Goal: Task Accomplishment & Management: Use online tool/utility

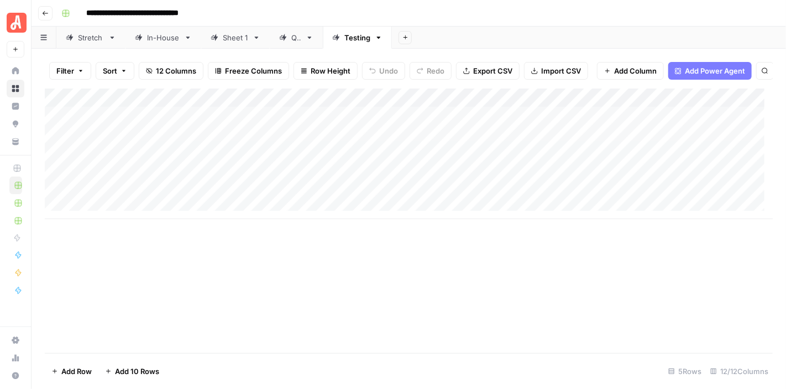
click at [44, 12] on icon "button" at bounding box center [45, 13] width 7 height 7
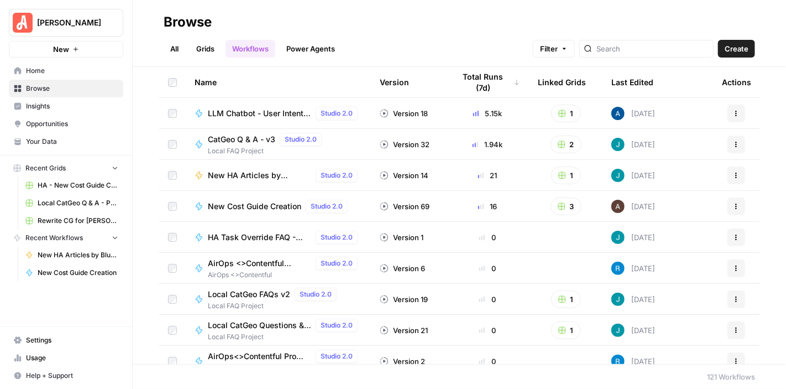
click at [199, 50] on link "Grids" at bounding box center [206, 49] width 32 height 18
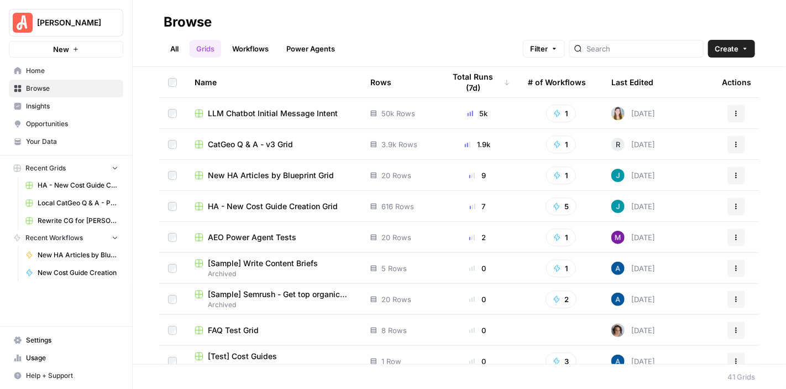
click at [299, 173] on span "New HA Articles by Blueprint Grid" at bounding box center [271, 175] width 126 height 11
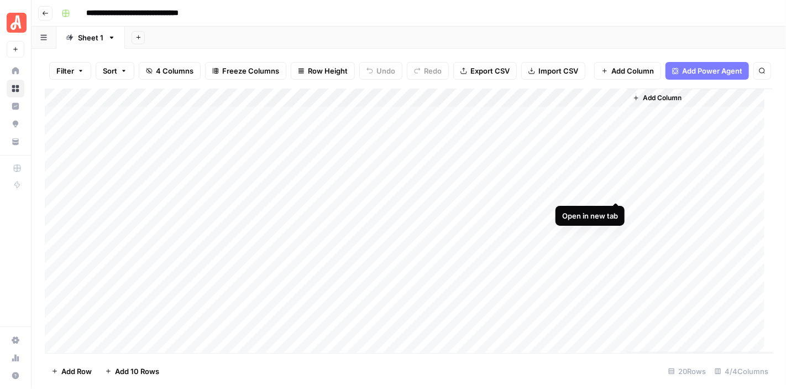
click at [616, 191] on div "Add Column" at bounding box center [409, 220] width 728 height 264
click at [614, 208] on div "Add Column" at bounding box center [409, 220] width 728 height 264
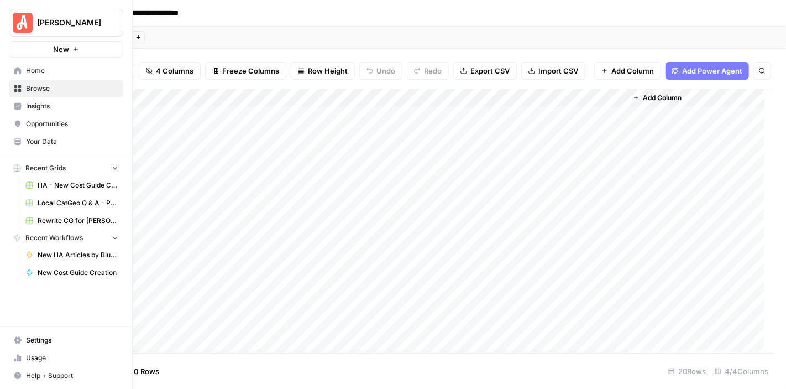
click at [60, 133] on link "Your Data" at bounding box center [66, 142] width 114 height 18
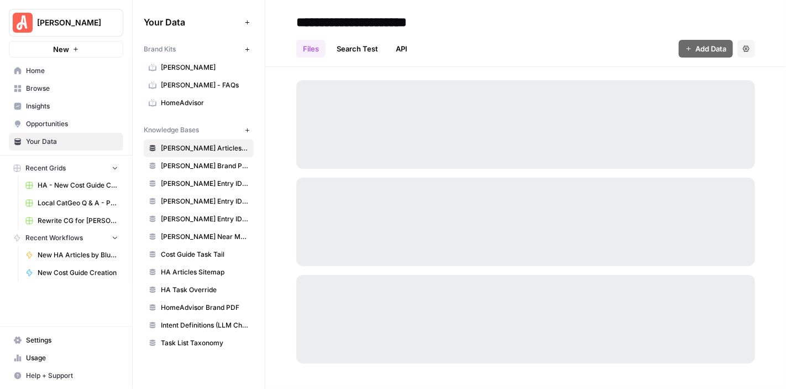
click at [199, 101] on span "HomeAdvisor" at bounding box center [205, 103] width 88 height 10
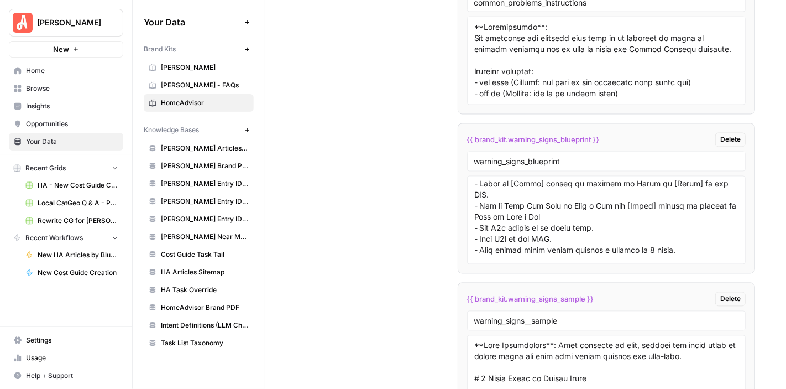
scroll to position [276, 0]
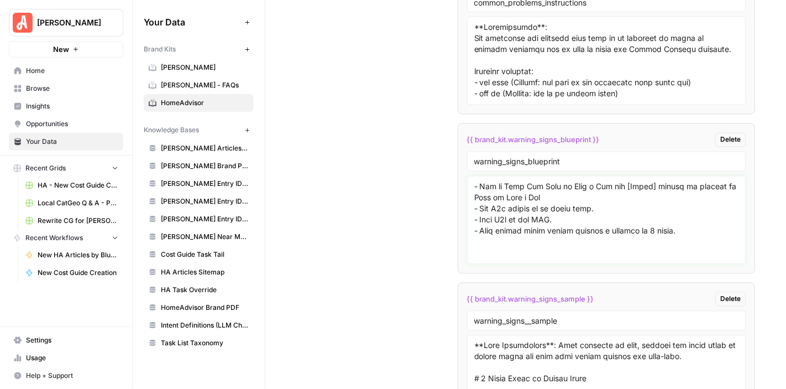
click at [672, 189] on textarea at bounding box center [606, 220] width 265 height 79
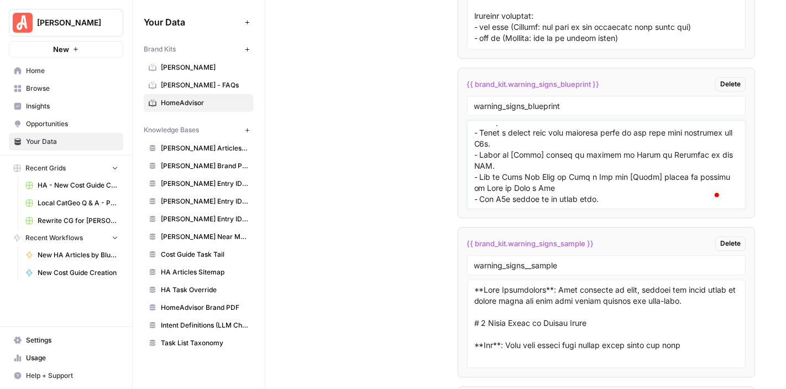
scroll to position [297, 0]
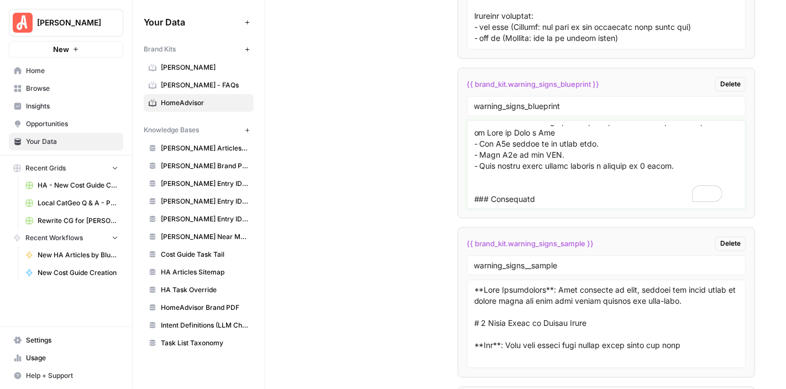
type textarea "### Meta Description **Instructions**: Write a 120–160 character description th…"
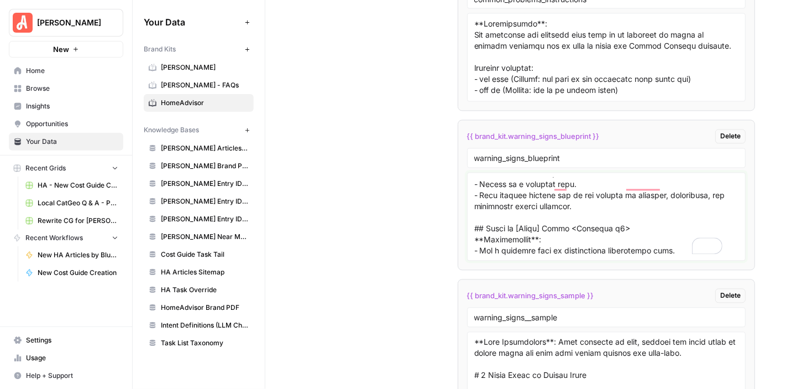
scroll to position [6804, 0]
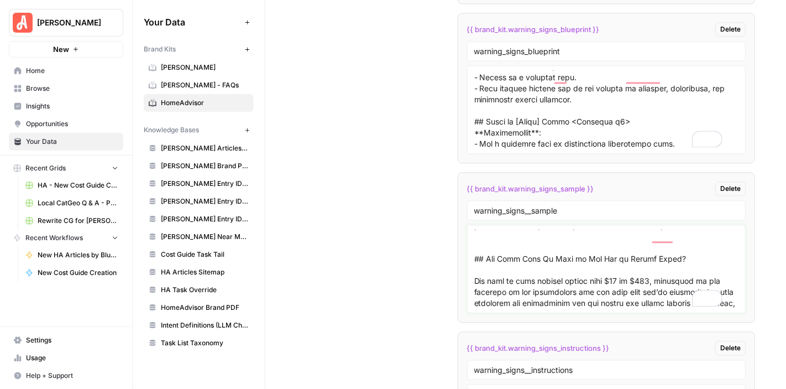
click at [495, 267] on textarea "To enrich screen reader interactions, please activate Accessibility in Grammarl…" at bounding box center [606, 268] width 265 height 79
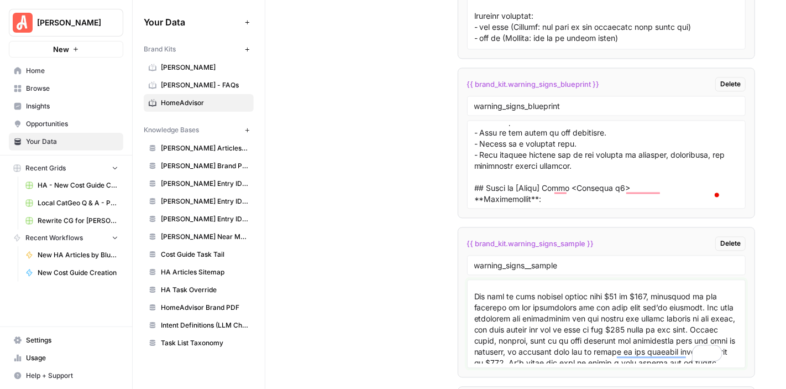
scroll to position [1193, 0]
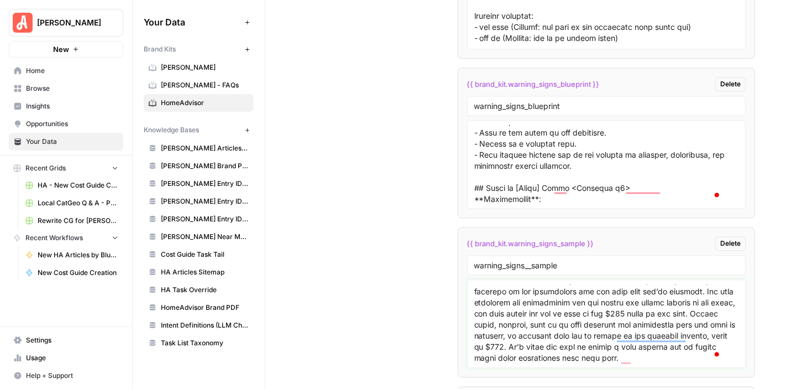
click at [478, 288] on textarea "To enrich screen reader interactions, please activate Accessibility in Grammarl…" at bounding box center [606, 324] width 265 height 79
drag, startPoint x: 472, startPoint y: 288, endPoint x: 680, endPoint y: 338, distance: 213.9
click at [680, 338] on textarea "To enrich screen reader interactions, please activate Accessibility in Grammarl…" at bounding box center [606, 324] width 265 height 79
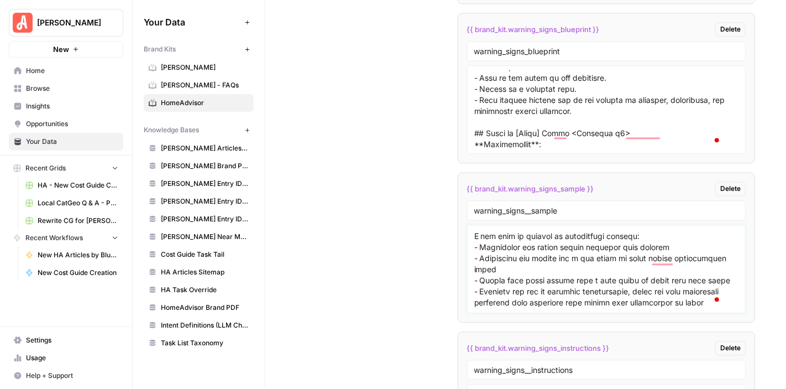
type textarea "**Meta Description**: From speckles to webs, uncover the early signs of spider …"
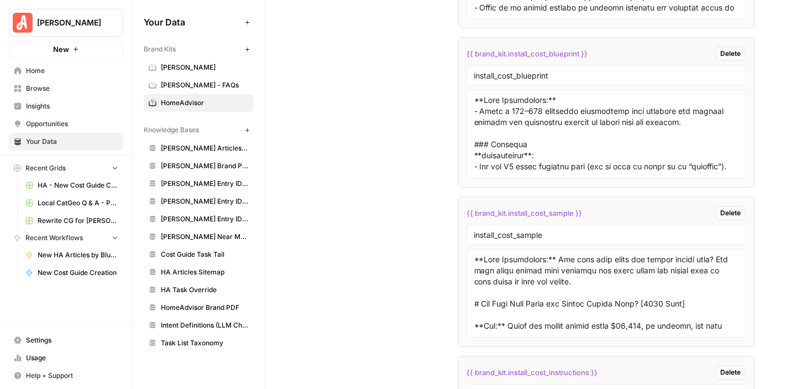
scroll to position [4809, 0]
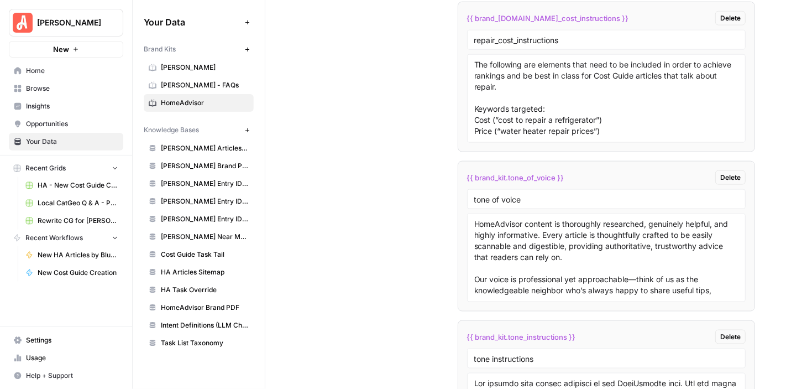
click at [60, 87] on span "Browse" at bounding box center [72, 89] width 92 height 10
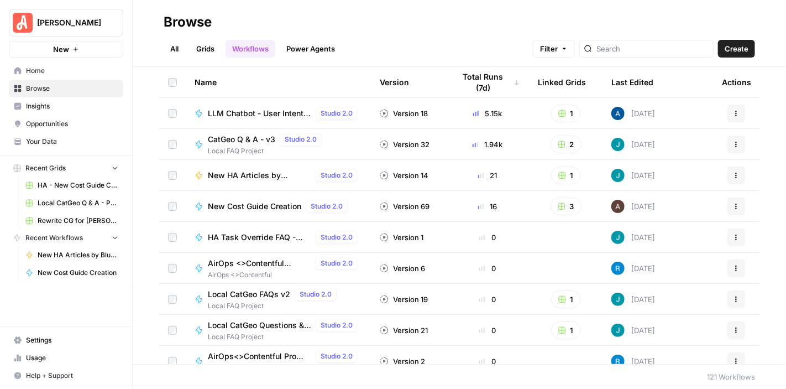
click at [210, 49] on link "Grids" at bounding box center [206, 49] width 32 height 18
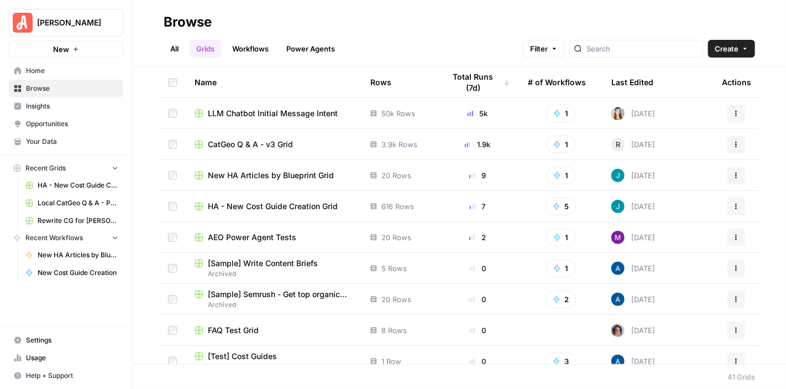
click at [309, 174] on span "New HA Articles by Blueprint Grid" at bounding box center [271, 175] width 126 height 11
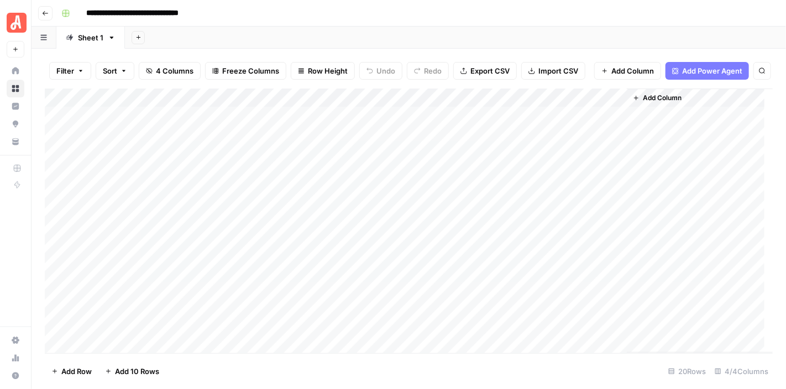
click at [501, 96] on div "Add Column" at bounding box center [409, 220] width 728 height 264
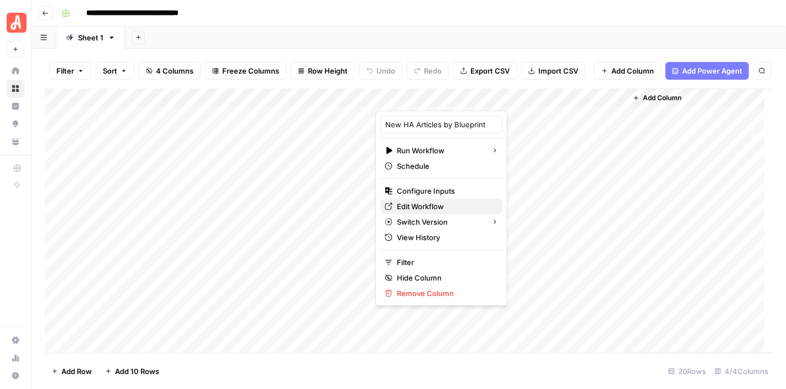
click at [451, 204] on span "Edit Workflow" at bounding box center [445, 206] width 97 height 11
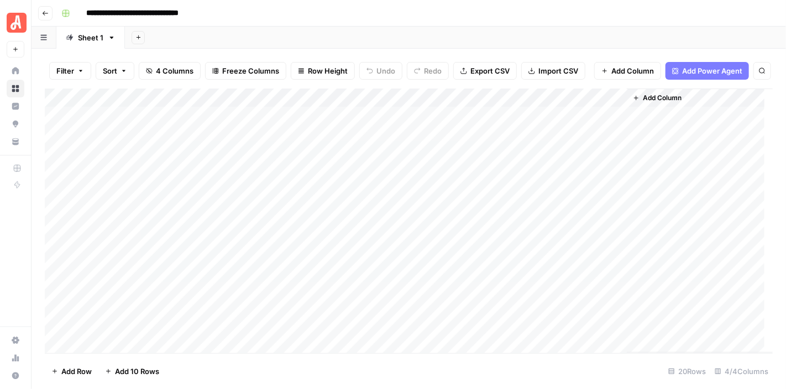
click at [283, 202] on div "Add Column" at bounding box center [409, 220] width 728 height 264
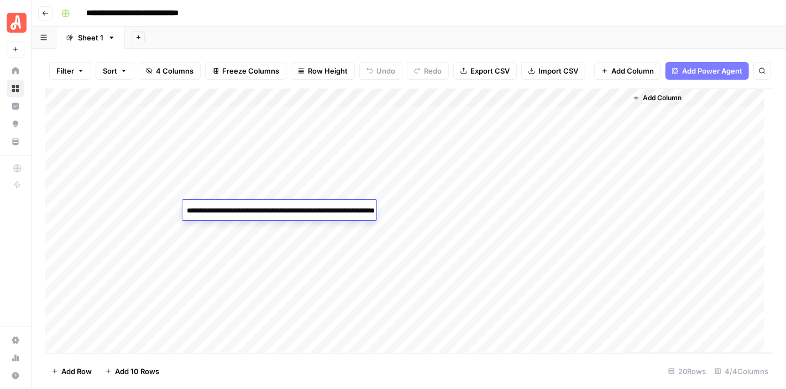
click at [403, 24] on header "**********" at bounding box center [409, 13] width 755 height 27
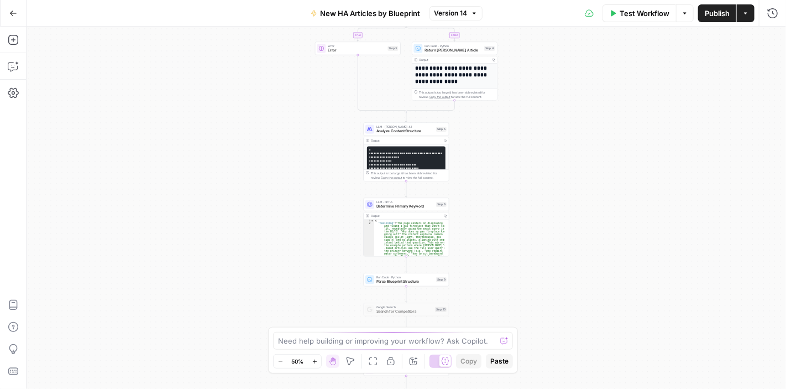
click at [316, 358] on icon "button" at bounding box center [315, 361] width 6 height 6
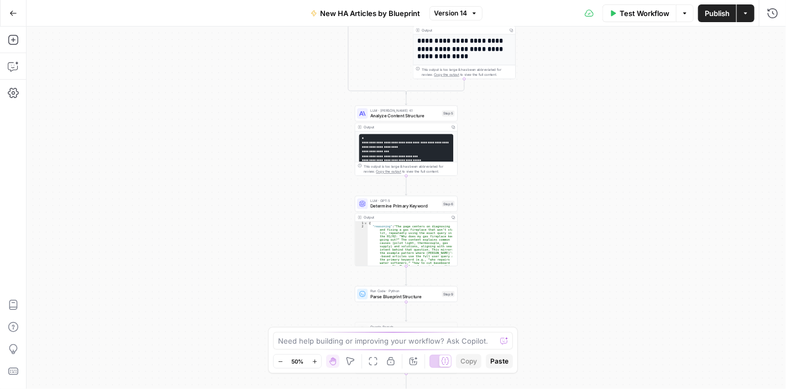
click at [316, 358] on icon "button" at bounding box center [315, 361] width 6 height 6
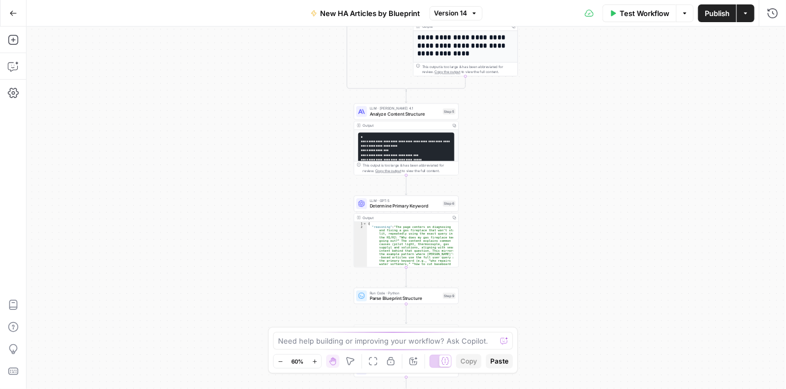
click at [316, 358] on icon "button" at bounding box center [315, 361] width 6 height 6
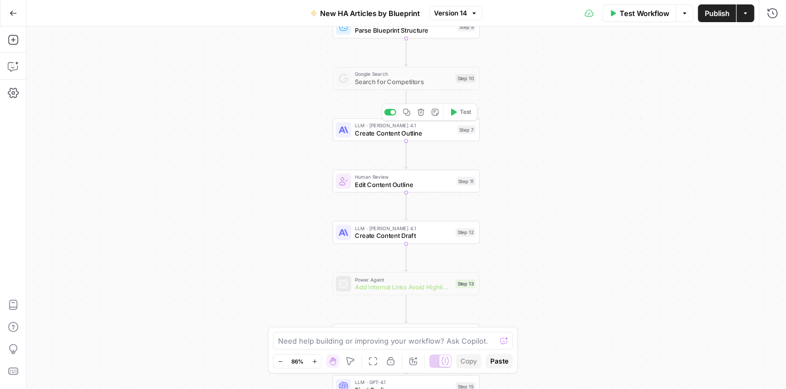
click at [425, 133] on span "Create Content Outline" at bounding box center [404, 132] width 99 height 9
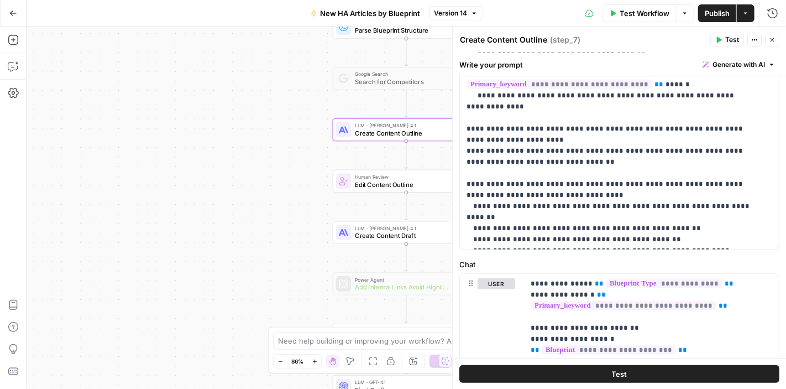
scroll to position [387, 0]
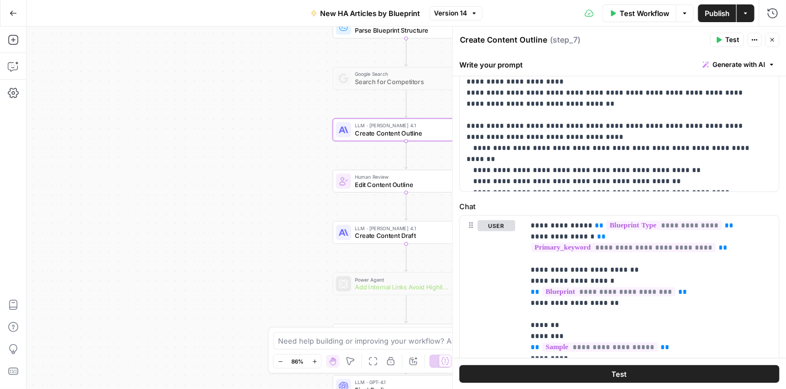
click at [772, 43] on icon "button" at bounding box center [772, 39] width 7 height 7
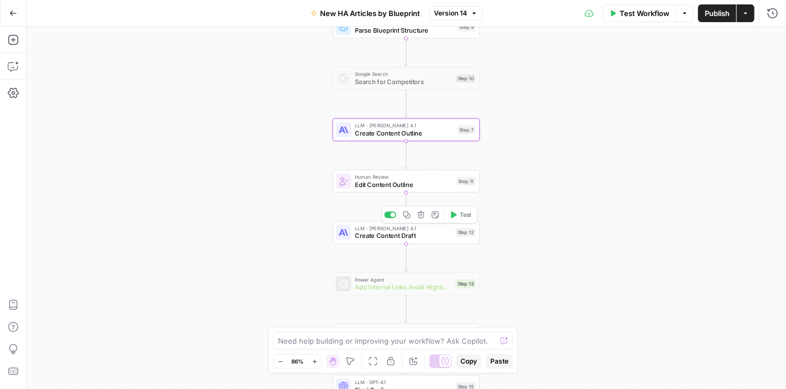
click at [422, 235] on span "Create Content Draft" at bounding box center [403, 235] width 97 height 9
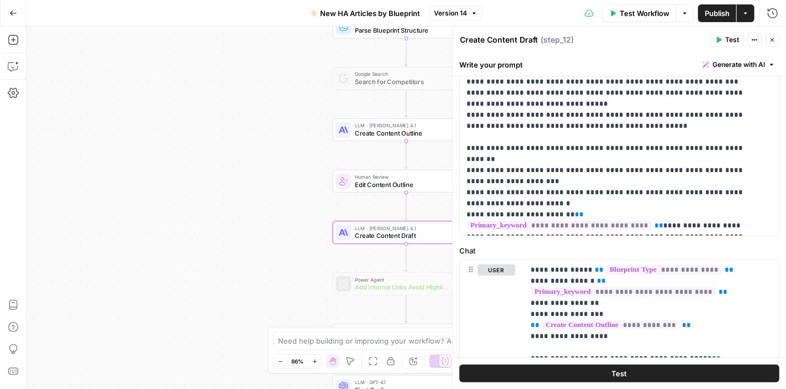
scroll to position [332, 0]
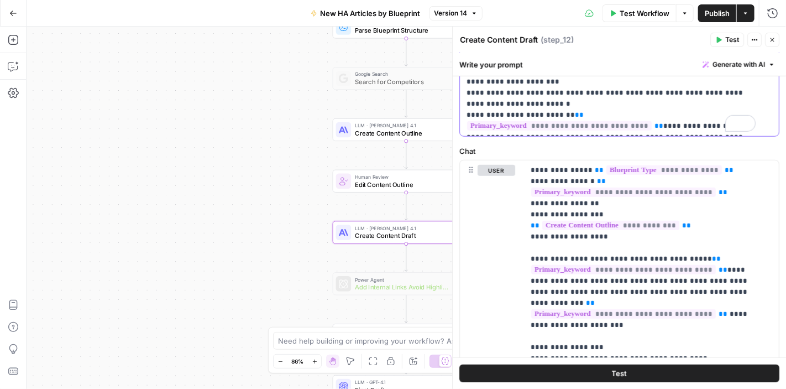
scroll to position [0, 0]
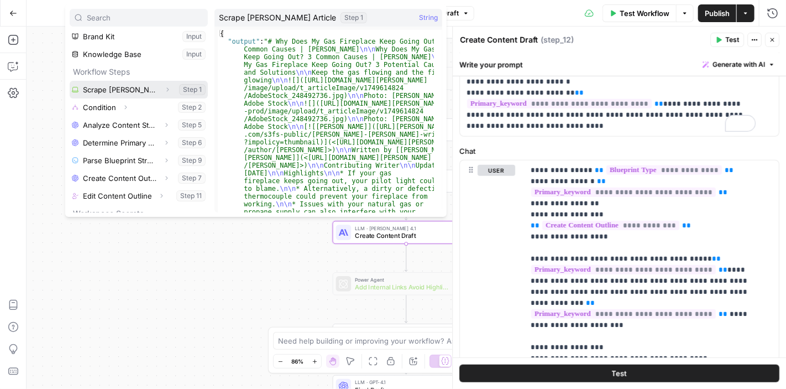
click at [135, 87] on button "Select variable Scrape Angi Article" at bounding box center [139, 90] width 138 height 18
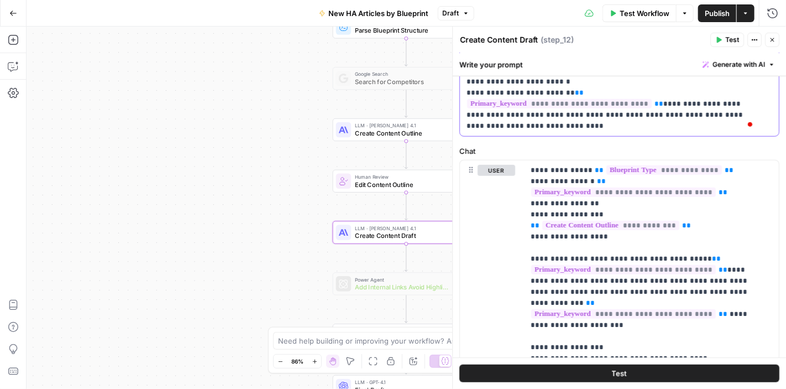
scroll to position [573, 0]
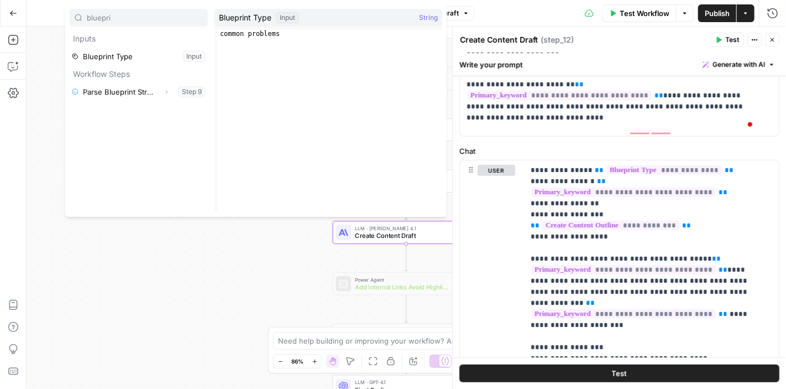
type input "bluepri"
click at [124, 58] on button "Select variable Blueprint Type" at bounding box center [139, 57] width 138 height 18
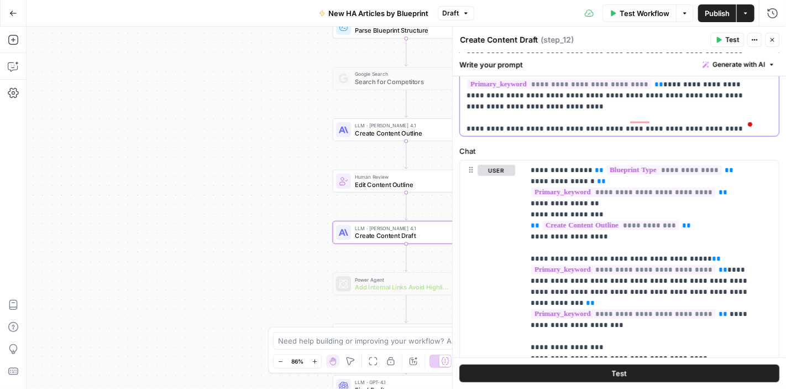
scroll to position [587, 0]
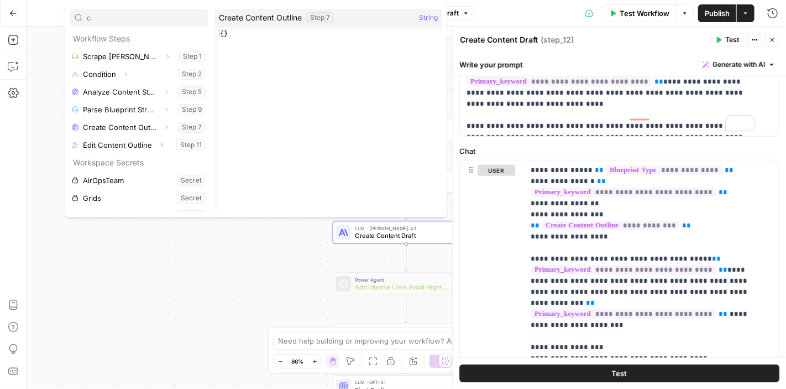
type input "c"
click at [120, 131] on button "Select variable Create Content Outline" at bounding box center [139, 127] width 138 height 18
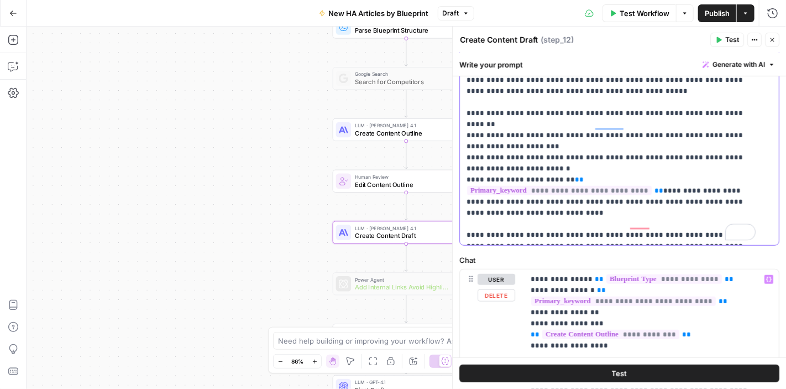
scroll to position [332, 0]
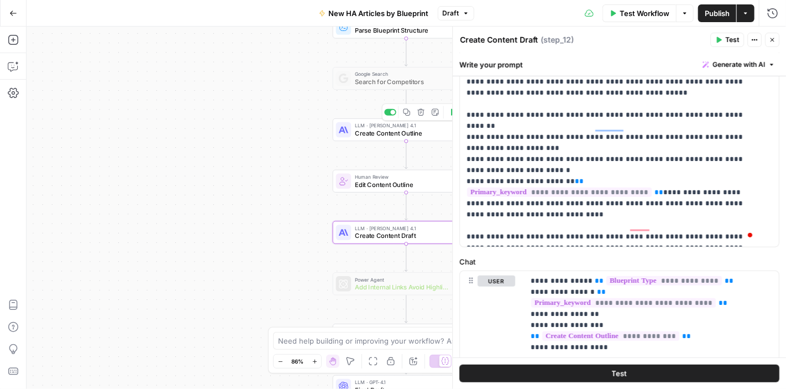
click at [421, 129] on span "Create Content Outline" at bounding box center [404, 132] width 99 height 9
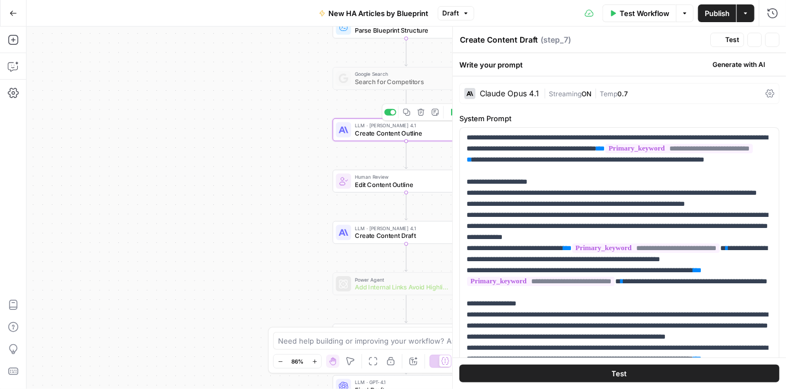
type textarea "Create Content Outline"
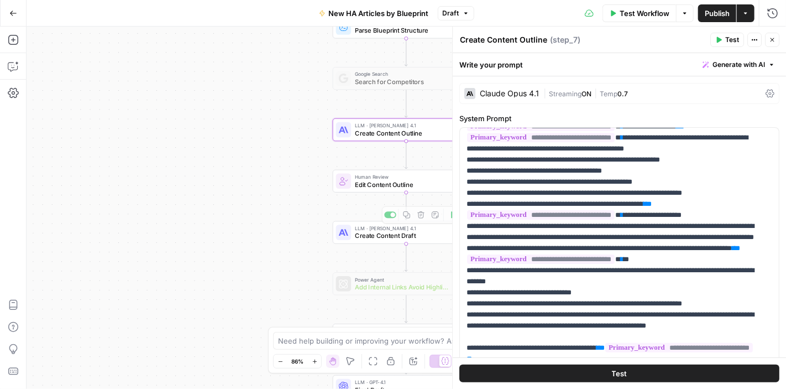
click at [363, 241] on div "LLM · Claude Opus 4.1 Create Content Draft Step 12 Copy step Delete step Add No…" at bounding box center [406, 232] width 147 height 23
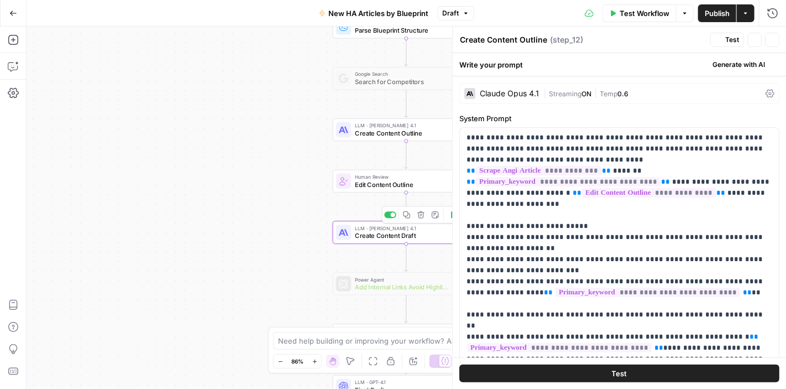
type textarea "Create Content Draft"
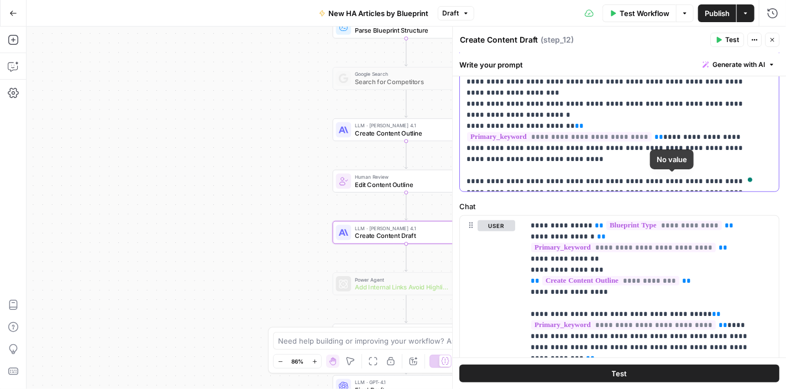
scroll to position [587, 0]
drag, startPoint x: 750, startPoint y: 178, endPoint x: 462, endPoint y: 156, distance: 288.4
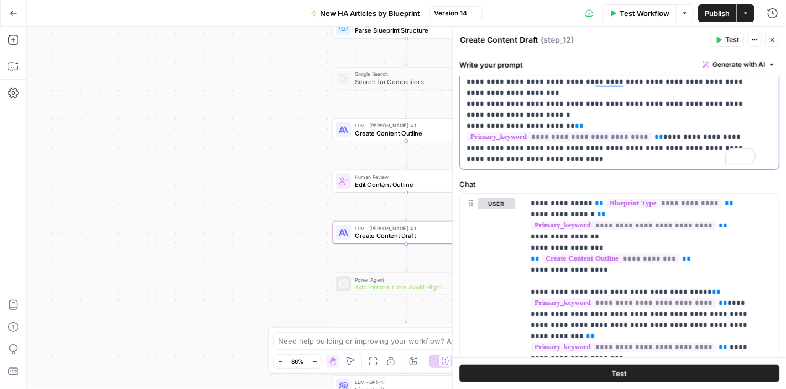
scroll to position [420, 0]
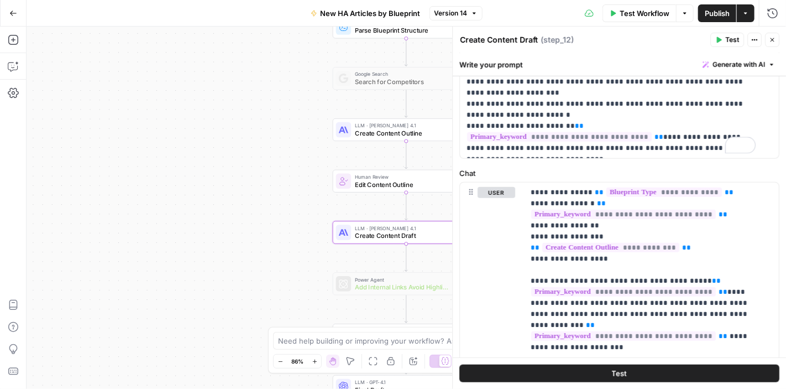
click at [304, 84] on div "**********" at bounding box center [407, 208] width 760 height 362
click at [765, 36] on div "Test Actions Close" at bounding box center [745, 40] width 69 height 14
click at [771, 38] on icon "button" at bounding box center [773, 40] width 4 height 4
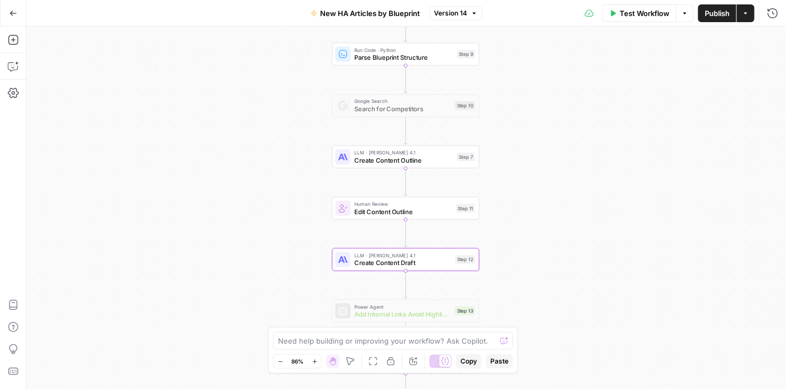
click at [377, 149] on span "LLM · Claude Opus 4.1" at bounding box center [403, 153] width 99 height 8
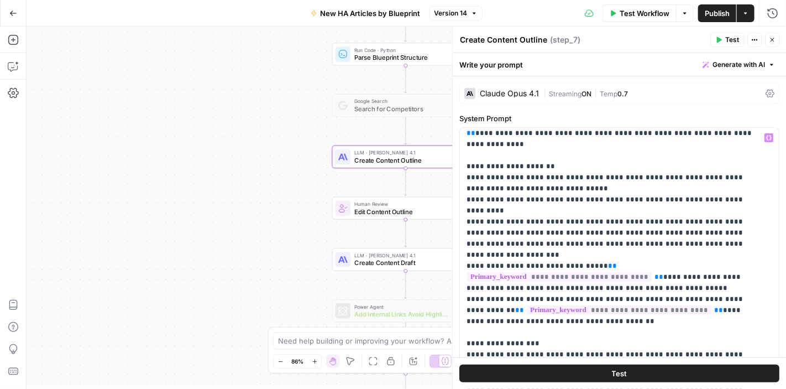
scroll to position [55, 0]
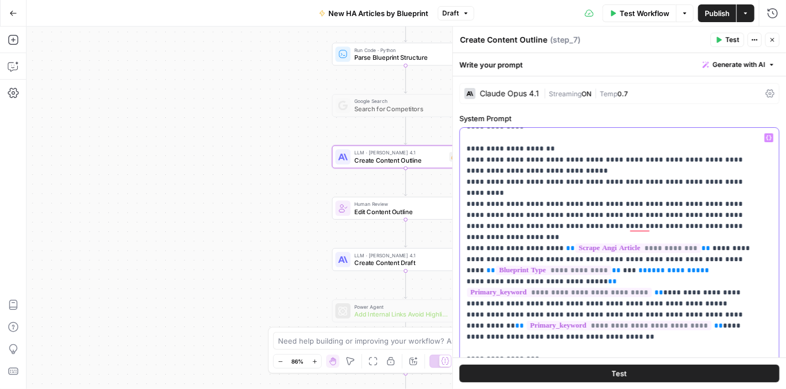
drag, startPoint x: 583, startPoint y: 222, endPoint x: 598, endPoint y: 233, distance: 18.7
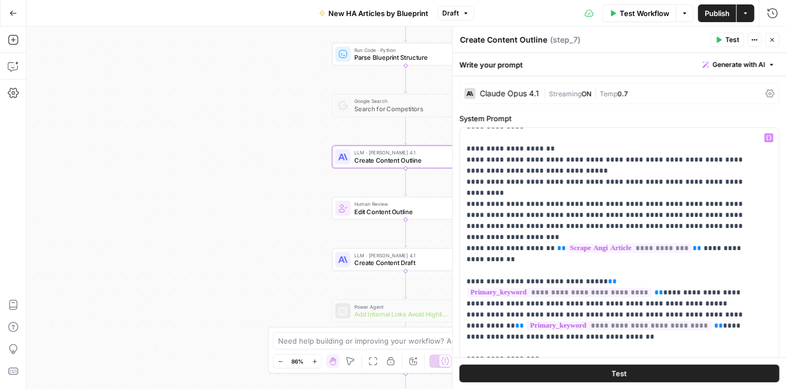
click at [509, 92] on div "Claude Opus 4.1" at bounding box center [509, 94] width 59 height 8
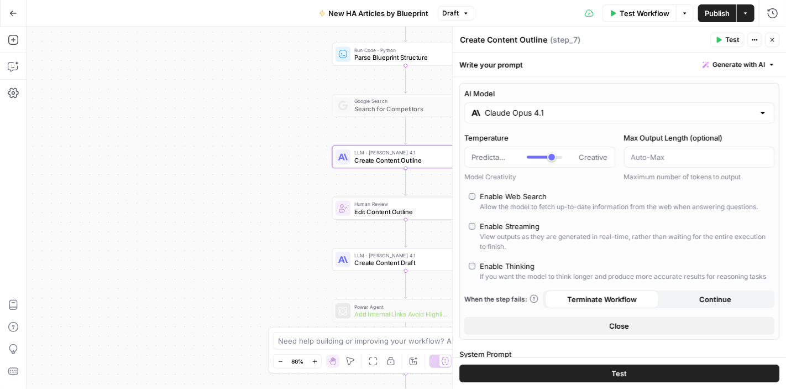
click at [570, 64] on div "Write your prompt Generate with AI" at bounding box center [619, 64] width 333 height 23
click at [771, 38] on icon "button" at bounding box center [772, 39] width 7 height 7
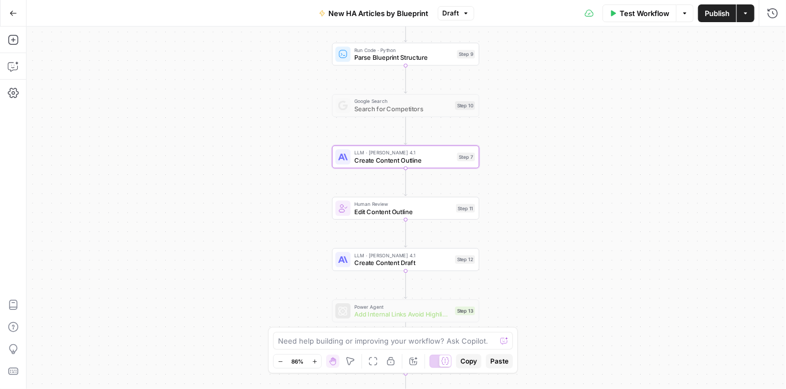
click at [625, 9] on span "Test Workflow" at bounding box center [645, 13] width 50 height 11
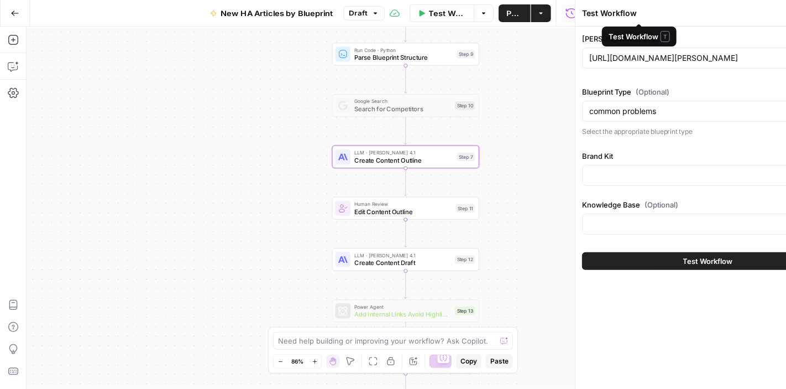
type input "HomeAdvisor"
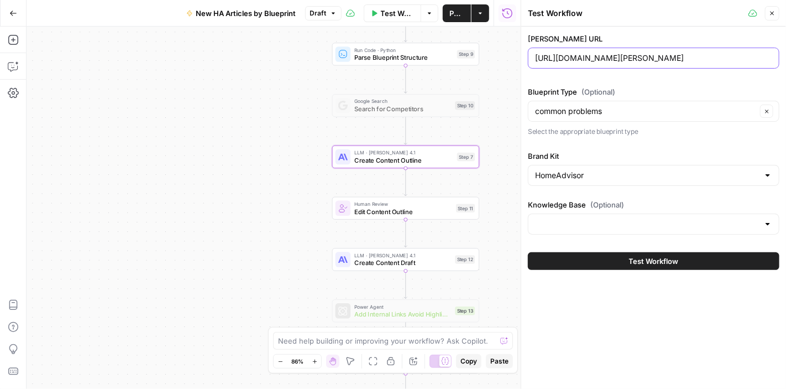
click at [588, 59] on input "https://www.angi.com/articles/gas-fireplace-going-out.htm" at bounding box center [653, 58] width 237 height 11
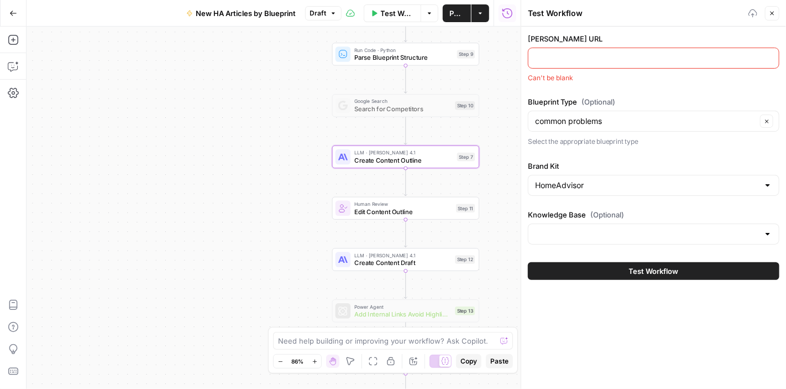
paste input "https://www.angi.com/articles/cathedral-ceiling-venting-problems.htm"
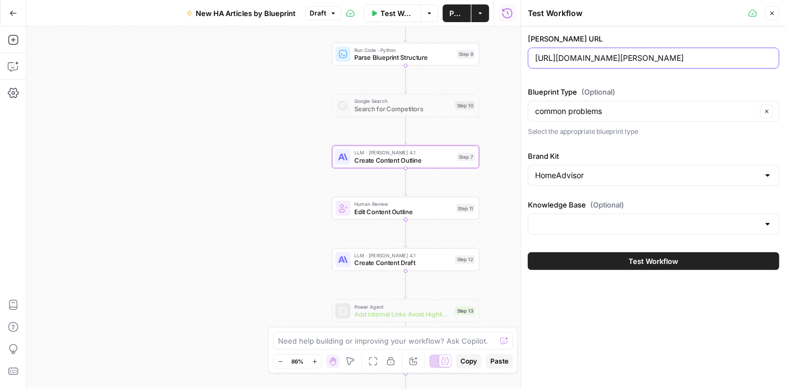
type input "https://www.angi.com/articles/cathedral-ceiling-venting-problems.htm"
click at [703, 107] on input "common problems" at bounding box center [646, 111] width 222 height 11
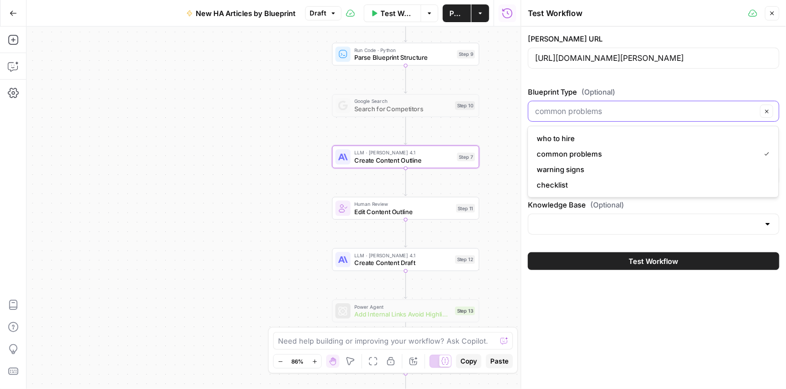
scroll to position [0, 0]
click at [608, 173] on span "warning signs" at bounding box center [651, 169] width 228 height 11
type input "warning signs"
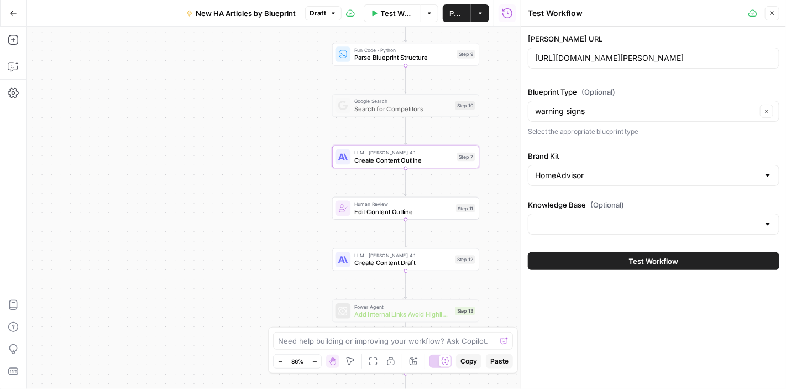
click at [660, 259] on span "Test Workflow" at bounding box center [654, 260] width 50 height 11
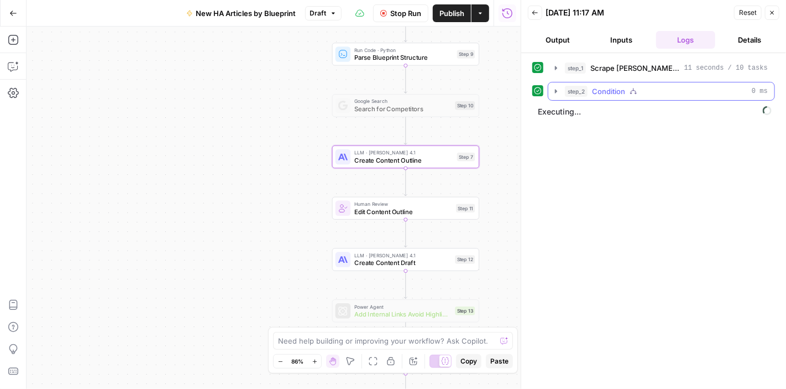
click at [553, 89] on icon "button" at bounding box center [556, 91] width 9 height 9
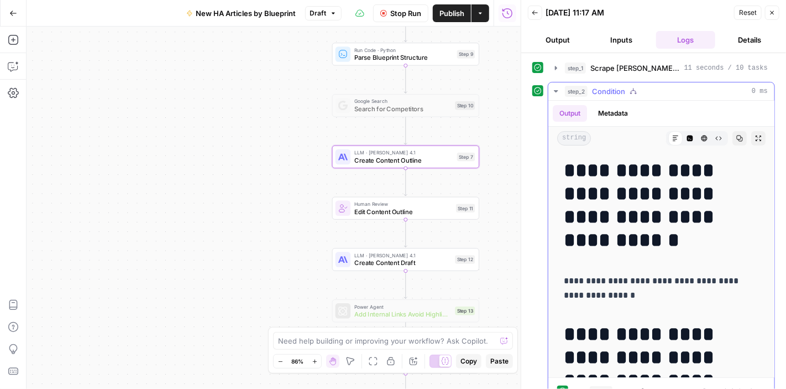
click at [555, 90] on icon "button" at bounding box center [556, 91] width 4 height 2
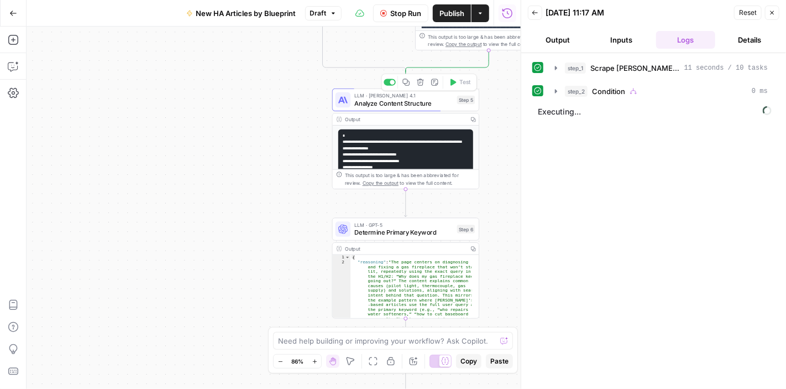
click at [422, 107] on span "Analyze Content Structure" at bounding box center [403, 102] width 99 height 9
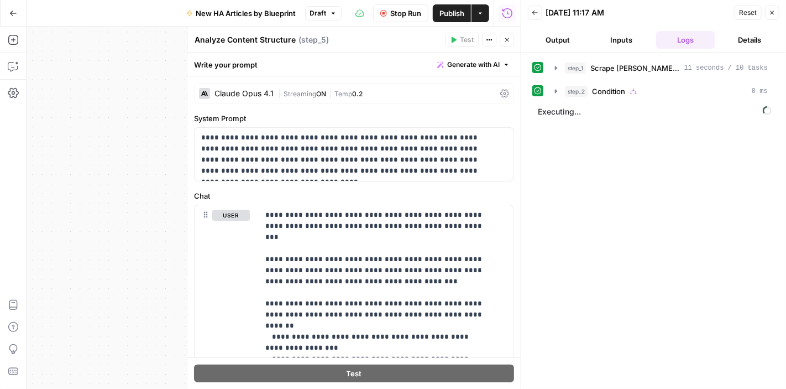
click at [251, 89] on div "Claude Opus 4.1" at bounding box center [236, 93] width 75 height 11
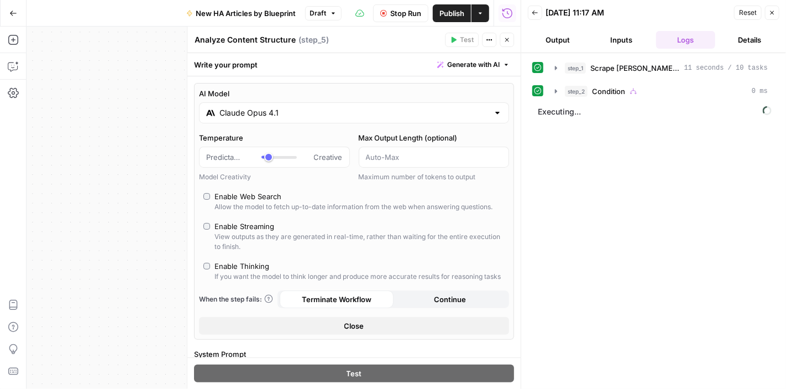
click at [268, 107] on input "Claude Opus 4.1" at bounding box center [354, 112] width 269 height 11
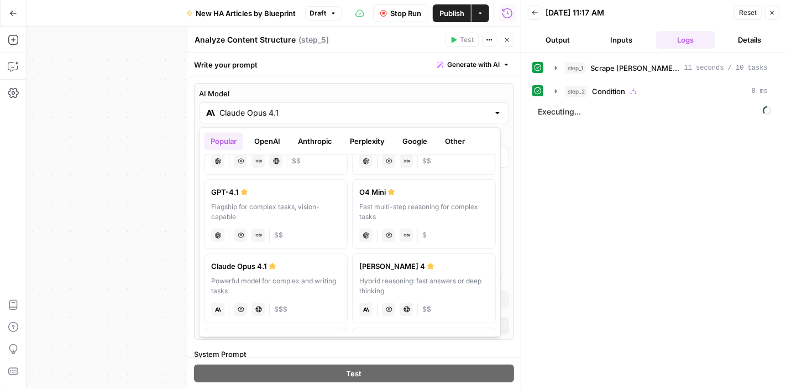
scroll to position [111, 0]
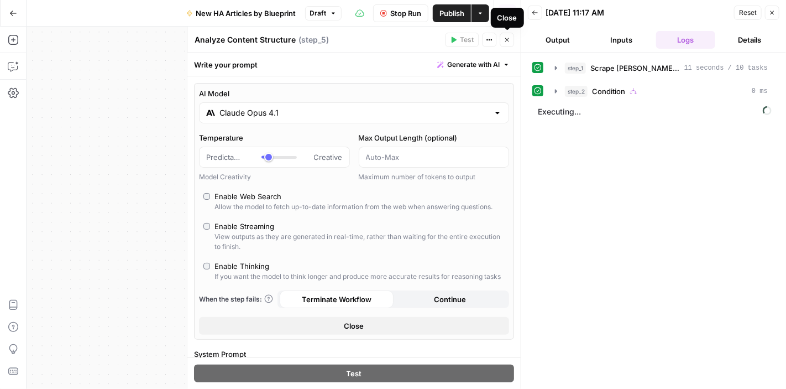
click at [508, 38] on icon "button" at bounding box center [507, 39] width 7 height 7
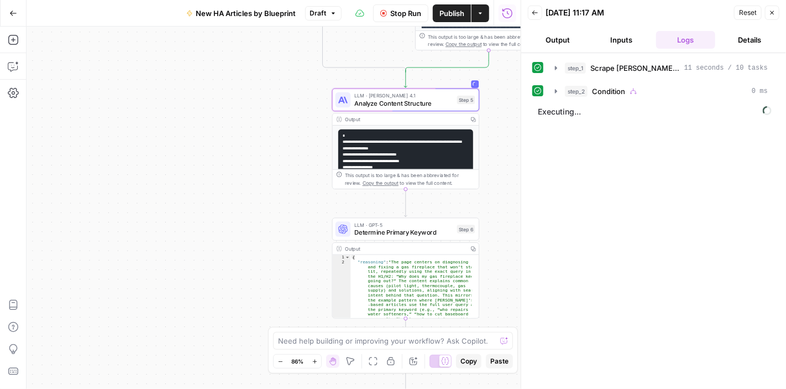
click at [397, 12] on span "Stop Run" at bounding box center [405, 13] width 31 height 11
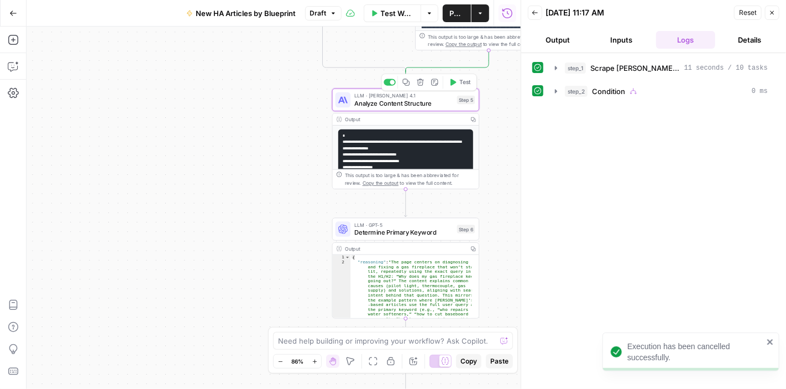
click at [385, 99] on span "Analyze Content Structure" at bounding box center [403, 102] width 99 height 9
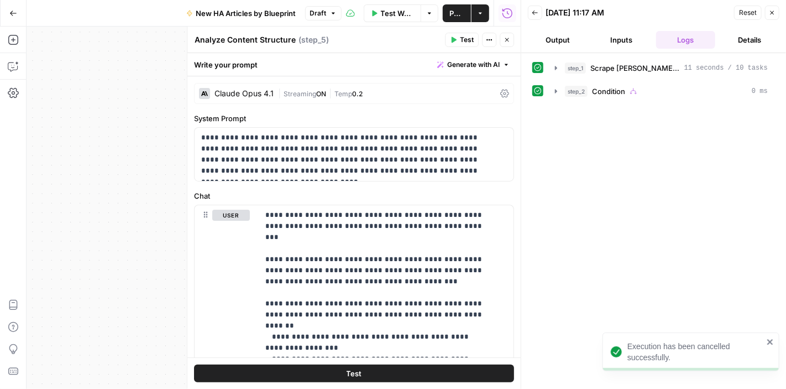
click at [243, 85] on div "Claude Opus 4.1 | Streaming ON | Temp 0.2" at bounding box center [354, 93] width 320 height 21
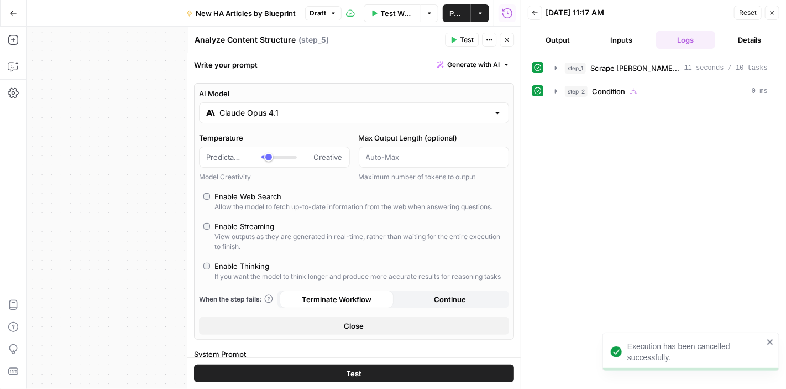
click at [303, 102] on div "Claude Opus 4.1" at bounding box center [354, 112] width 310 height 21
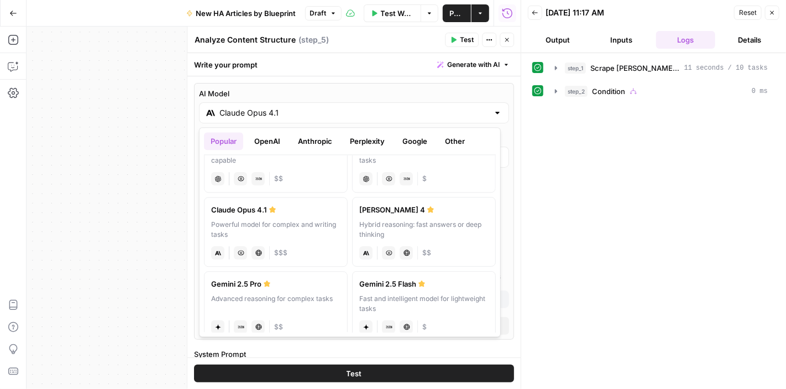
click at [434, 213] on div "Claude Sonnet 4" at bounding box center [423, 209] width 129 height 11
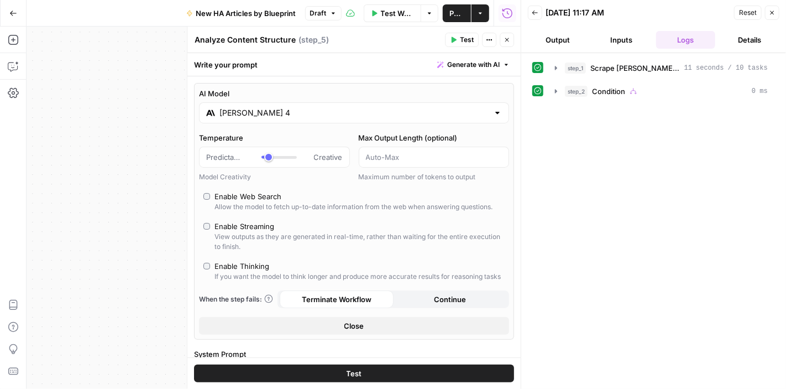
type input "Claude Sonnet 4"
click at [745, 9] on span "Reset" at bounding box center [748, 13] width 18 height 10
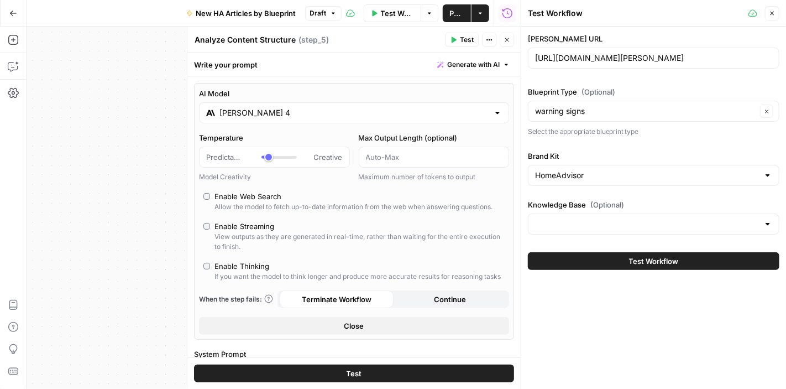
click at [508, 44] on button "Close" at bounding box center [507, 40] width 14 height 14
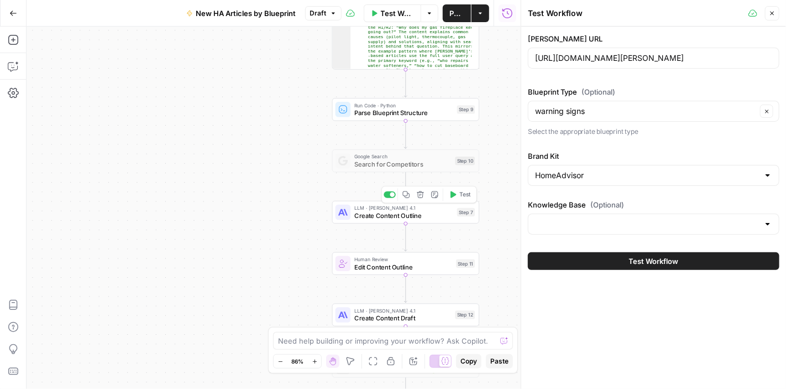
click at [387, 213] on span "Create Content Outline" at bounding box center [403, 215] width 99 height 9
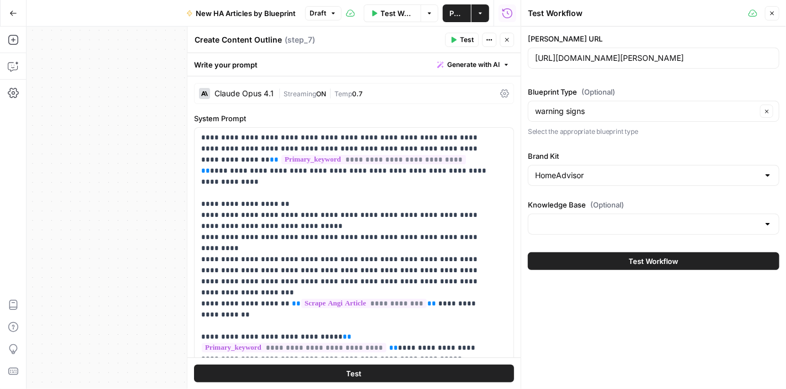
click at [252, 88] on div "Claude Opus 4.1" at bounding box center [236, 93] width 75 height 11
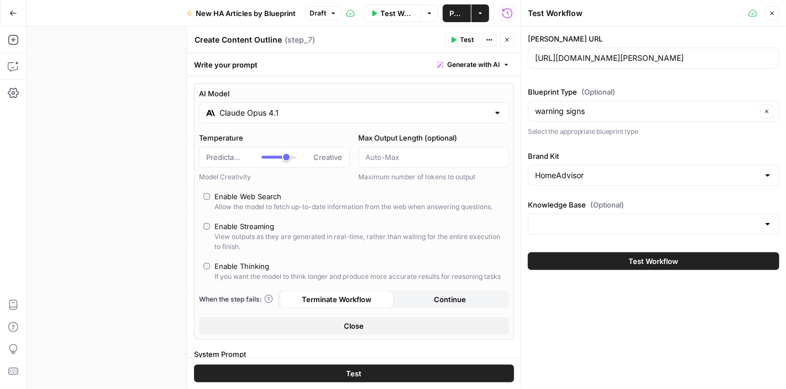
click at [439, 117] on input "Claude Opus 4.1" at bounding box center [354, 112] width 269 height 11
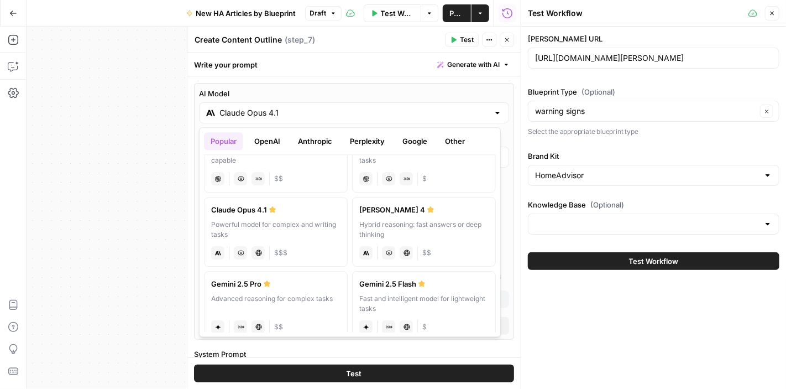
click at [447, 216] on label "Claude Sonnet 4 Hybrid reasoning: fast answers or deep thinking anthropic Visio…" at bounding box center [424, 232] width 144 height 70
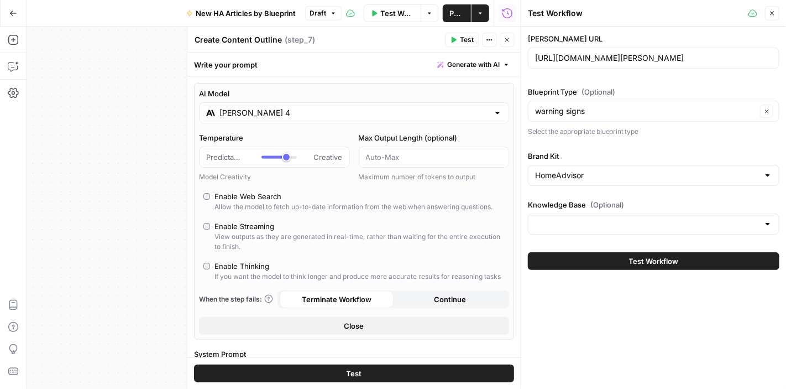
type input "Claude Sonnet 4"
click at [505, 37] on icon "button" at bounding box center [507, 39] width 7 height 7
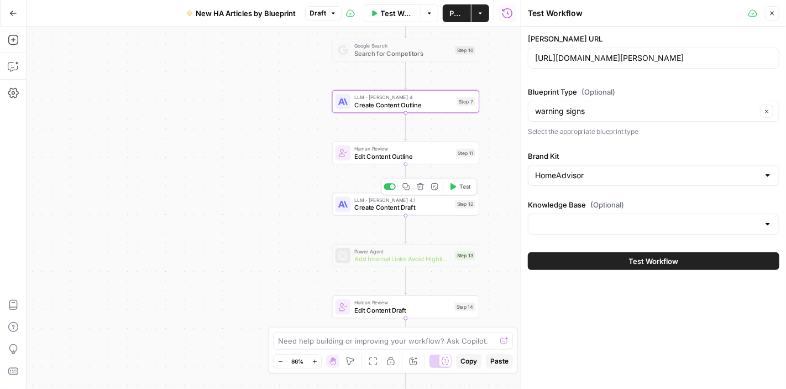
click at [416, 203] on span "Create Content Draft" at bounding box center [402, 207] width 97 height 9
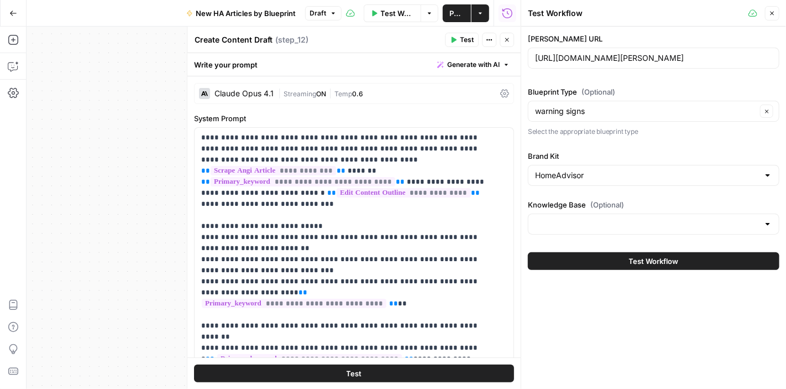
click at [257, 91] on div "Claude Opus 4.1" at bounding box center [244, 94] width 59 height 8
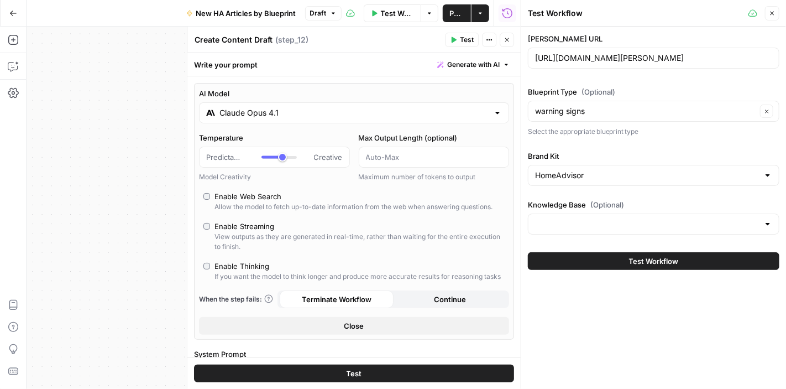
click at [476, 113] on input "Claude Opus 4.1" at bounding box center [354, 112] width 269 height 11
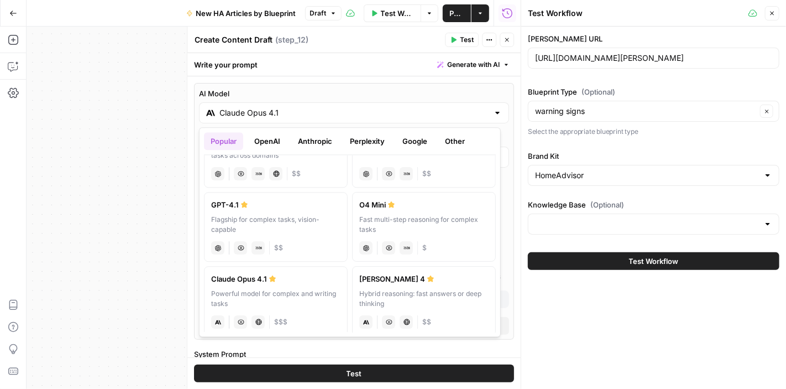
scroll to position [55, 0]
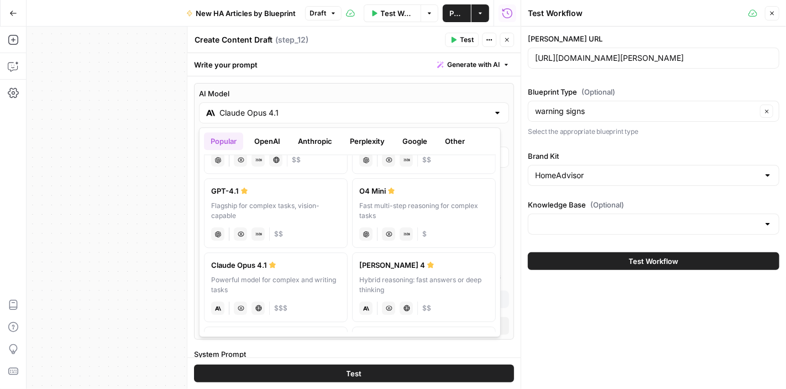
click at [424, 265] on div "Claude Sonnet 4" at bounding box center [423, 264] width 129 height 11
type input "Claude Sonnet 4"
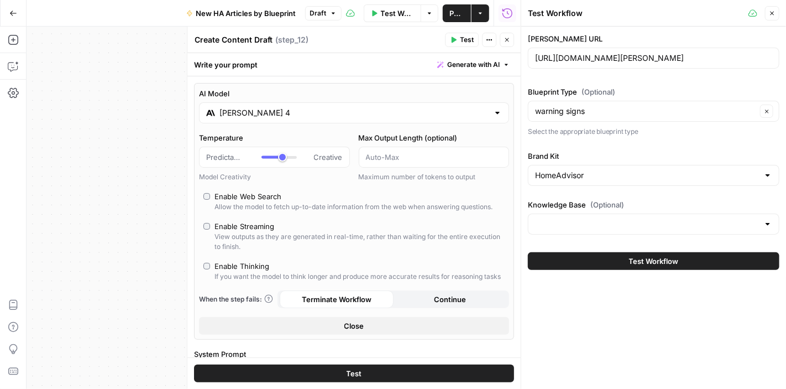
click at [507, 35] on button "Close" at bounding box center [507, 40] width 14 height 14
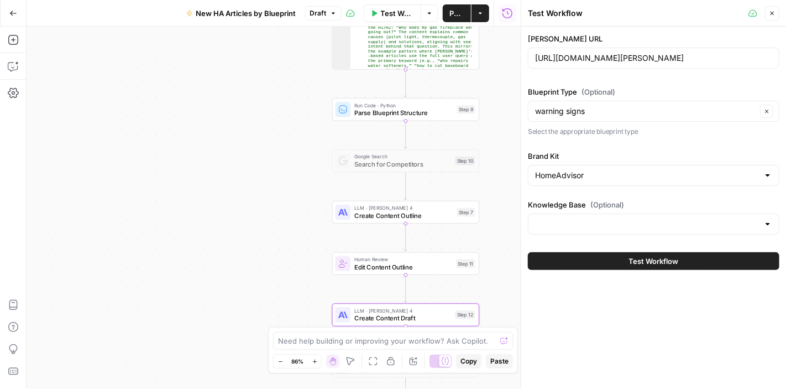
click at [656, 260] on span "Test Workflow" at bounding box center [654, 260] width 50 height 11
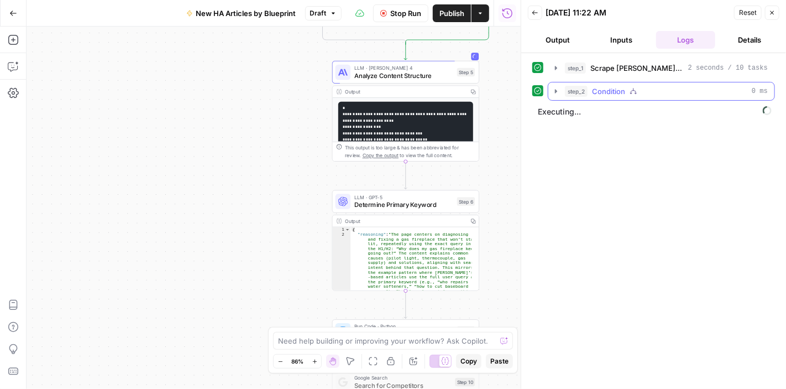
click at [556, 85] on button "step_2 Condition 0 ms" at bounding box center [662, 91] width 226 height 18
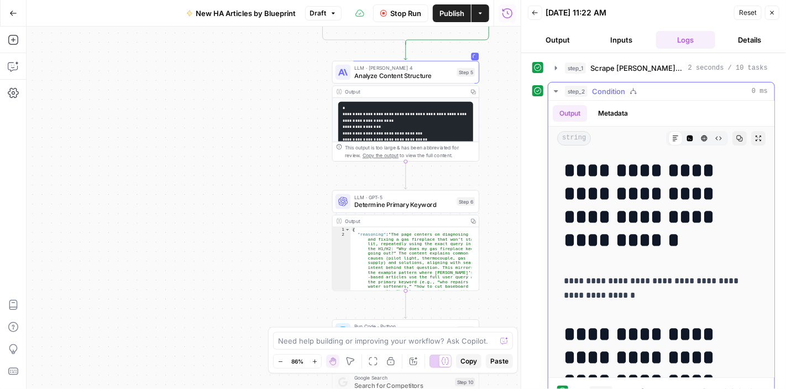
click at [557, 88] on icon "button" at bounding box center [556, 91] width 9 height 9
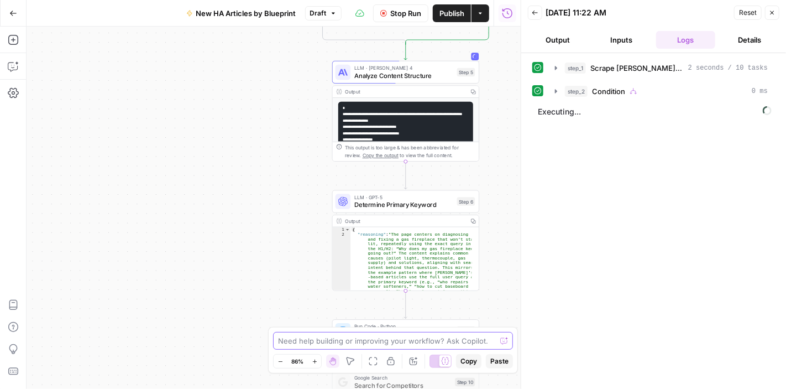
click at [404, 343] on textarea at bounding box center [387, 340] width 218 height 11
type textarea "why is step 5 taking so long"
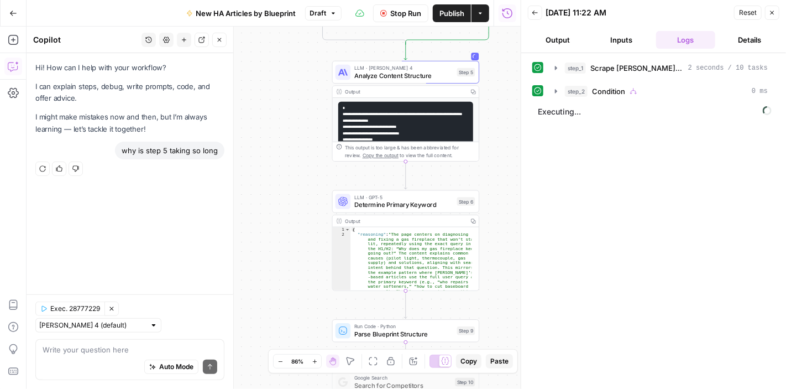
click at [102, 348] on textarea at bounding box center [130, 349] width 175 height 11
click at [123, 351] on textarea at bounding box center [130, 349] width 175 height 11
type textarea "why is step 5 taking so long"
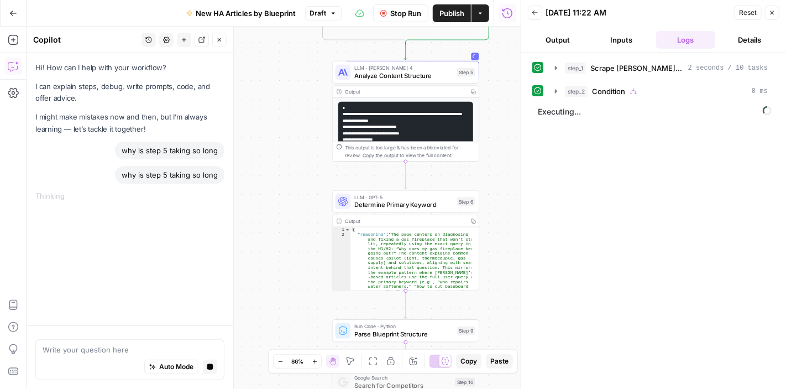
click at [542, 90] on div at bounding box center [538, 90] width 11 height 11
click at [561, 88] on button "step_2 Condition 0 ms" at bounding box center [662, 91] width 226 height 18
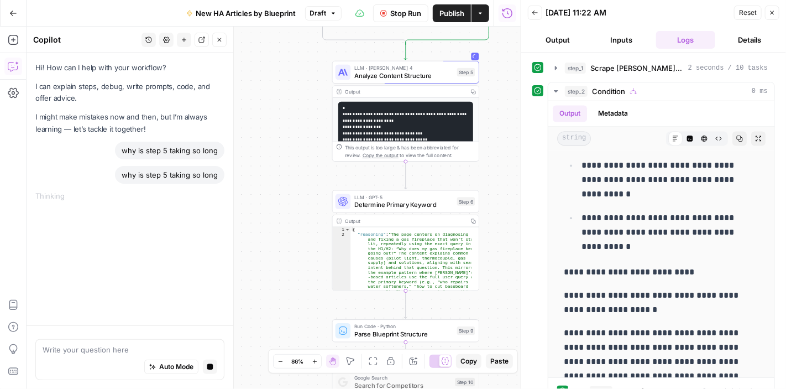
scroll to position [41, 0]
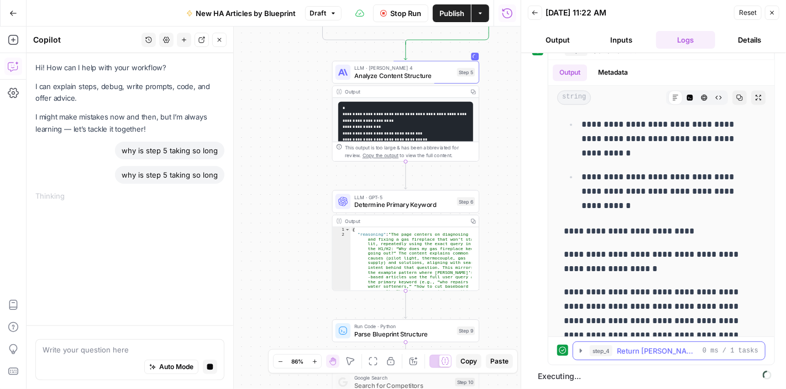
click at [581, 348] on icon "button" at bounding box center [581, 350] width 2 height 4
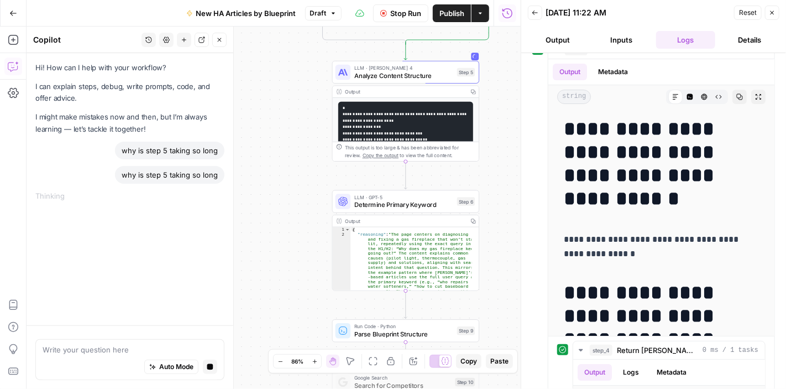
scroll to position [0, 0]
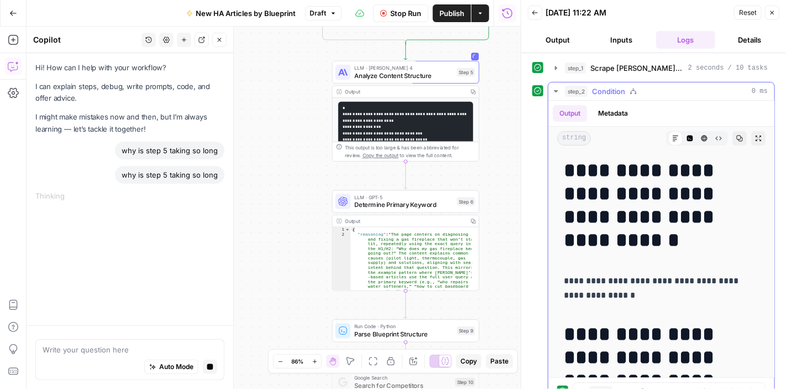
click at [556, 87] on icon "button" at bounding box center [556, 91] width 9 height 9
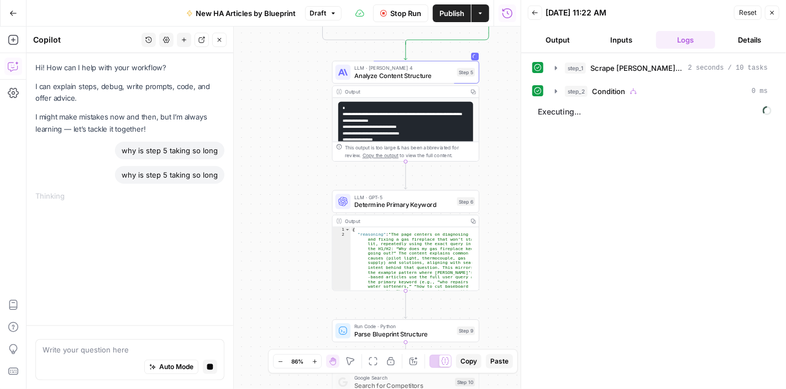
click at [752, 39] on button "Details" at bounding box center [750, 40] width 60 height 18
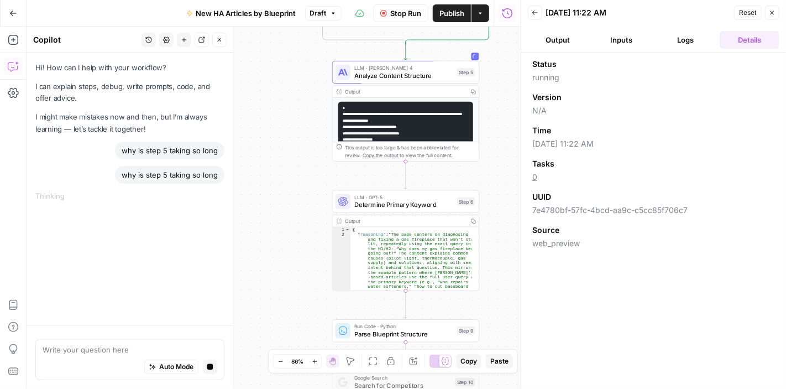
click at [695, 44] on button "Logs" at bounding box center [686, 40] width 60 height 18
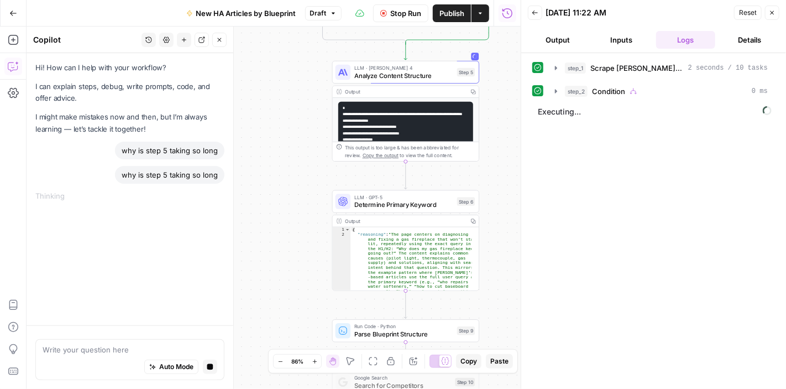
click at [620, 44] on button "Inputs" at bounding box center [622, 40] width 60 height 18
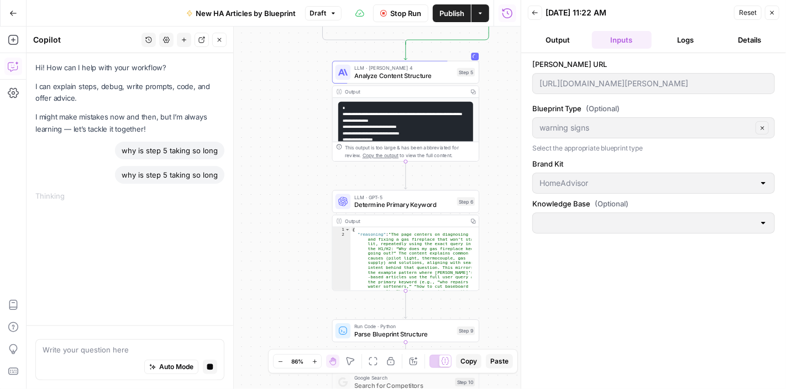
click at [560, 44] on button "Output" at bounding box center [558, 40] width 60 height 18
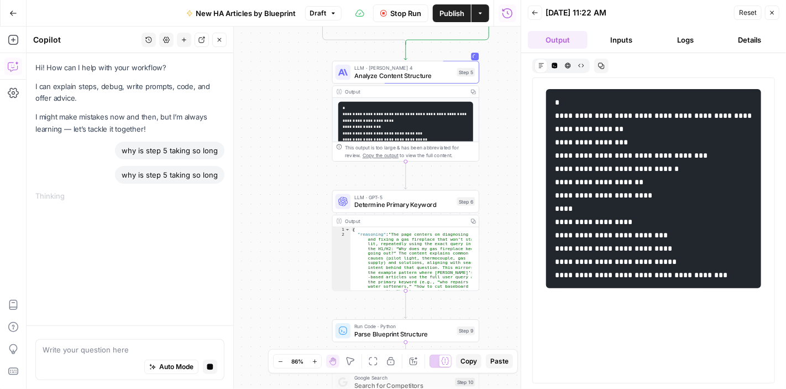
click at [616, 43] on button "Inputs" at bounding box center [622, 40] width 60 height 18
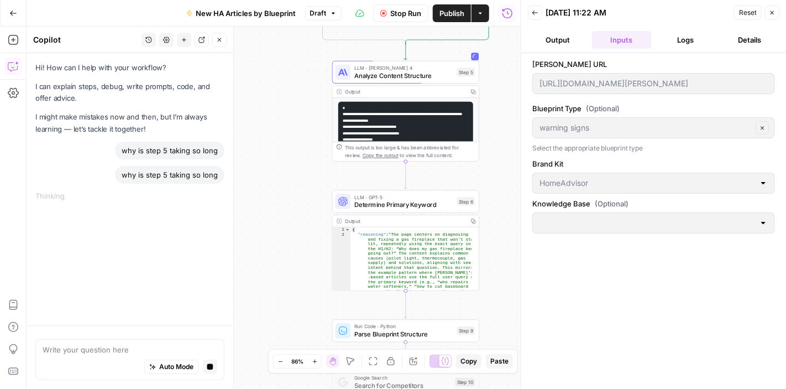
click at [668, 44] on button "Logs" at bounding box center [686, 40] width 60 height 18
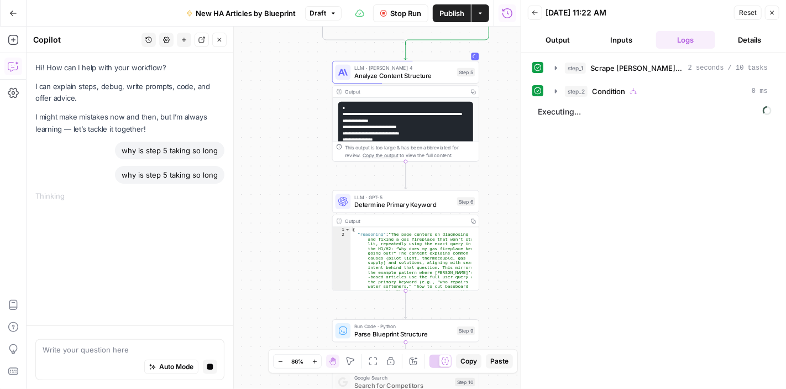
click at [395, 10] on span "Stop Run" at bounding box center [405, 13] width 31 height 11
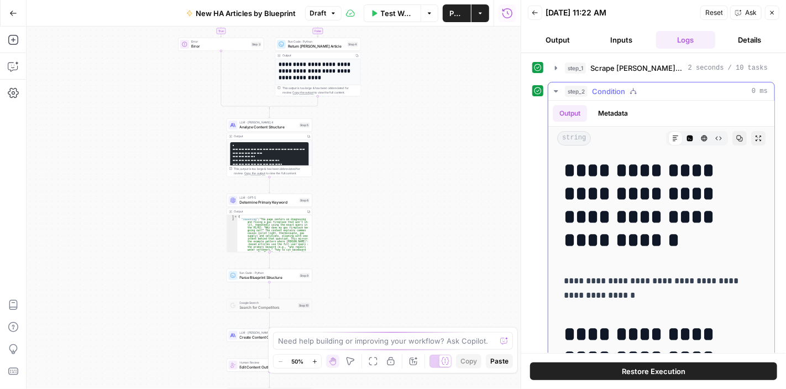
click at [557, 89] on icon "button" at bounding box center [556, 91] width 9 height 9
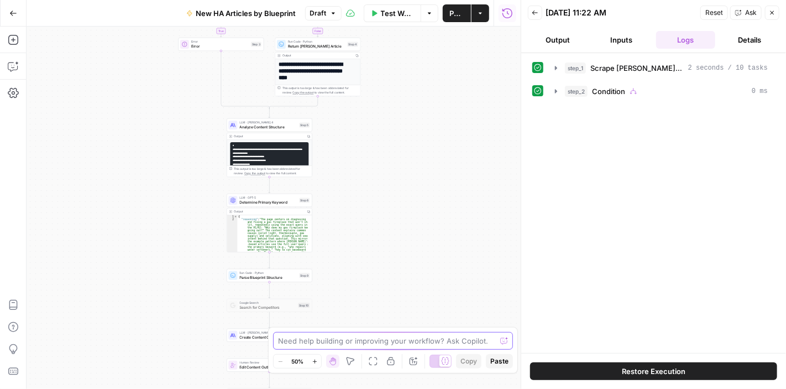
click at [383, 339] on textarea at bounding box center [387, 340] width 218 height 11
click at [367, 343] on textarea "why is step 5 taking not excuting correctly" at bounding box center [382, 340] width 208 height 11
type textarea "why is step 5 taking not executing correctly"
click at [498, 338] on button "Send" at bounding box center [504, 340] width 14 height 14
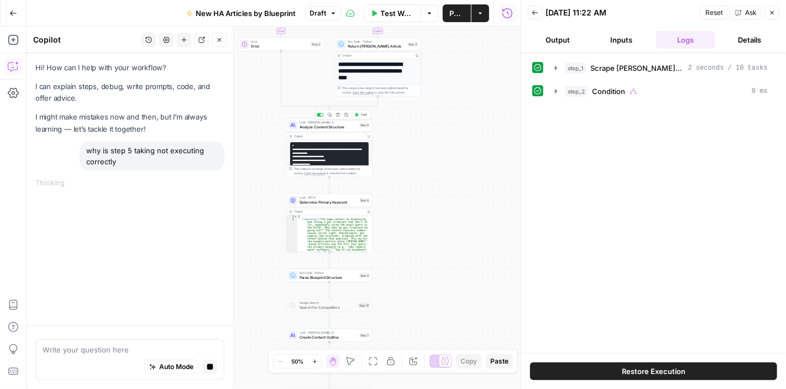
click at [336, 129] on span "Analyze Content Structure" at bounding box center [329, 127] width 58 height 6
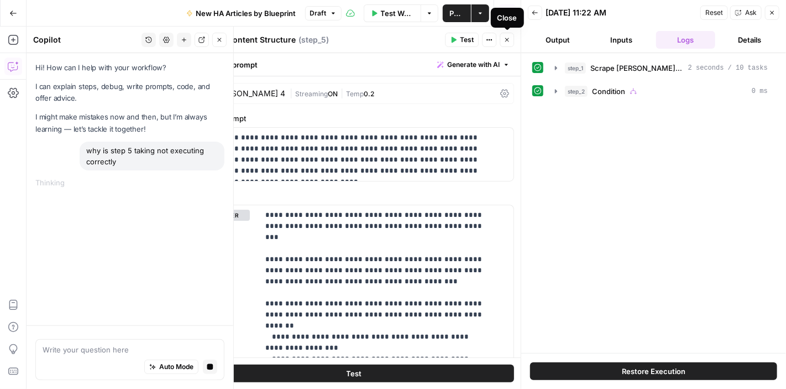
click at [510, 37] on icon "button" at bounding box center [507, 39] width 7 height 7
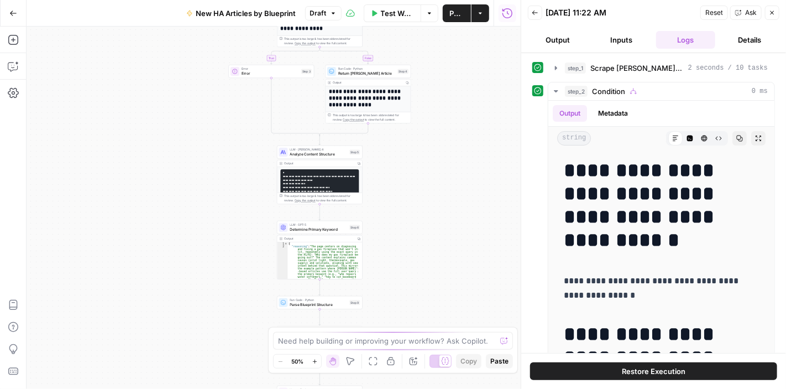
drag, startPoint x: 497, startPoint y: 130, endPoint x: 493, endPoint y: 149, distance: 19.3
click at [493, 149] on div "**********" at bounding box center [274, 208] width 494 height 362
click at [14, 69] on icon "button" at bounding box center [12, 66] width 9 height 9
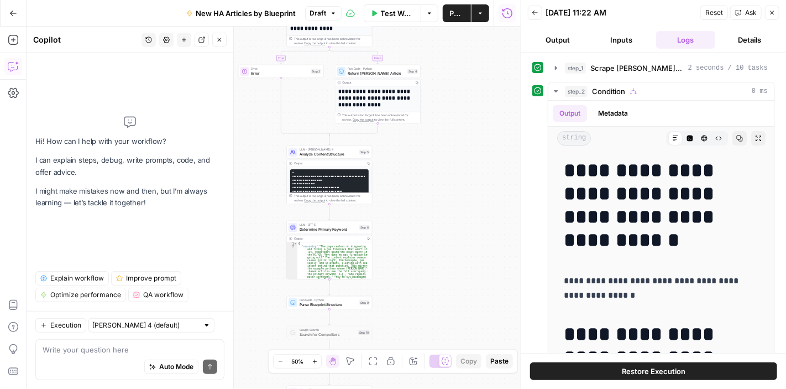
click at [60, 324] on span "Execution" at bounding box center [65, 325] width 31 height 10
click at [243, 123] on div "**********" at bounding box center [274, 208] width 494 height 362
click at [392, 8] on span "Test Workflow" at bounding box center [398, 13] width 34 height 11
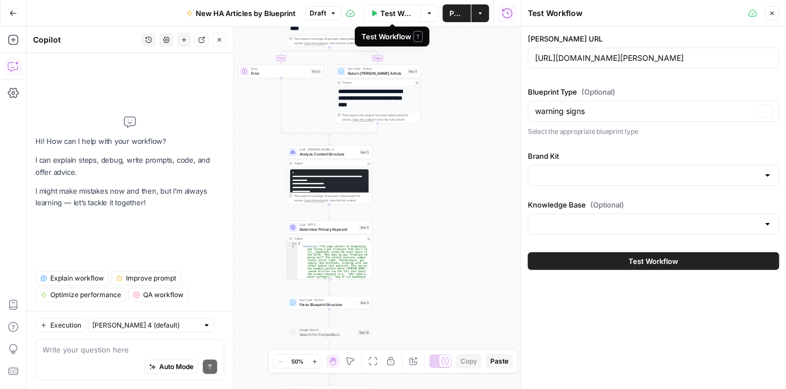
type input "HomeAdvisor"
click at [633, 255] on span "Test Workflow" at bounding box center [654, 260] width 50 height 11
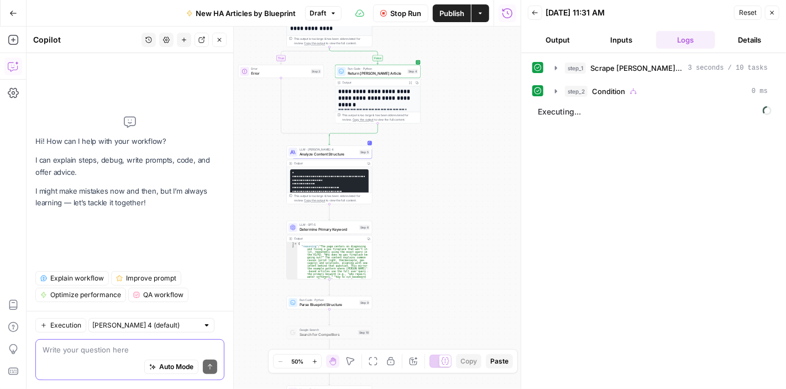
click at [108, 348] on textarea at bounding box center [130, 349] width 175 height 11
click at [556, 90] on icon "button" at bounding box center [556, 91] width 2 height 4
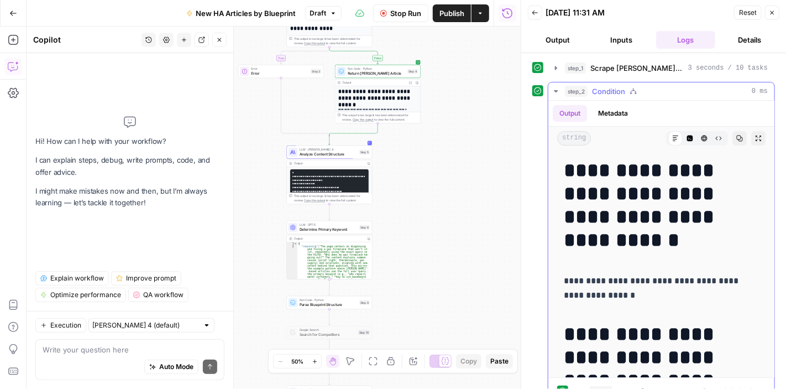
click at [556, 90] on icon "button" at bounding box center [556, 91] width 4 height 2
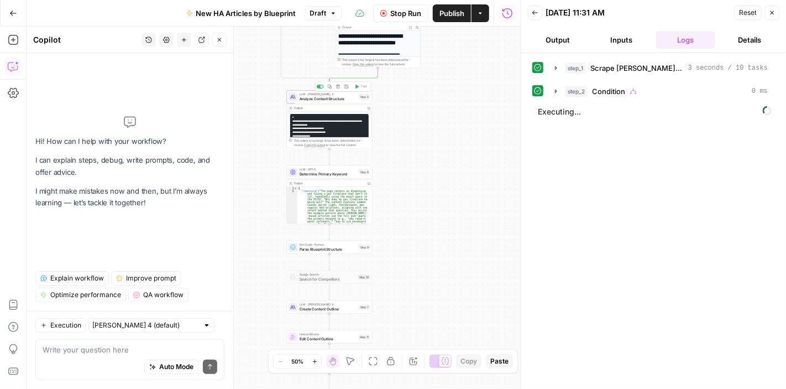
click at [325, 100] on span "Analyze Content Structure" at bounding box center [329, 99] width 58 height 6
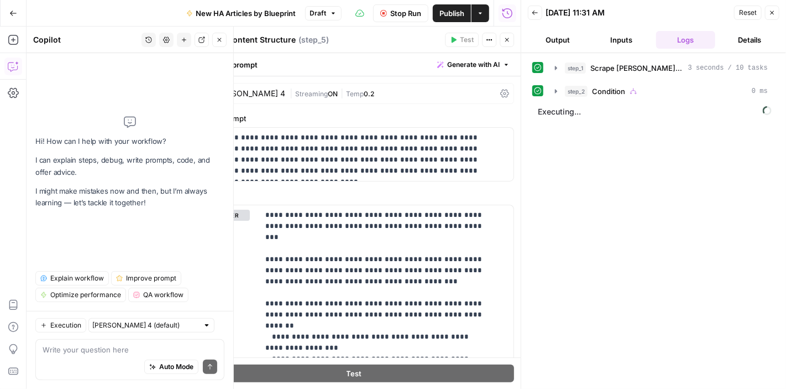
click at [302, 92] on span "Streaming" at bounding box center [311, 94] width 33 height 8
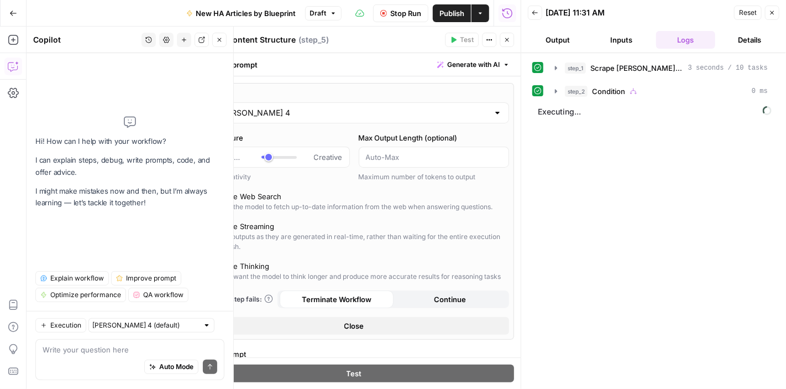
scroll to position [55, 0]
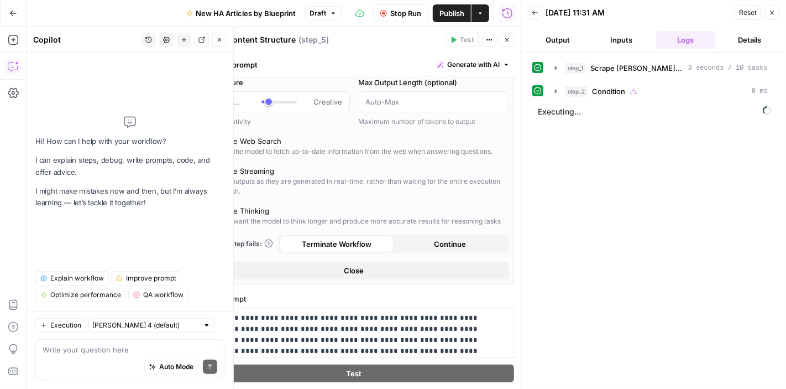
click at [403, 6] on button "Stop Run" at bounding box center [400, 13] width 55 height 18
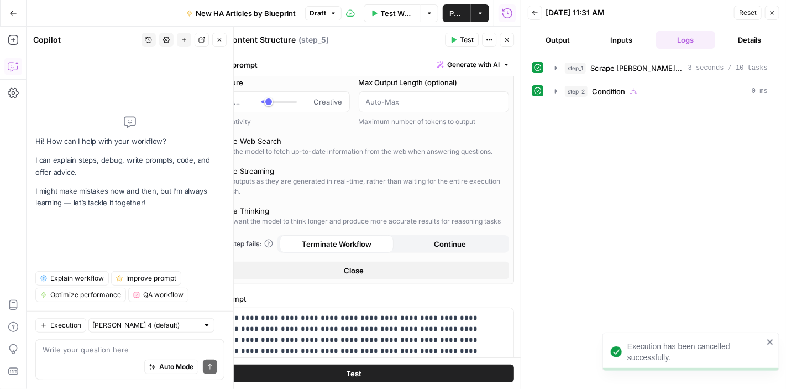
click at [111, 354] on div "Write your question here Auto Mode Send" at bounding box center [129, 359] width 189 height 41
click at [108, 352] on textarea at bounding box center [130, 349] width 175 height 11
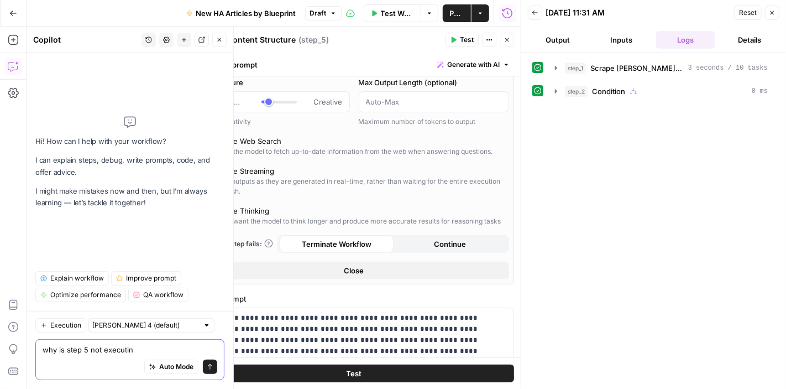
type textarea "why is step 5 not executing"
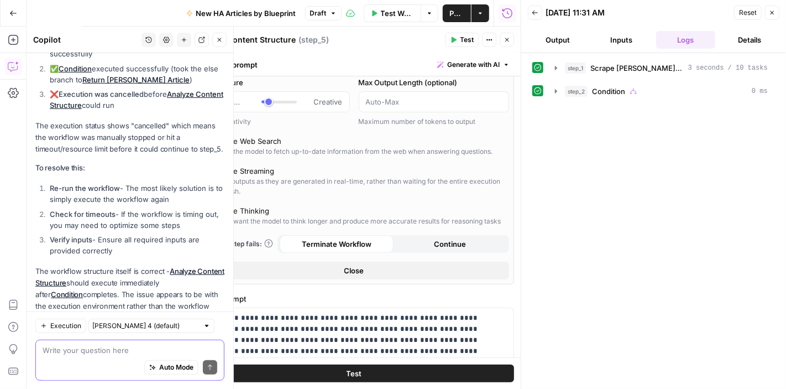
scroll to position [150, 0]
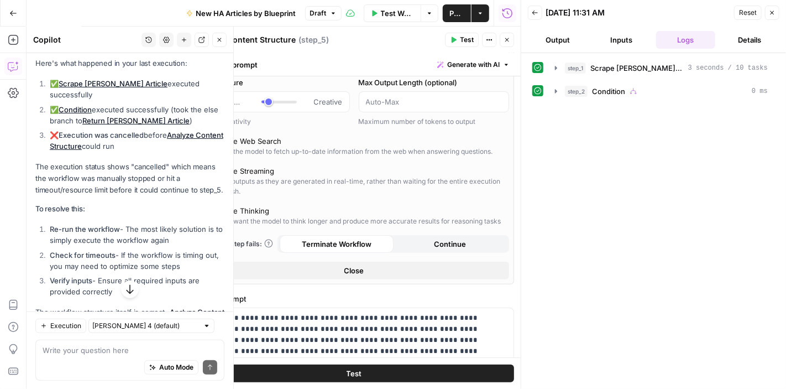
click at [456, 38] on icon "button" at bounding box center [453, 39] width 7 height 7
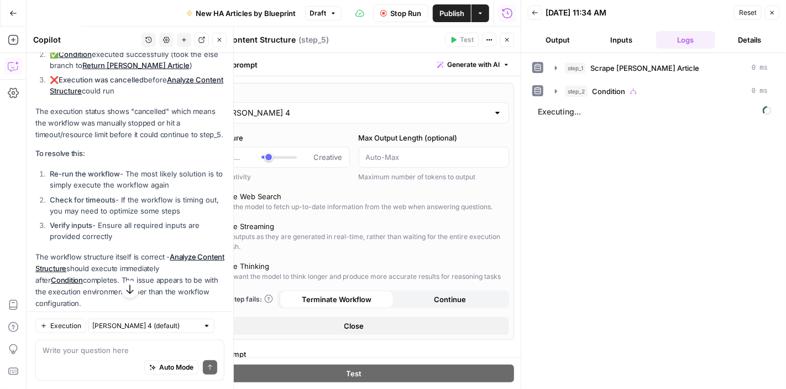
scroll to position [0, 0]
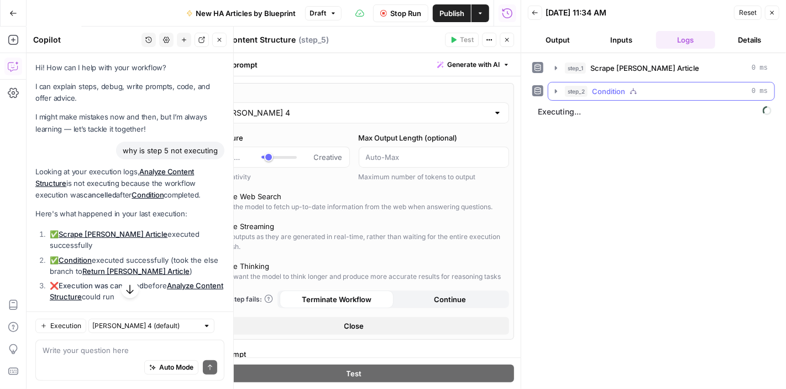
click at [553, 93] on icon "button" at bounding box center [556, 91] width 9 height 9
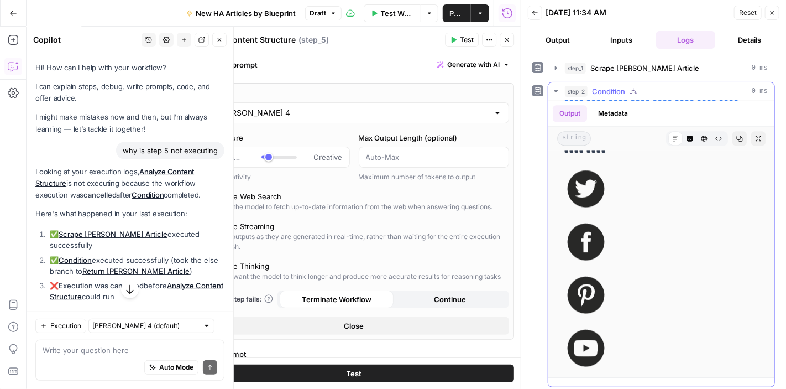
click at [554, 90] on icon "button" at bounding box center [556, 91] width 9 height 9
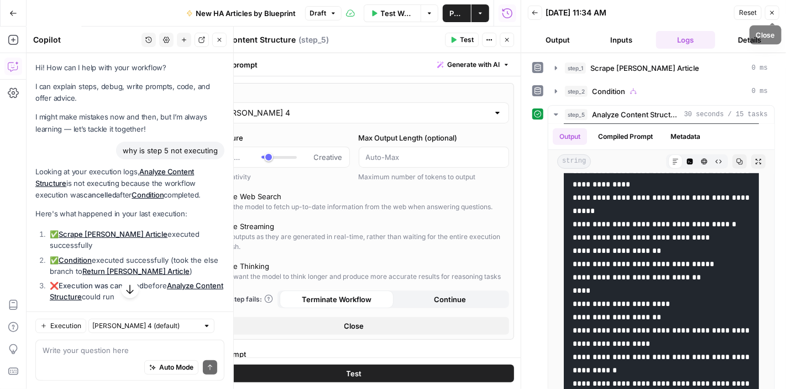
click at [774, 14] on icon "button" at bounding box center [773, 13] width 4 height 4
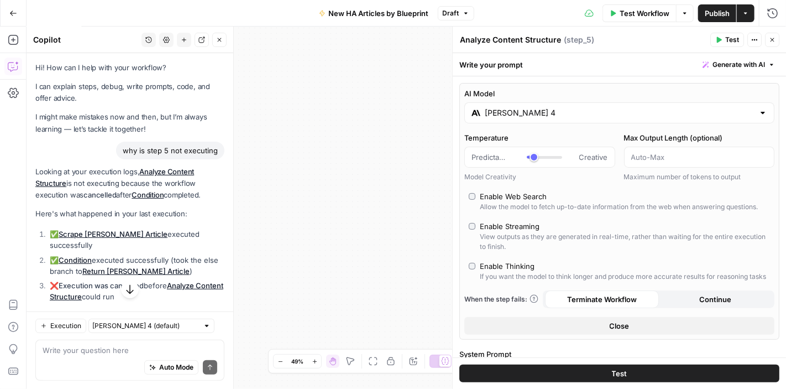
click at [771, 36] on icon "button" at bounding box center [772, 39] width 7 height 7
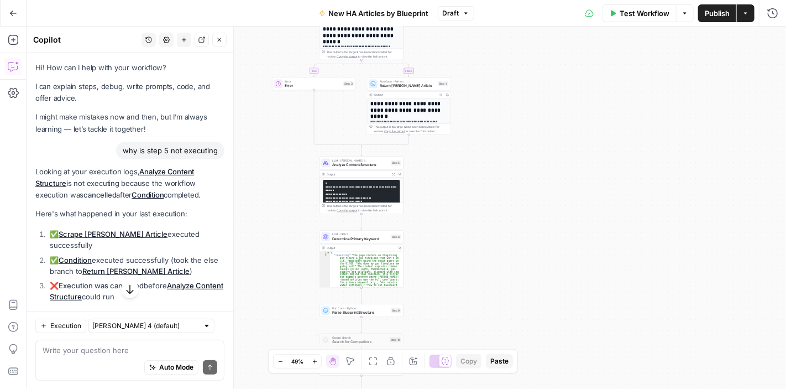
drag, startPoint x: 375, startPoint y: 169, endPoint x: 692, endPoint y: 126, distance: 319.7
click at [692, 126] on div "**********" at bounding box center [407, 208] width 760 height 362
click at [638, 15] on span "Test Workflow" at bounding box center [645, 13] width 50 height 11
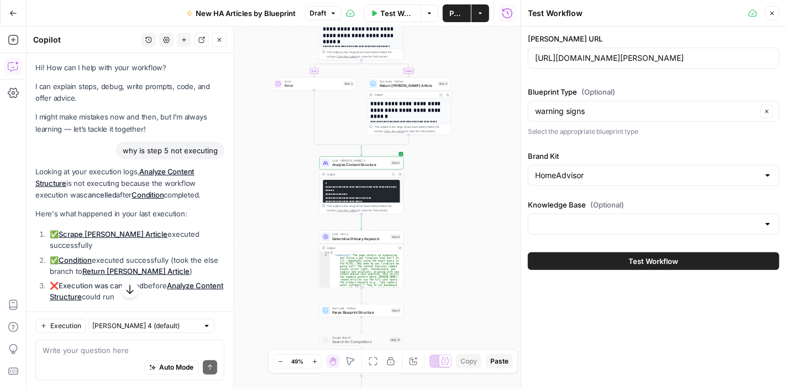
click at [661, 255] on span "Test Workflow" at bounding box center [654, 260] width 50 height 11
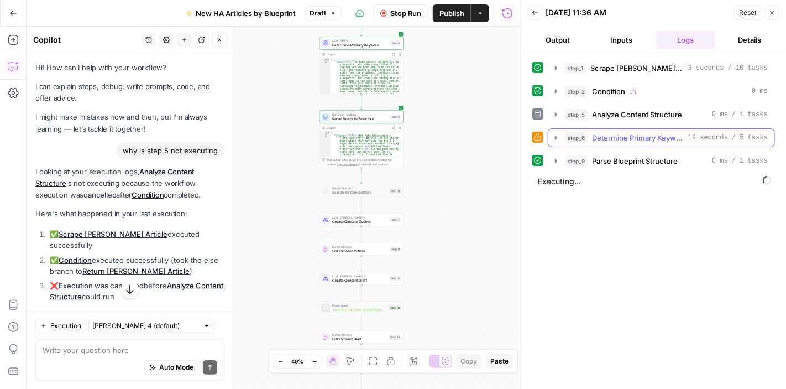
click at [552, 140] on icon "button" at bounding box center [556, 137] width 9 height 9
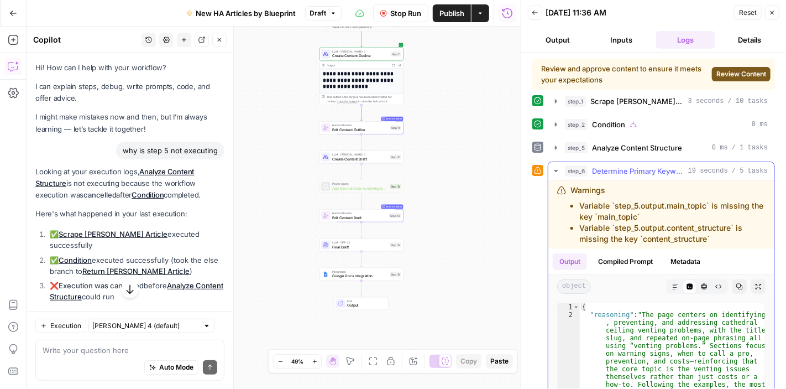
click at [554, 164] on button "step_6 Determine Primary Keyword 19 seconds / 5 tasks" at bounding box center [662, 171] width 226 height 18
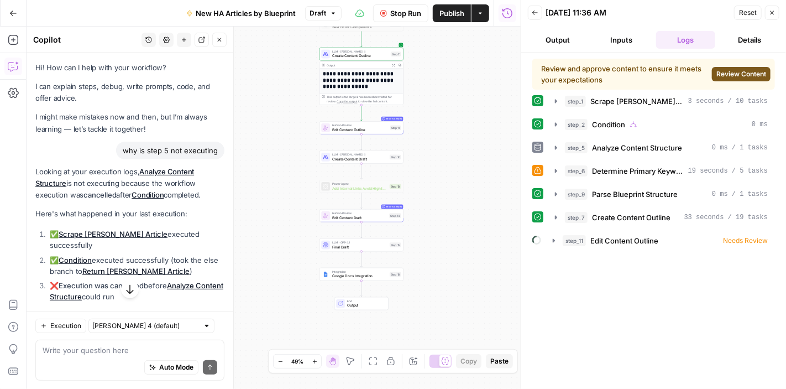
click at [742, 71] on span "Review Content" at bounding box center [742, 74] width 50 height 10
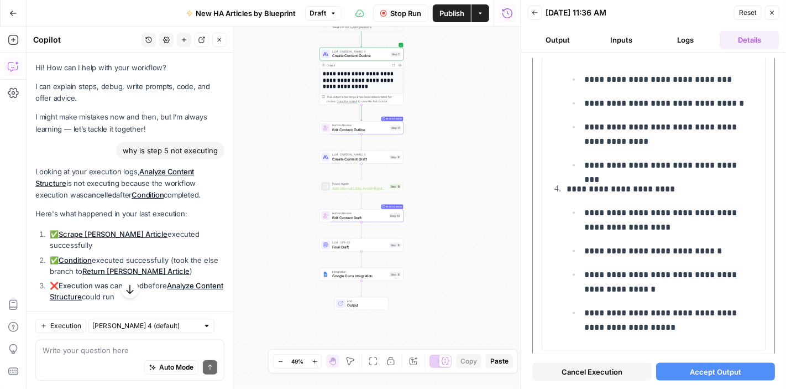
scroll to position [4605, 0]
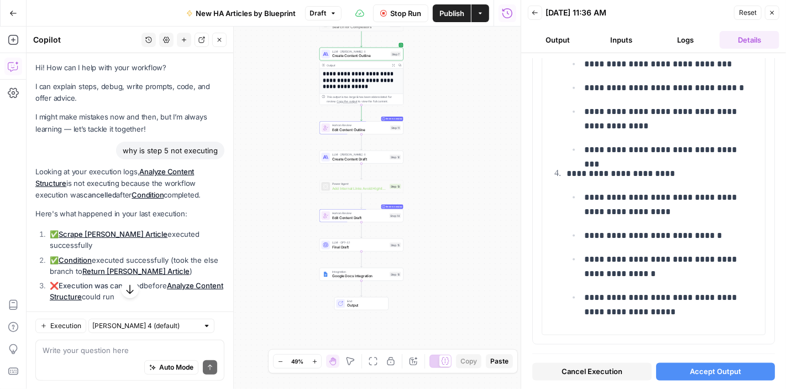
click at [717, 372] on span "Accept Output" at bounding box center [715, 371] width 51 height 11
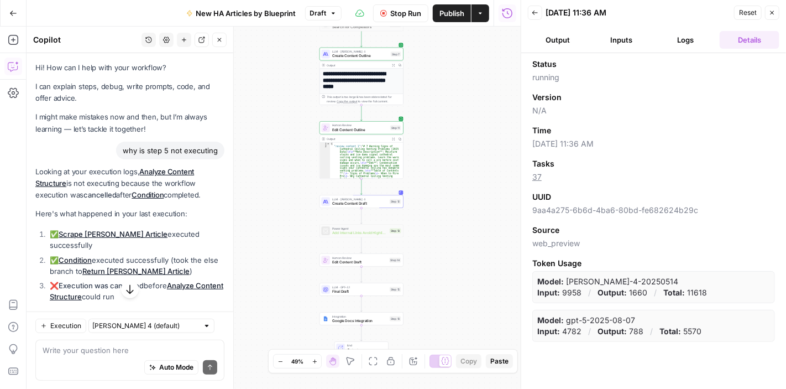
click at [693, 43] on button "Logs" at bounding box center [686, 40] width 60 height 18
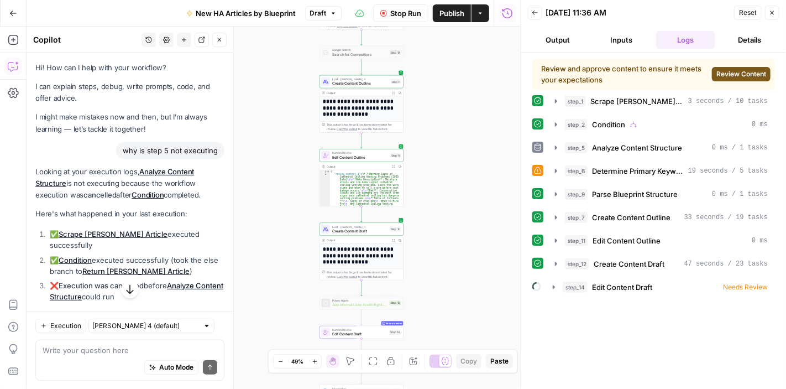
click at [739, 68] on button "Review Content" at bounding box center [741, 74] width 59 height 14
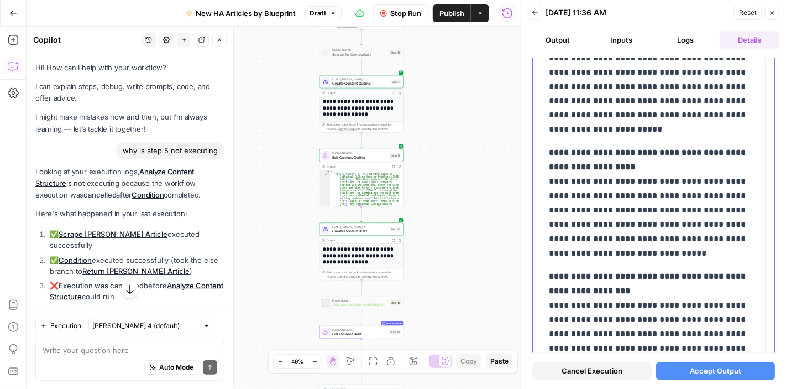
scroll to position [5032, 0]
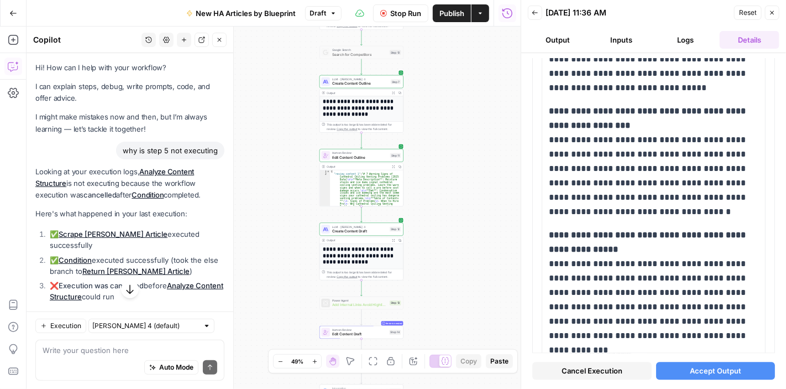
click at [713, 366] on span "Accept Output" at bounding box center [715, 371] width 51 height 11
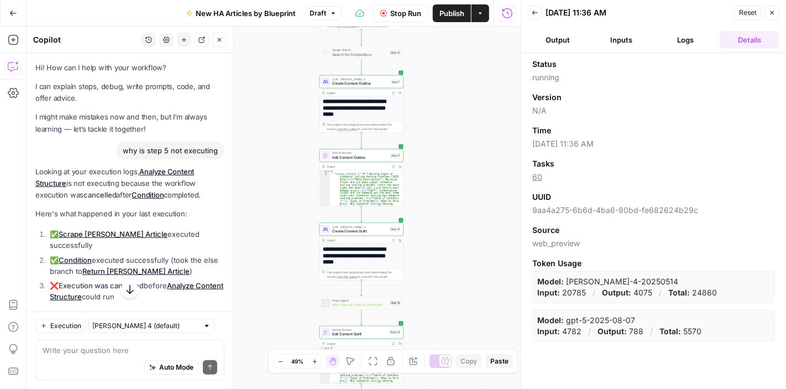
drag, startPoint x: 695, startPoint y: 41, endPoint x: 681, endPoint y: 45, distance: 13.7
click at [695, 41] on button "Logs" at bounding box center [686, 40] width 60 height 18
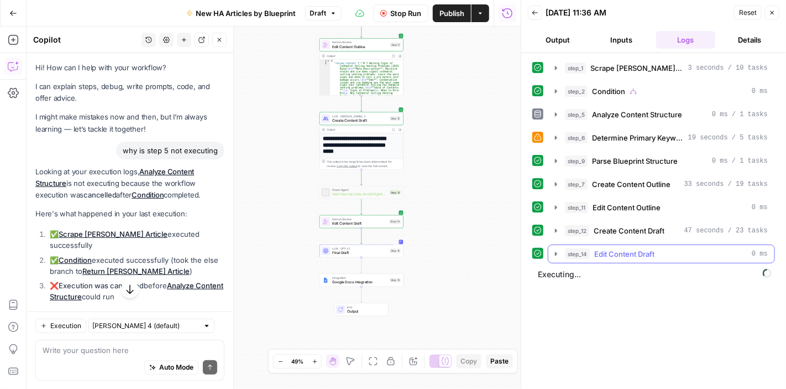
click at [555, 252] on icon "button" at bounding box center [556, 254] width 2 height 4
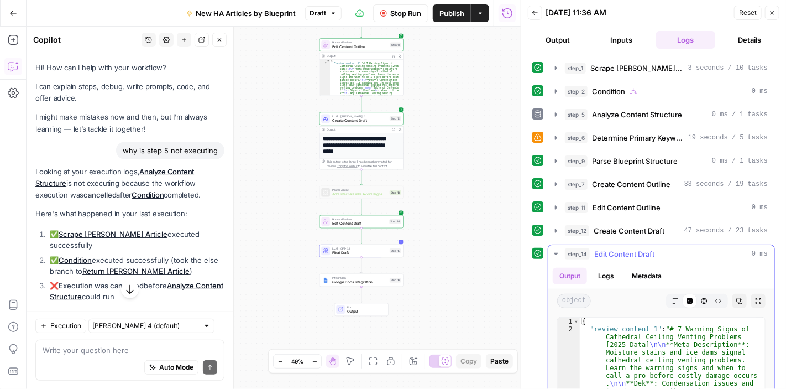
scroll to position [166, 0]
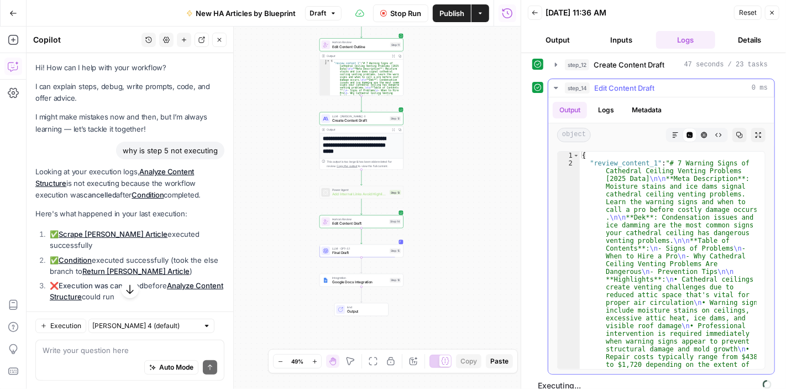
click at [552, 84] on icon "button" at bounding box center [556, 88] width 9 height 9
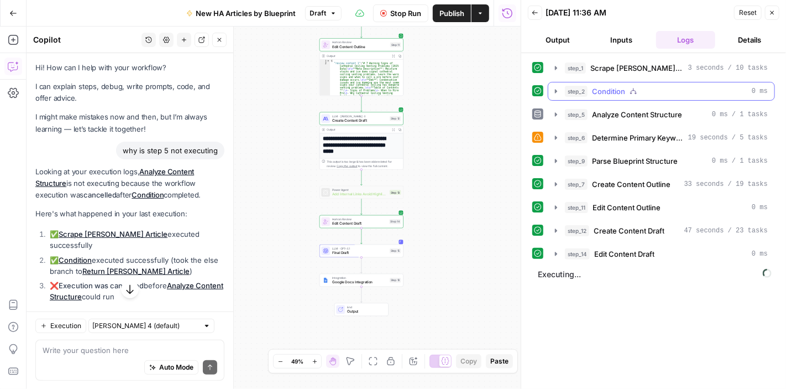
scroll to position [0, 0]
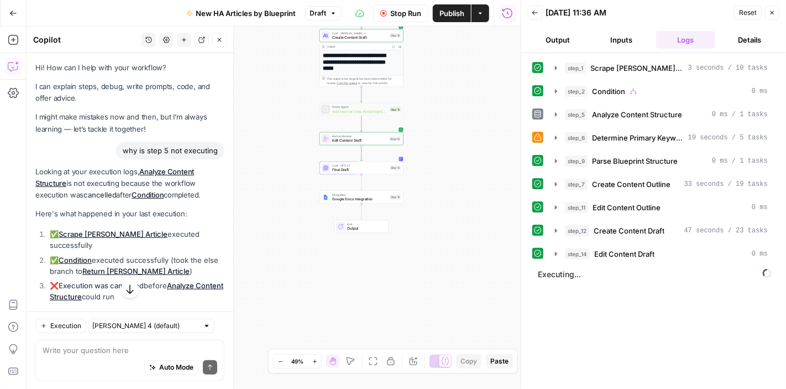
click at [370, 171] on span "Final Draft" at bounding box center [359, 170] width 55 height 6
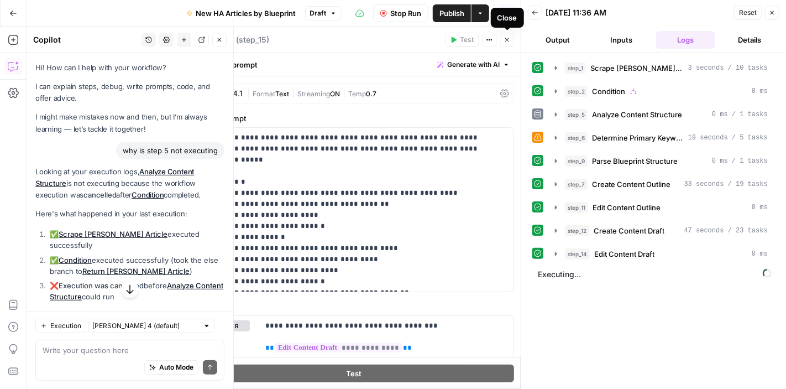
click at [509, 36] on icon "button" at bounding box center [507, 39] width 7 height 7
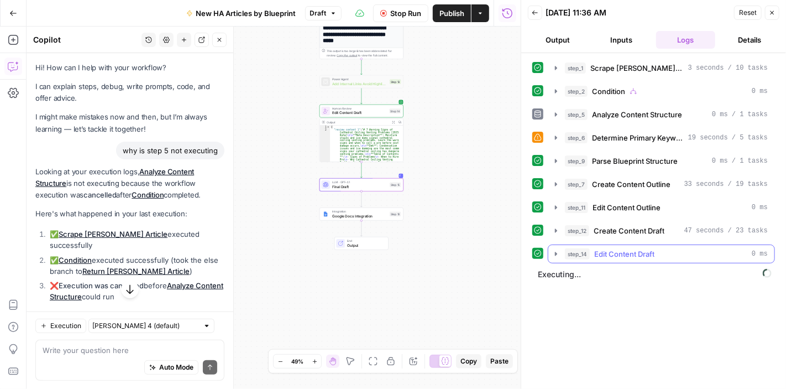
click at [556, 249] on icon "button" at bounding box center [556, 253] width 9 height 9
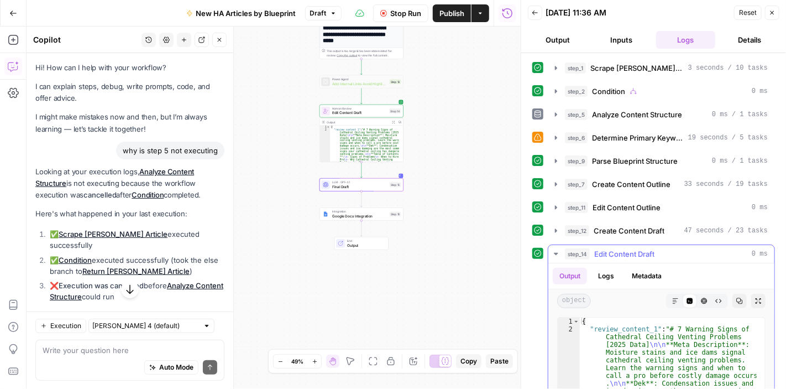
click at [557, 249] on icon "button" at bounding box center [556, 253] width 9 height 9
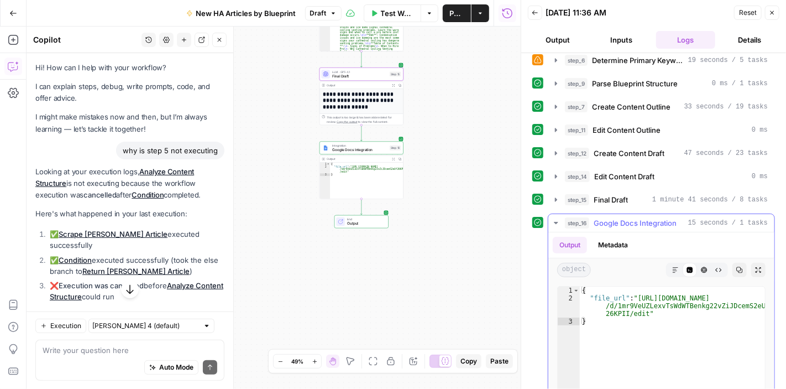
scroll to position [166, 0]
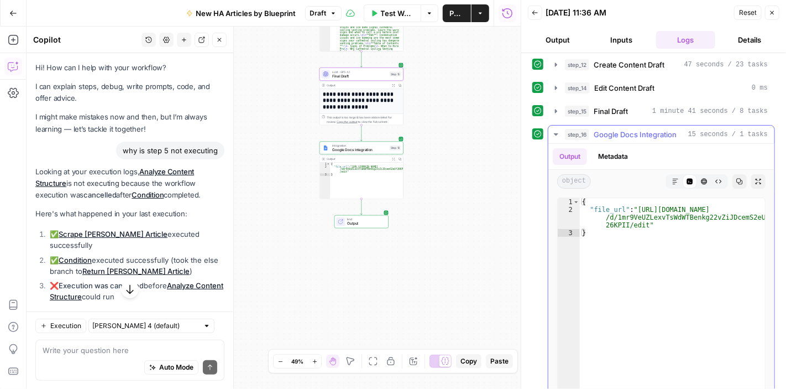
type textarea "**********"
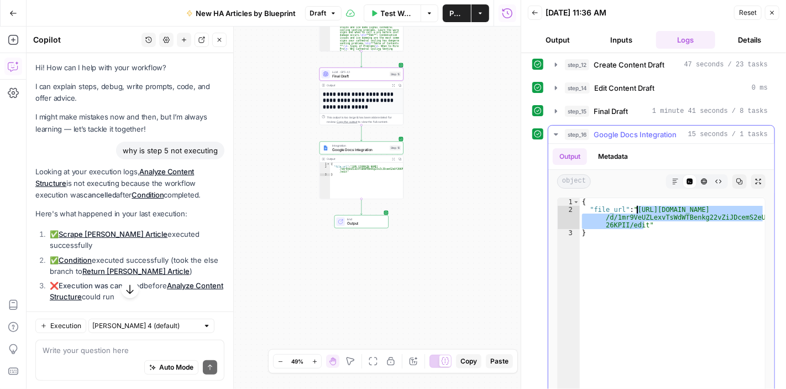
drag, startPoint x: 645, startPoint y: 222, endPoint x: 638, endPoint y: 208, distance: 15.6
click at [638, 208] on div "{ "file_url" : "https://docs.google.com/document /d/1mr9VeUZLexvTsWdWTBenkg22vZ…" at bounding box center [672, 314] width 185 height 233
click at [556, 130] on icon "button" at bounding box center [556, 134] width 9 height 9
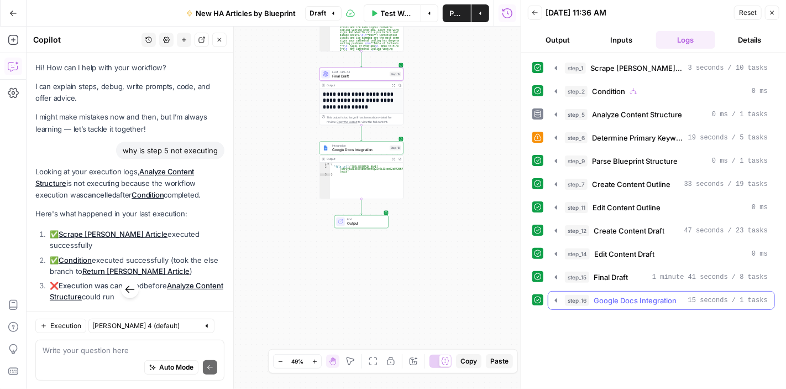
scroll to position [0, 0]
click at [557, 133] on icon "button" at bounding box center [556, 137] width 9 height 9
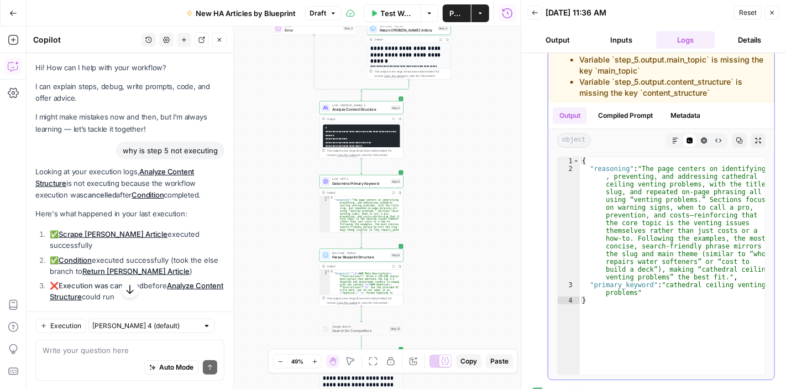
scroll to position [55, 0]
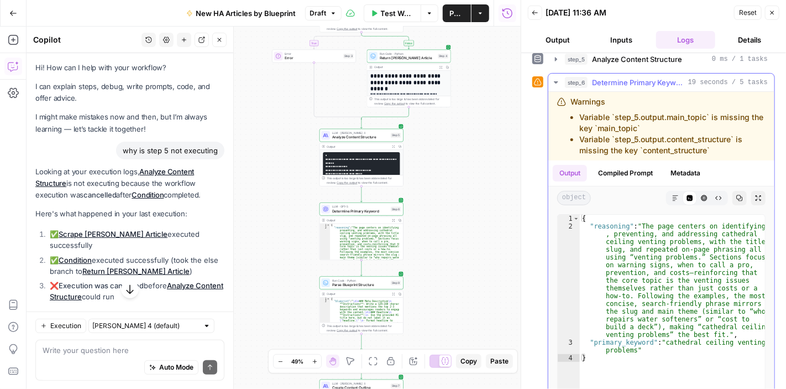
click at [557, 81] on icon "button" at bounding box center [556, 82] width 4 height 2
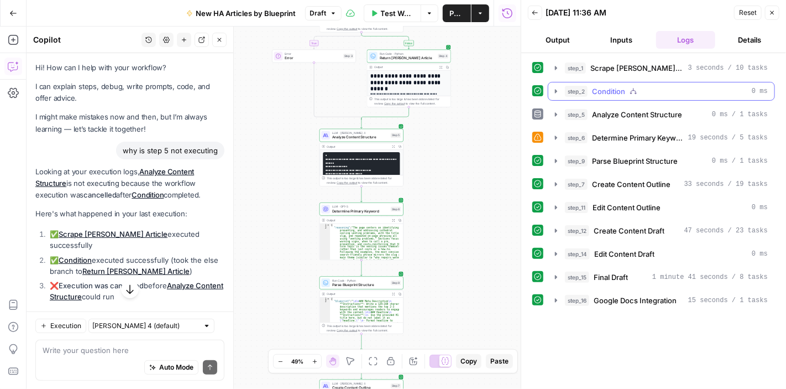
scroll to position [0, 0]
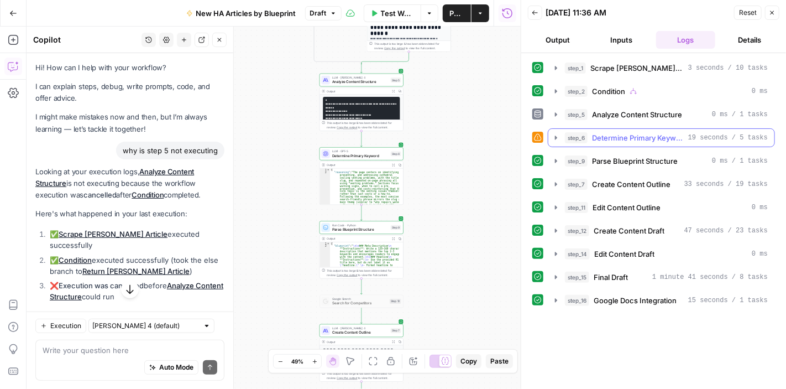
click at [555, 133] on icon "button" at bounding box center [556, 137] width 9 height 9
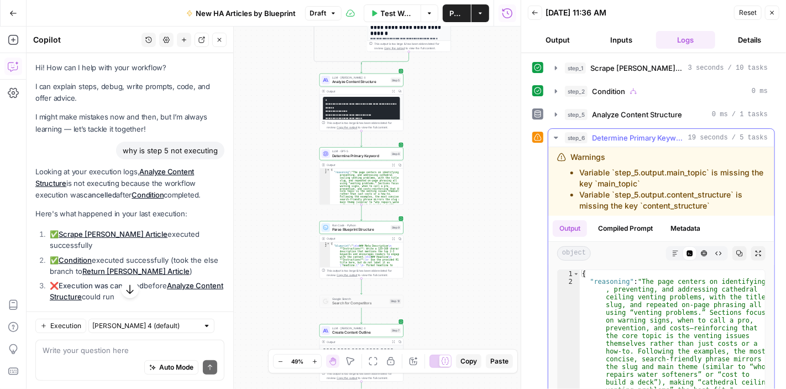
click at [555, 133] on icon "button" at bounding box center [556, 137] width 9 height 9
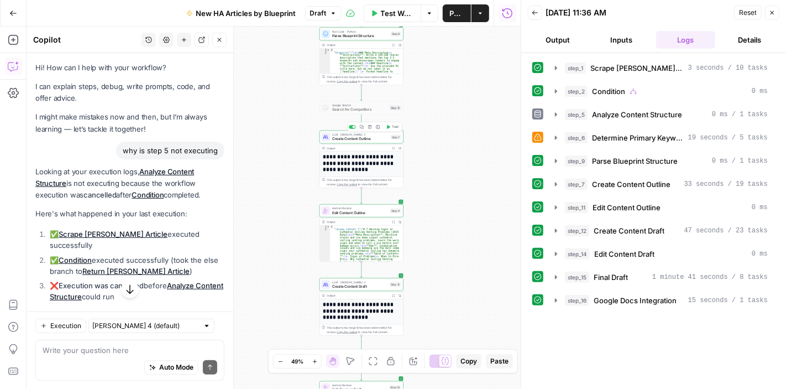
click at [344, 138] on span "Create Content Outline" at bounding box center [360, 139] width 56 height 6
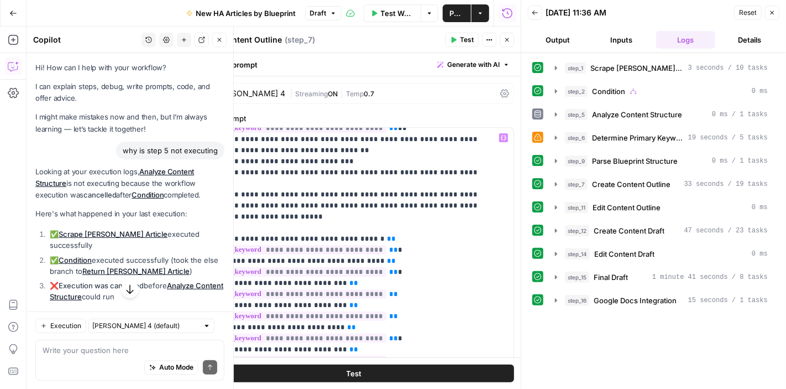
scroll to position [653, 0]
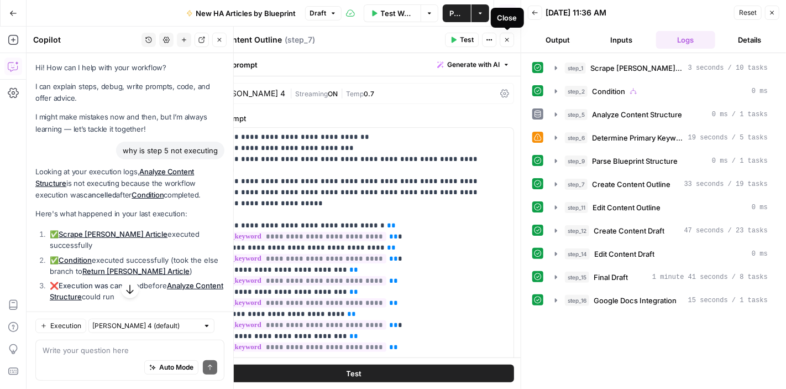
click at [512, 38] on button "Close" at bounding box center [507, 40] width 14 height 14
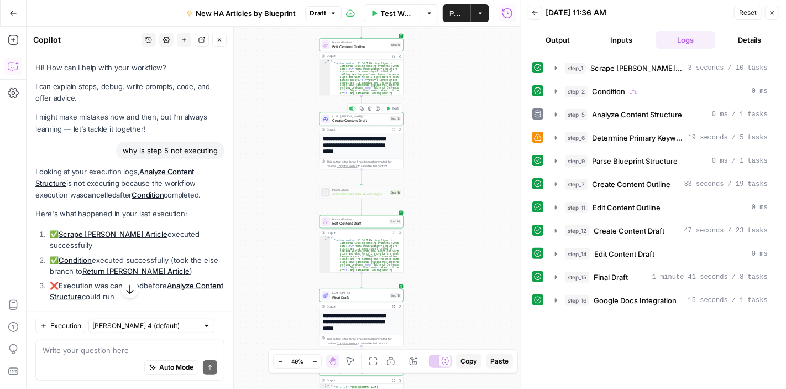
click at [361, 120] on span "Create Content Draft" at bounding box center [359, 121] width 55 height 6
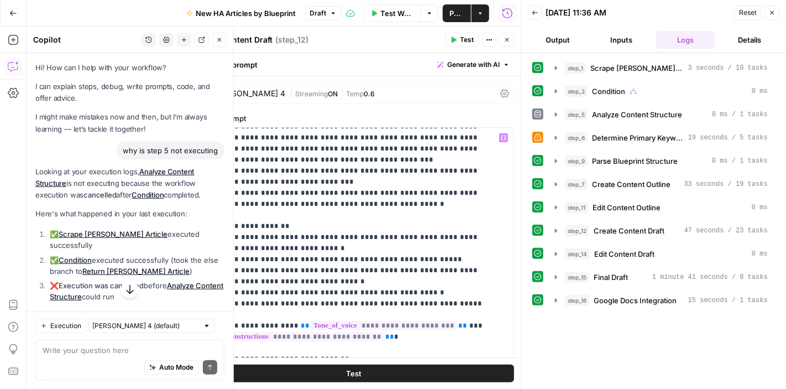
scroll to position [542, 0]
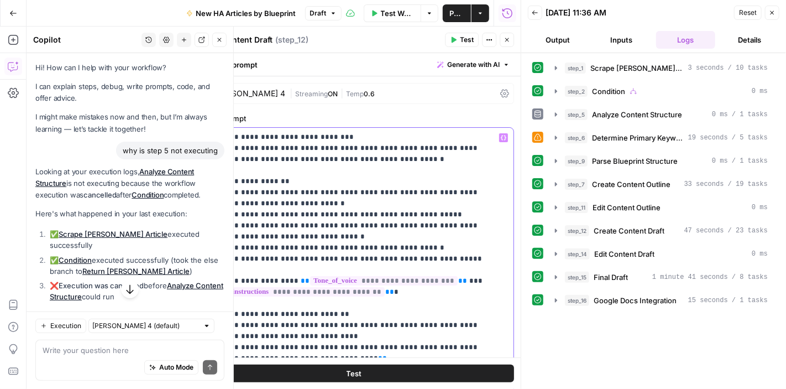
click at [409, 203] on p "**********" at bounding box center [345, 82] width 289 height 984
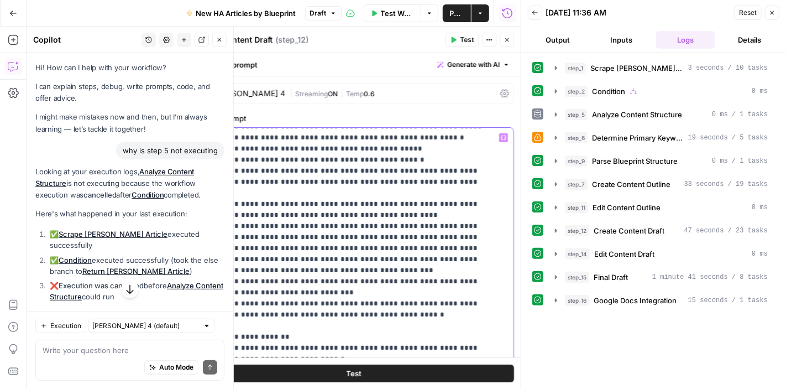
scroll to position [0, 0]
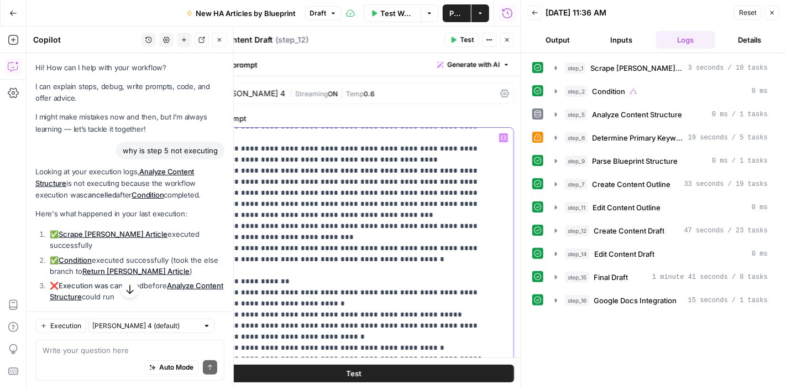
drag, startPoint x: 375, startPoint y: 303, endPoint x: 196, endPoint y: 288, distance: 179.2
click at [196, 288] on div "**********" at bounding box center [350, 353] width 311 height 451
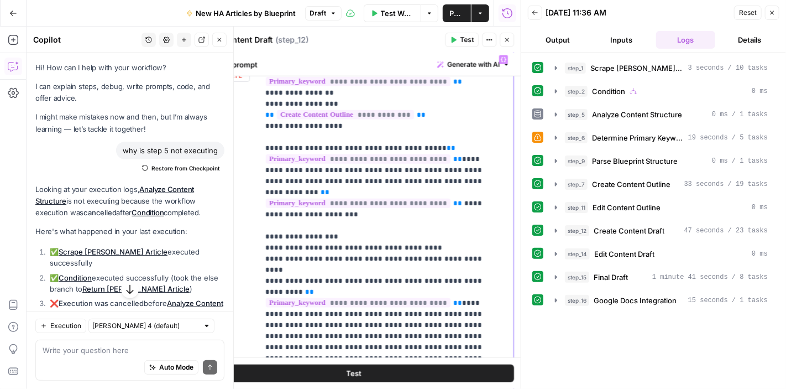
click at [373, 203] on p "**********" at bounding box center [381, 247] width 233 height 387
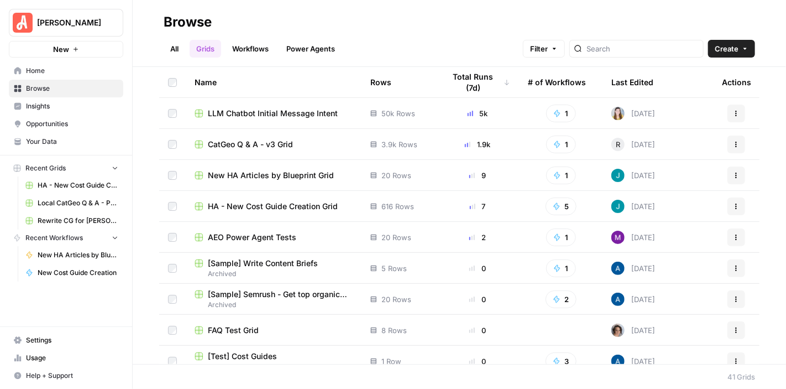
click at [51, 359] on span "Usage" at bounding box center [72, 358] width 92 height 10
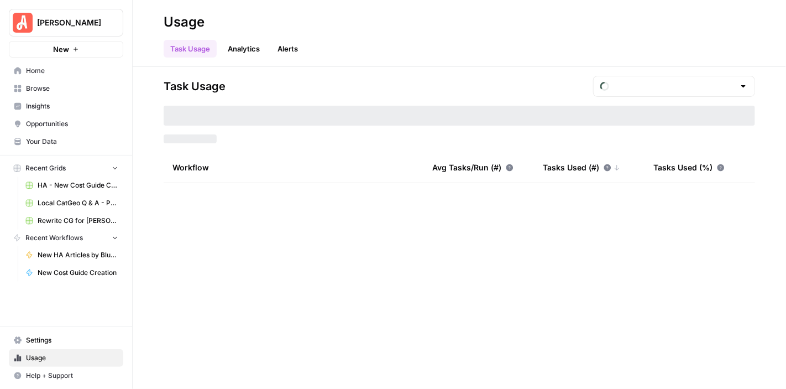
type input "September Tasks"
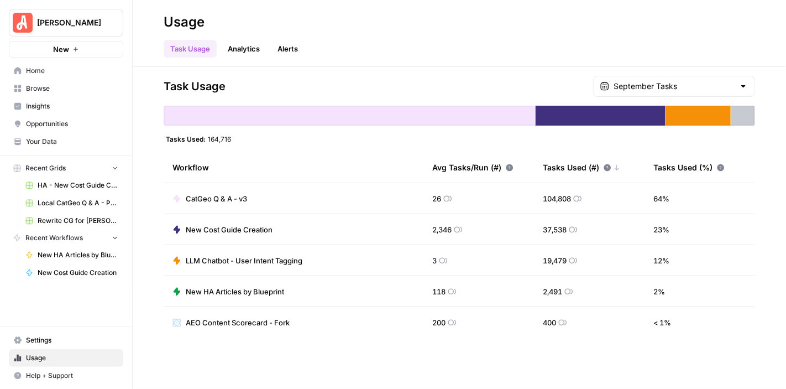
click at [56, 82] on link "Browse" at bounding box center [66, 89] width 114 height 18
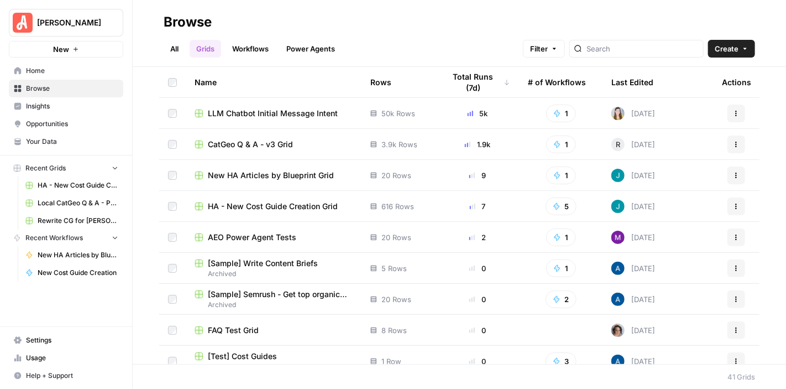
click at [68, 140] on span "Your Data" at bounding box center [72, 142] width 92 height 10
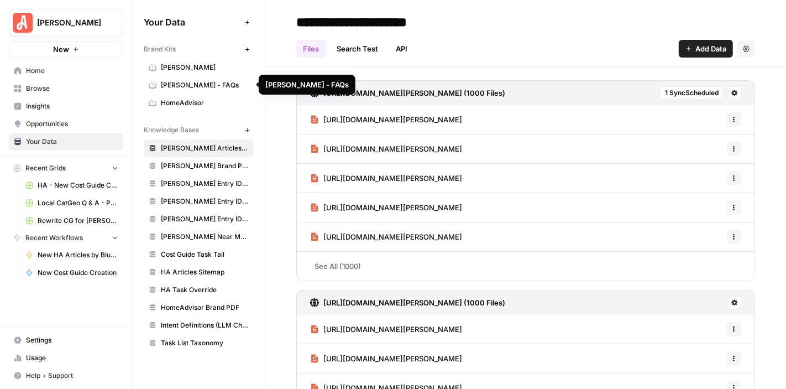
click at [201, 100] on span "HomeAdvisor" at bounding box center [205, 103] width 88 height 10
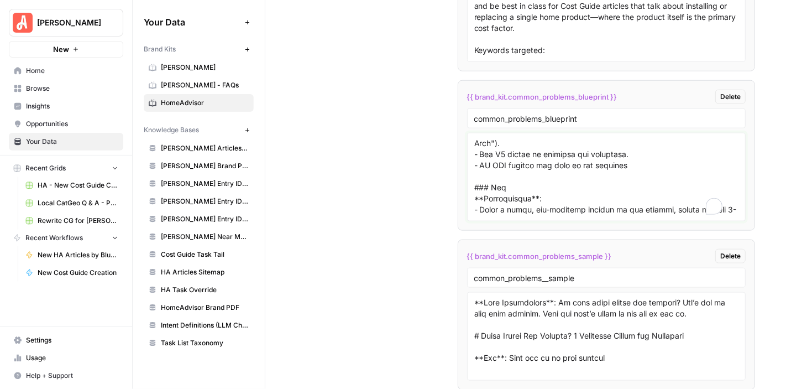
scroll to position [111, 0]
drag, startPoint x: 635, startPoint y: 161, endPoint x: 467, endPoint y: 158, distance: 168.1
click at [467, 158] on div at bounding box center [606, 177] width 279 height 88
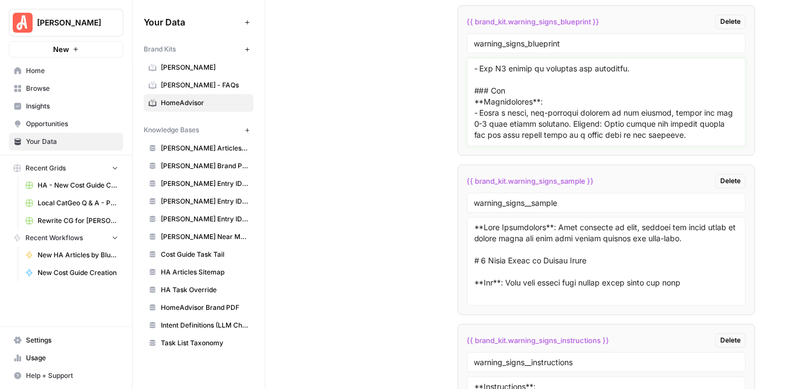
click at [636, 86] on textarea at bounding box center [606, 101] width 265 height 79
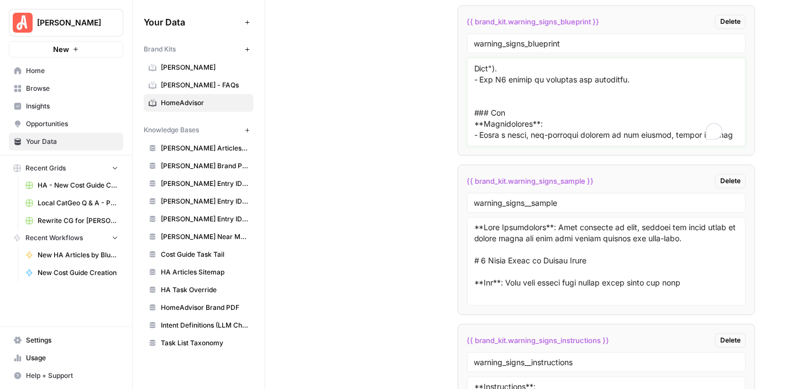
paste textarea "- DO NOT include the year in the headline"
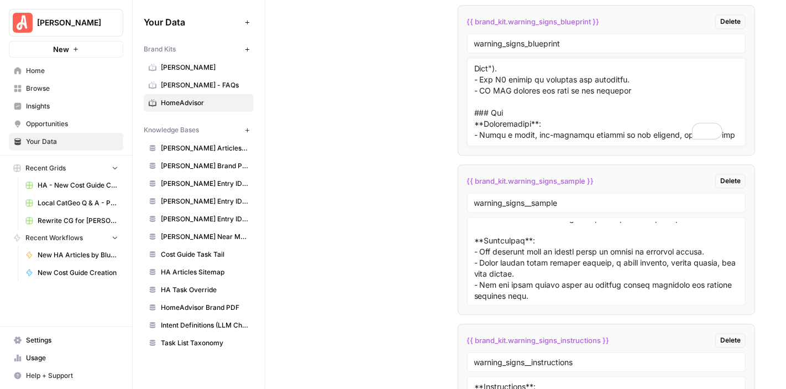
scroll to position [0, 0]
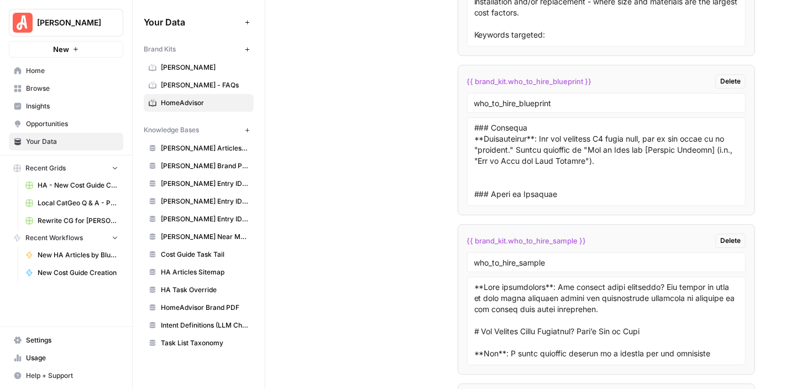
type textarea "### Meta Description **Instructions**: Write a 120–160 character description th…"
click at [661, 147] on textarea at bounding box center [606, 161] width 265 height 79
paste textarea "- DO NOT include the year in the headline"
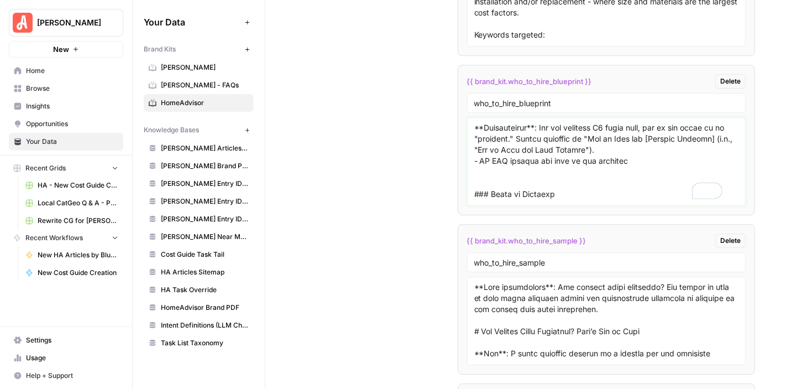
click at [555, 180] on textarea "To enrich screen reader interactions, please activate Accessibility in Grammarl…" at bounding box center [606, 161] width 265 height 79
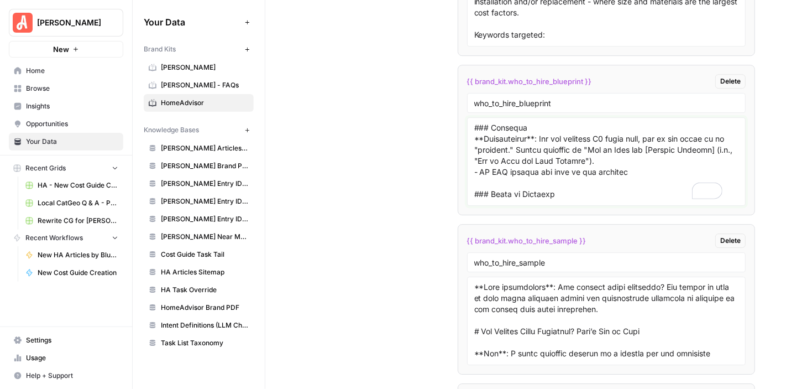
type textarea "### Meta Description **Instructions**: Write a 120–160 character description th…"
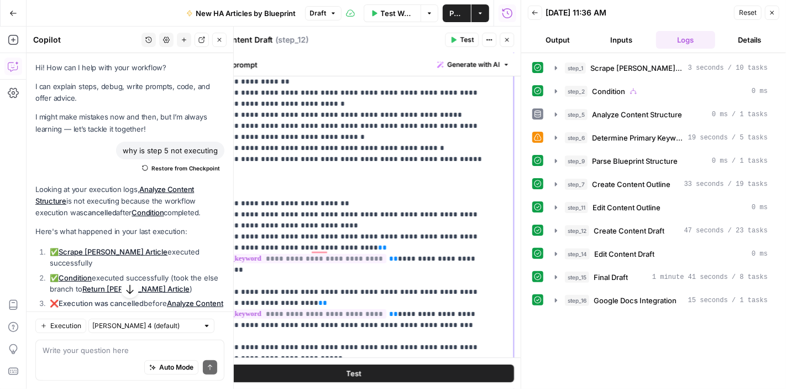
click at [196, 193] on div "**********" at bounding box center [350, 187] width 311 height 451
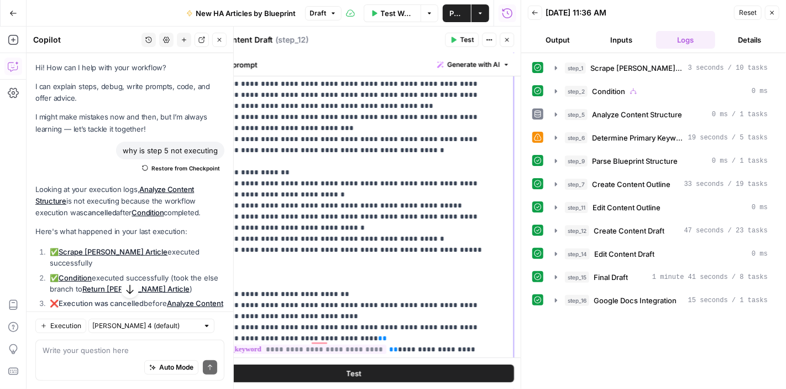
scroll to position [565, 0]
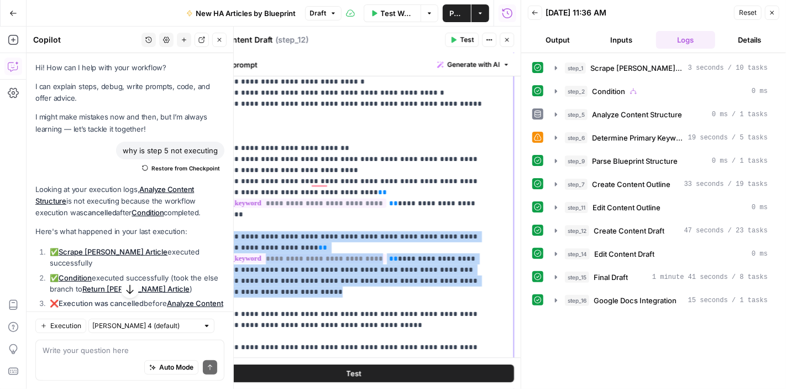
drag, startPoint x: 279, startPoint y: 192, endPoint x: 195, endPoint y: 140, distance: 98.8
click at [195, 140] on div "**********" at bounding box center [350, 187] width 311 height 451
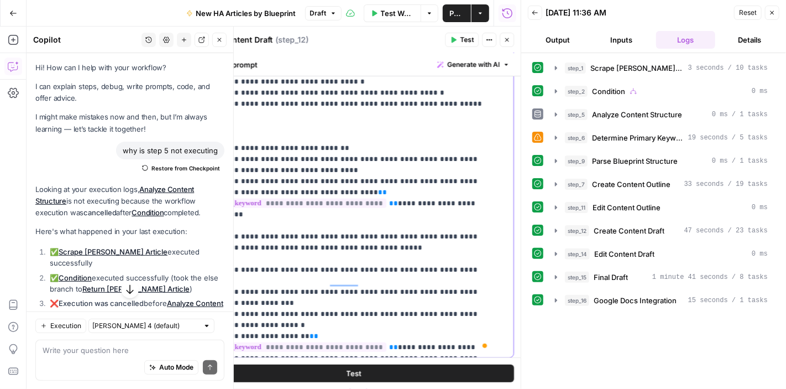
scroll to position [434, 0]
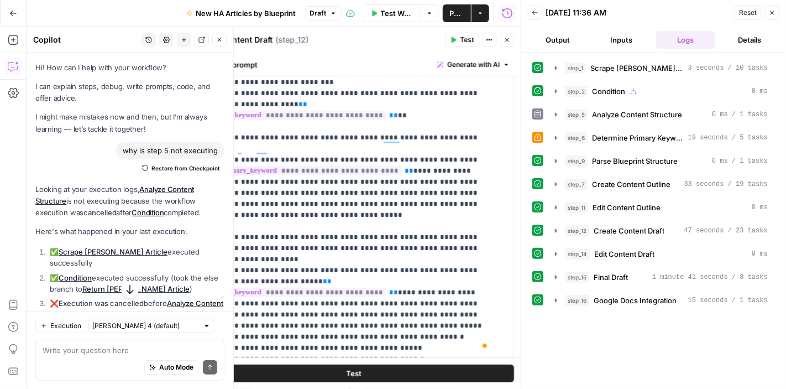
click at [461, 36] on span "Test" at bounding box center [467, 40] width 14 height 10
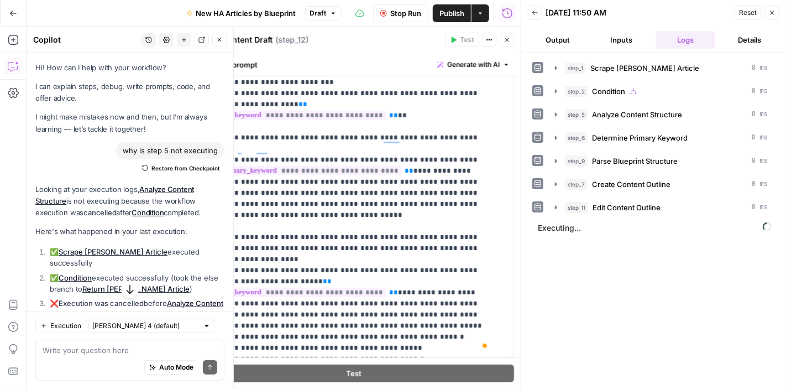
click at [217, 40] on icon "button" at bounding box center [219, 39] width 7 height 7
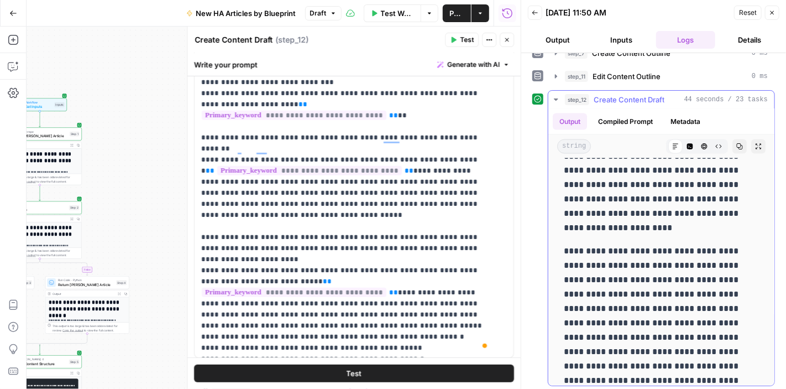
scroll to position [5074, 0]
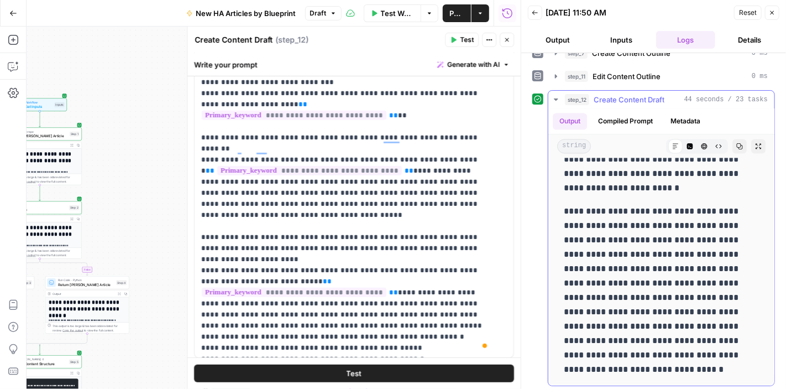
click at [555, 92] on button "step_12 Create Content Draft 44 seconds / 23 tasks" at bounding box center [662, 100] width 226 height 18
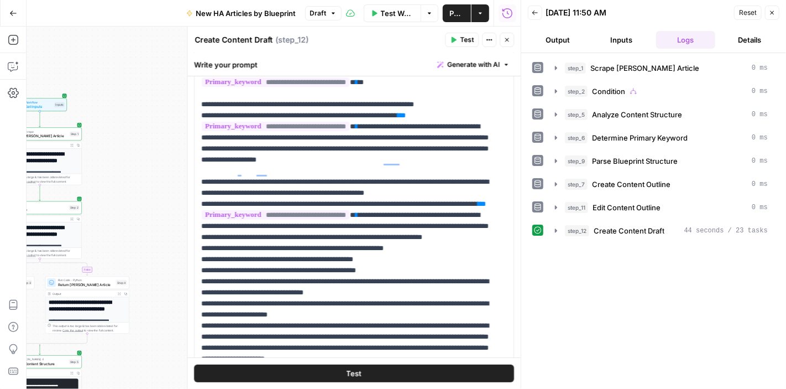
scroll to position [0, 0]
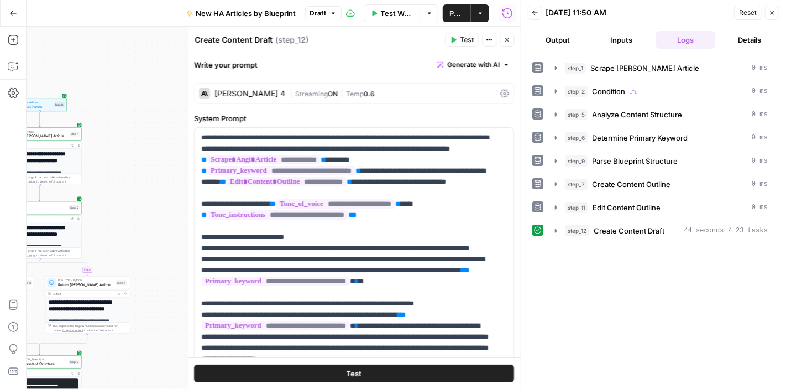
click at [507, 43] on icon "button" at bounding box center [507, 39] width 7 height 7
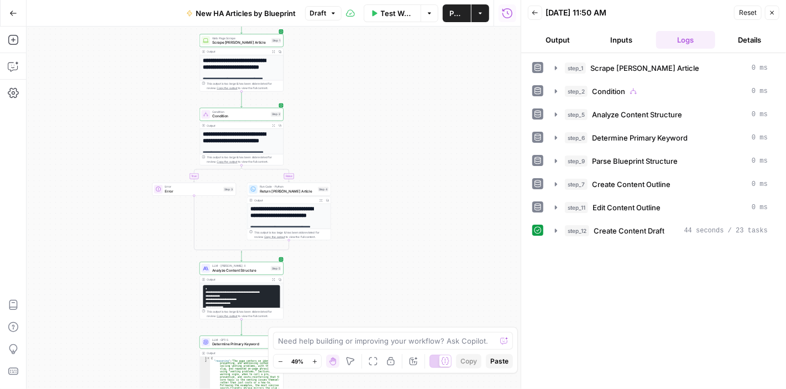
drag, startPoint x: 247, startPoint y: 173, endPoint x: 442, endPoint y: 87, distance: 213.4
click at [442, 87] on div "**********" at bounding box center [274, 208] width 494 height 362
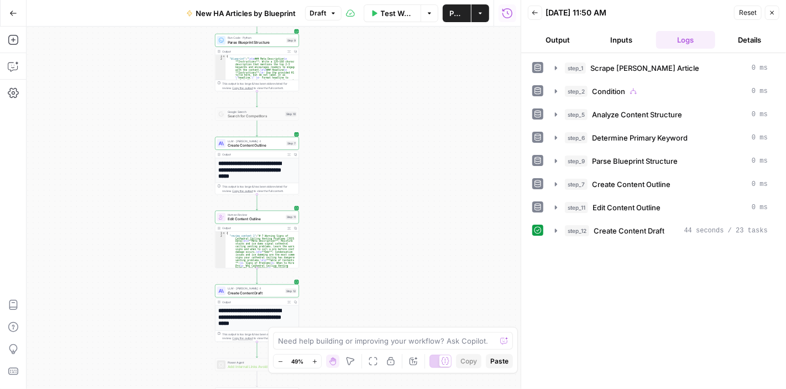
drag, startPoint x: 400, startPoint y: 226, endPoint x: 422, endPoint y: 203, distance: 32.1
click at [422, 203] on div "**********" at bounding box center [274, 208] width 494 height 362
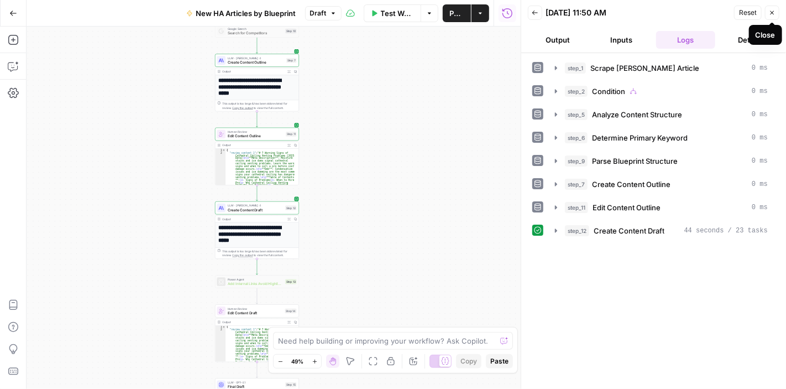
click at [775, 13] on span "Close" at bounding box center [775, 13] width 1 height 1
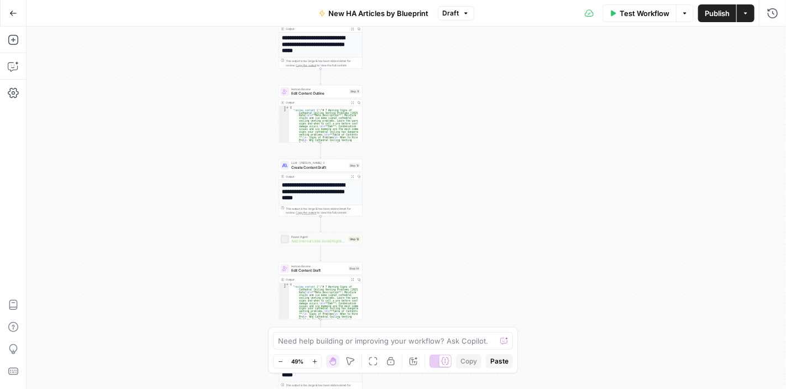
drag, startPoint x: 411, startPoint y: 194, endPoint x: 474, endPoint y: 152, distance: 75.8
click at [474, 152] on div "**********" at bounding box center [407, 208] width 760 height 362
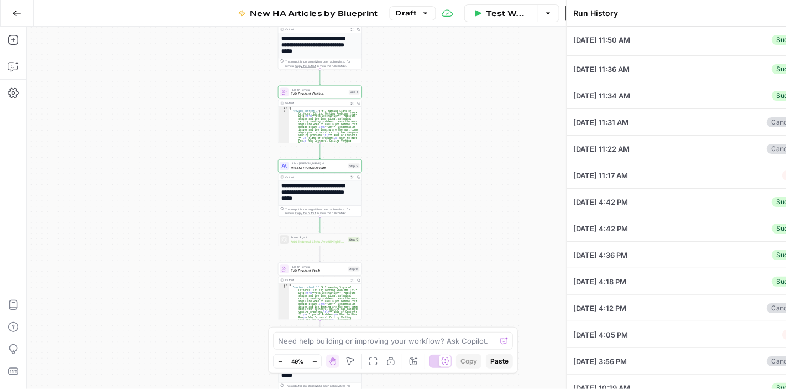
type input "[URL][DOMAIN_NAME][PERSON_NAME]"
type input "warning signs"
type input "HomeAdvisor"
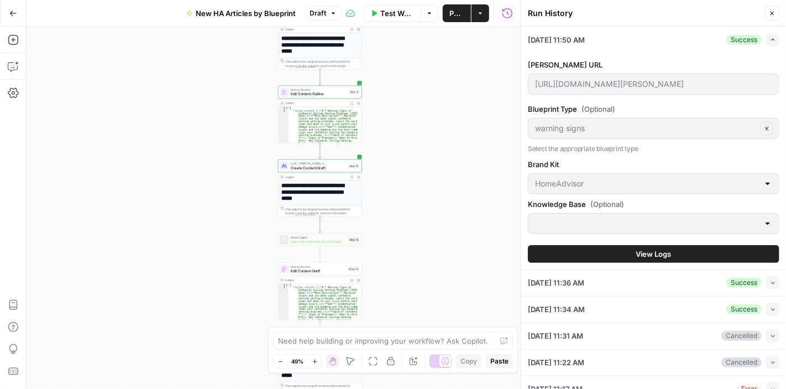
click at [661, 253] on span "View Logs" at bounding box center [653, 253] width 35 height 11
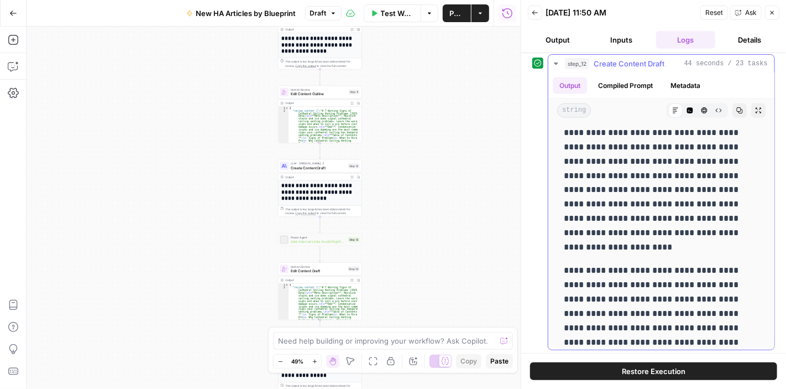
scroll to position [4466, 0]
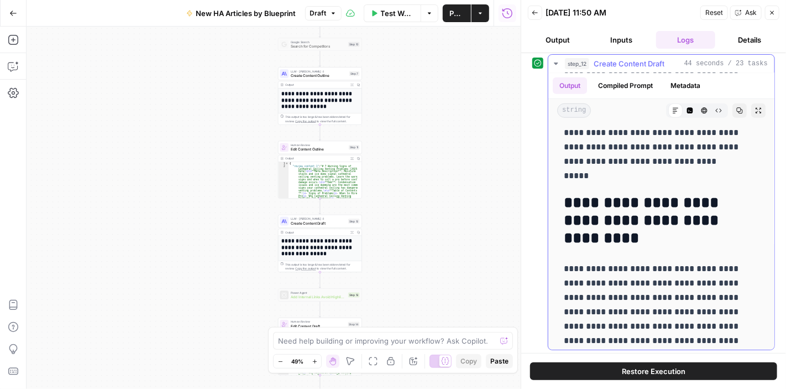
click at [554, 62] on icon "button" at bounding box center [556, 63] width 9 height 9
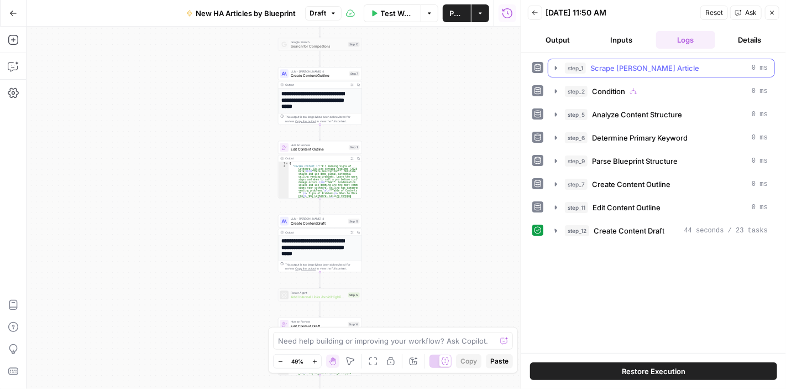
scroll to position [0, 0]
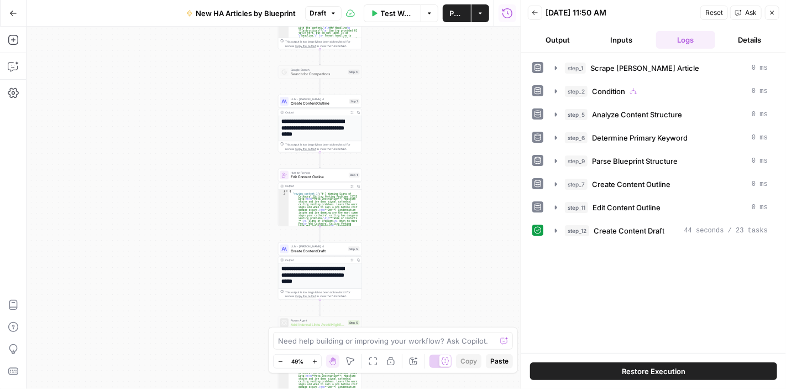
click at [555, 237] on div "step_12 Create Content Draft 44 seconds / 23 tasks" at bounding box center [661, 230] width 227 height 19
click at [555, 235] on button "step_12 Create Content Draft 44 seconds / 23 tasks" at bounding box center [662, 231] width 226 height 18
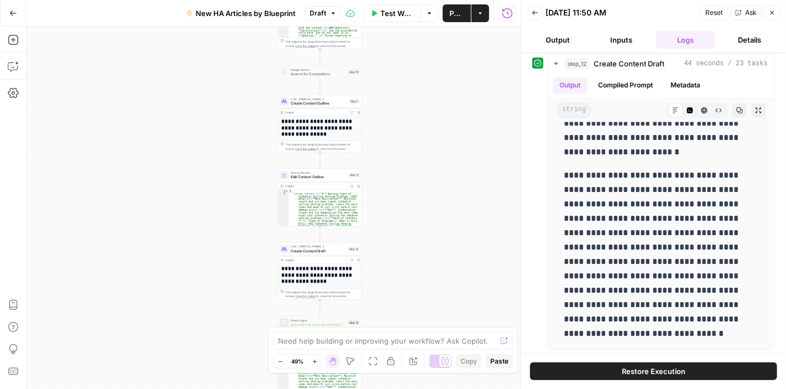
scroll to position [167, 0]
click at [555, 61] on icon "button" at bounding box center [556, 63] width 9 height 9
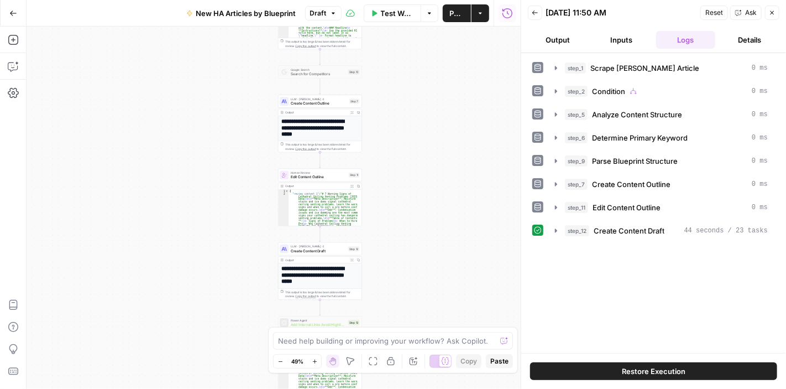
click at [664, 370] on span "Restore Execution" at bounding box center [654, 371] width 64 height 11
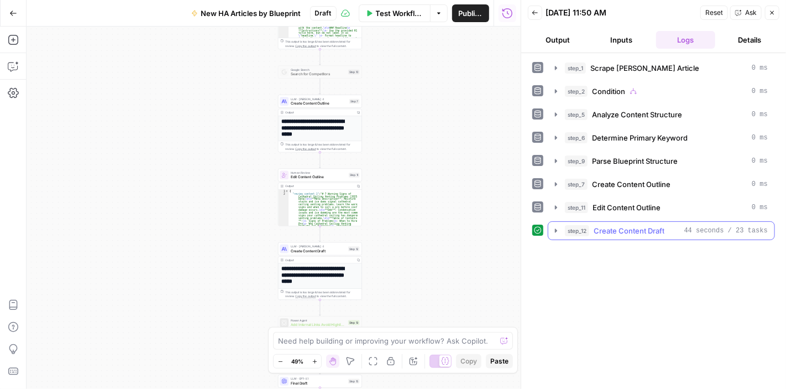
click at [553, 223] on button "step_12 Create Content Draft 44 seconds / 23 tasks" at bounding box center [662, 231] width 226 height 18
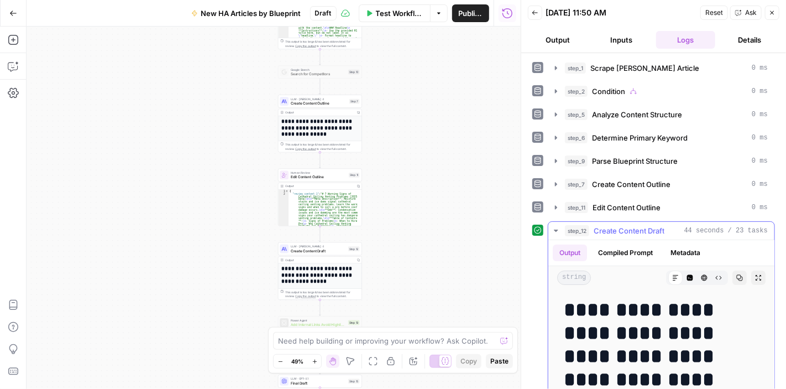
click at [552, 226] on icon "button" at bounding box center [556, 230] width 9 height 9
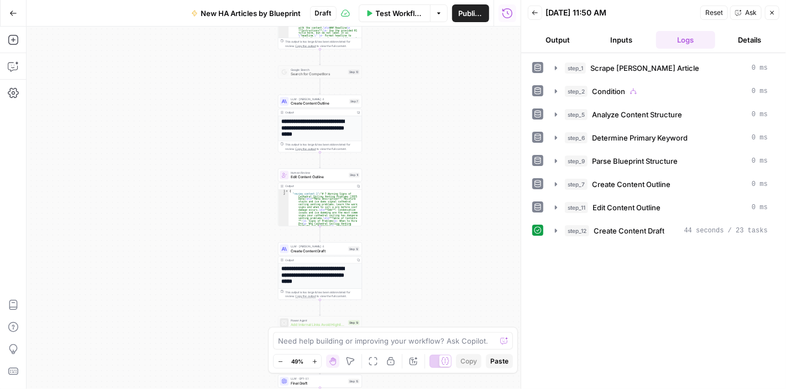
click at [708, 12] on span "Reset" at bounding box center [715, 13] width 18 height 10
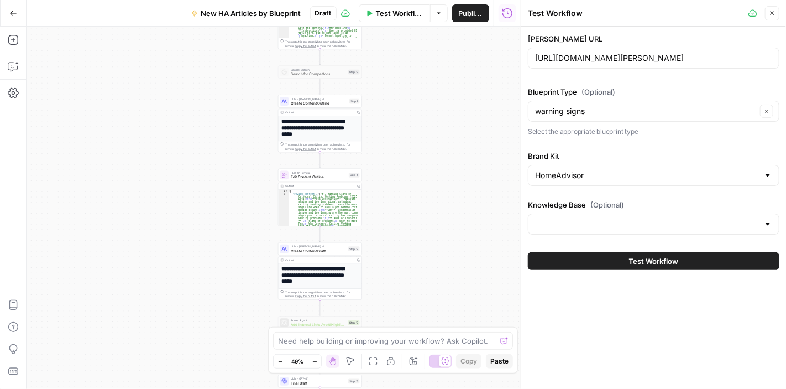
click at [675, 258] on span "Test Workflow" at bounding box center [654, 260] width 50 height 11
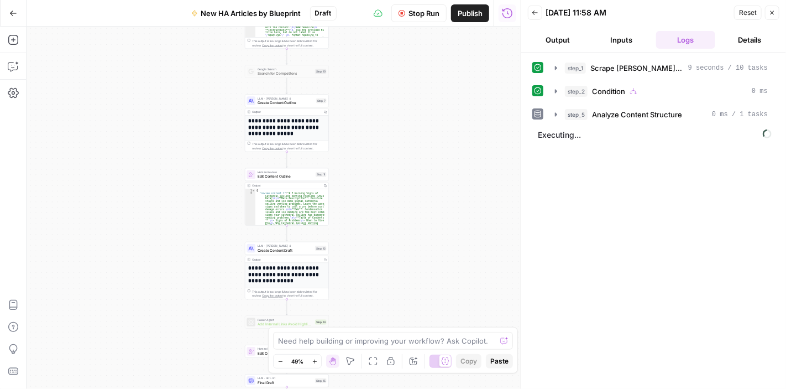
drag, startPoint x: 439, startPoint y: 119, endPoint x: 405, endPoint y: 119, distance: 33.2
click at [405, 119] on div "**********" at bounding box center [274, 208] width 494 height 362
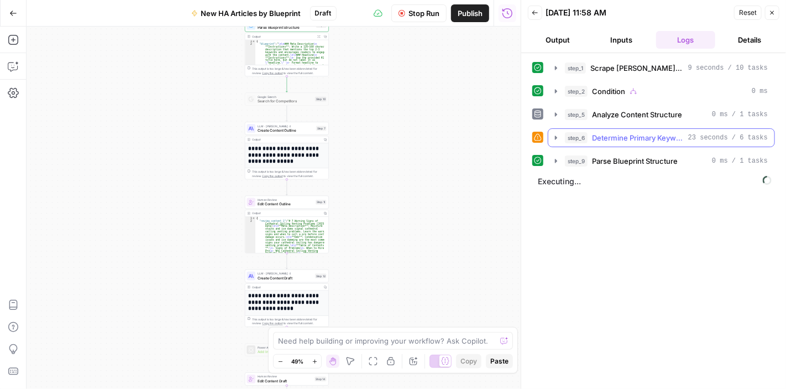
click at [555, 135] on icon "button" at bounding box center [556, 137] width 2 height 4
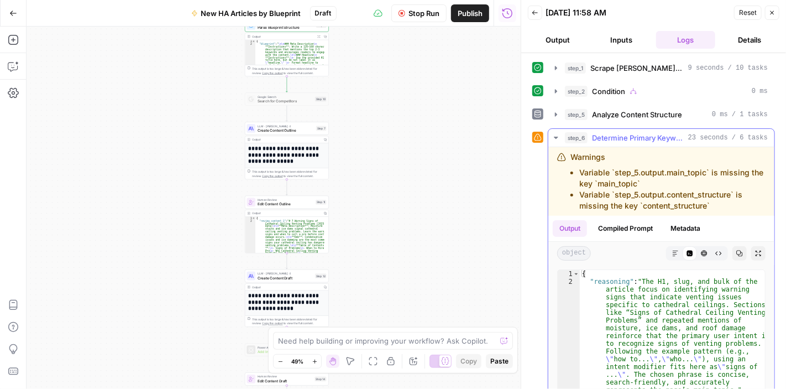
click at [555, 133] on icon "button" at bounding box center [556, 137] width 9 height 9
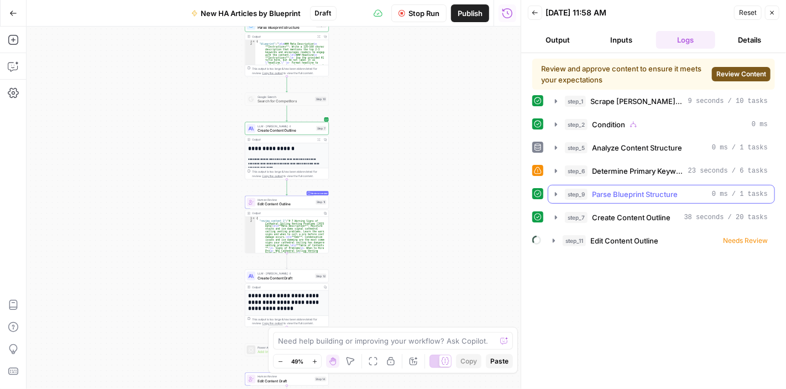
click at [550, 192] on button "step_9 Parse Blueprint Structure 0 ms / 1 tasks" at bounding box center [662, 194] width 226 height 18
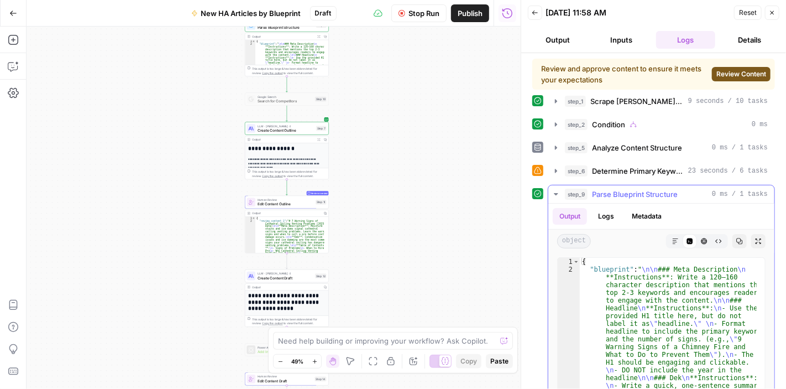
click at [553, 190] on icon "button" at bounding box center [556, 194] width 9 height 9
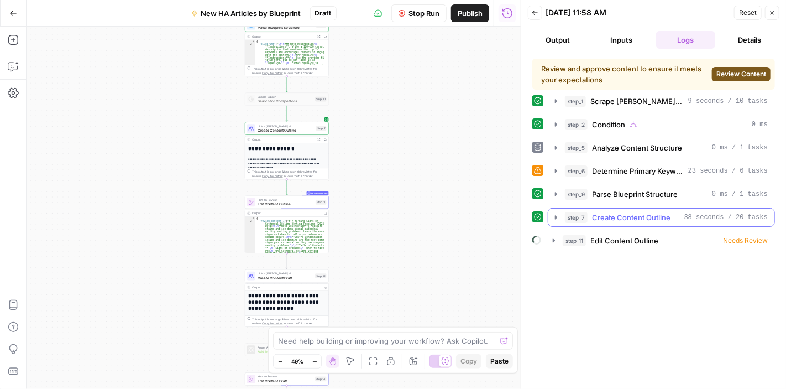
click at [553, 213] on icon "button" at bounding box center [556, 217] width 9 height 9
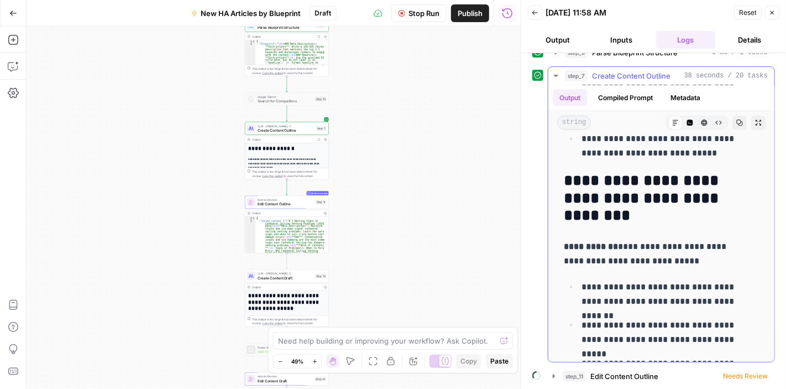
scroll to position [4506, 0]
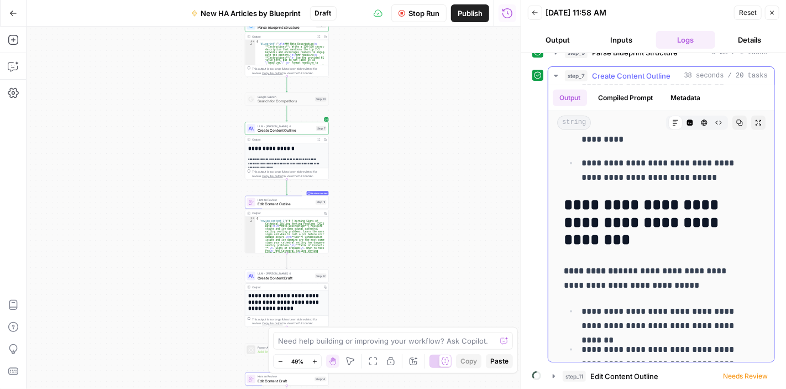
click at [555, 71] on icon "button" at bounding box center [556, 75] width 9 height 9
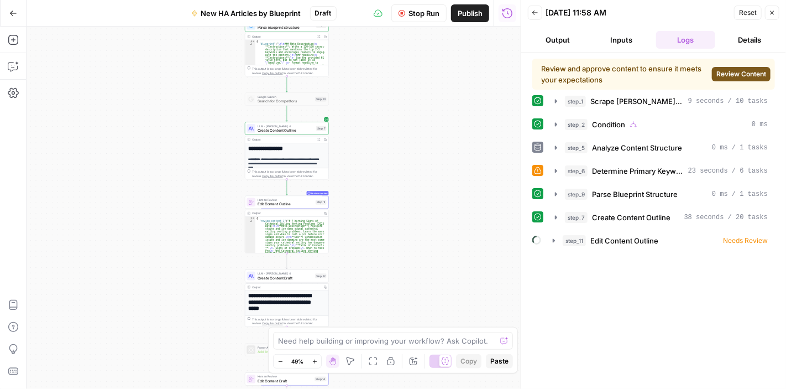
click at [729, 69] on span "Review Content" at bounding box center [742, 74] width 50 height 10
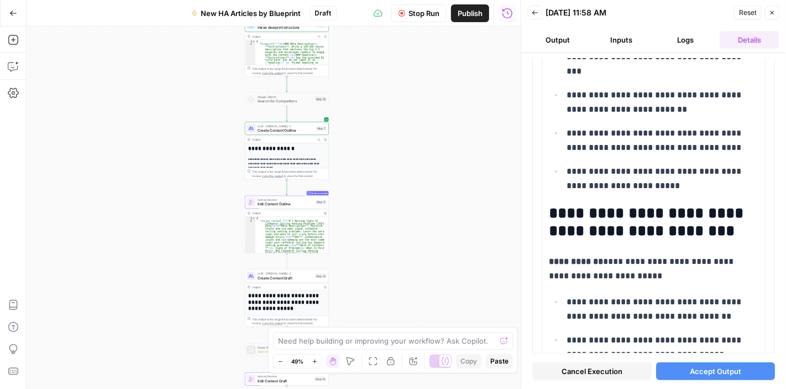
scroll to position [4553, 0]
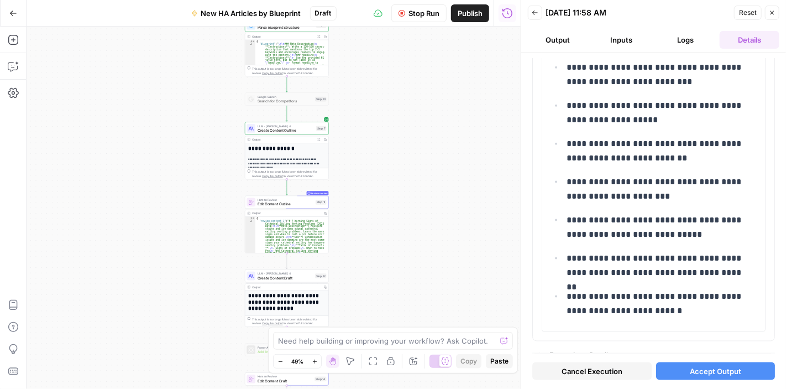
click at [706, 368] on span "Accept Output" at bounding box center [715, 371] width 51 height 11
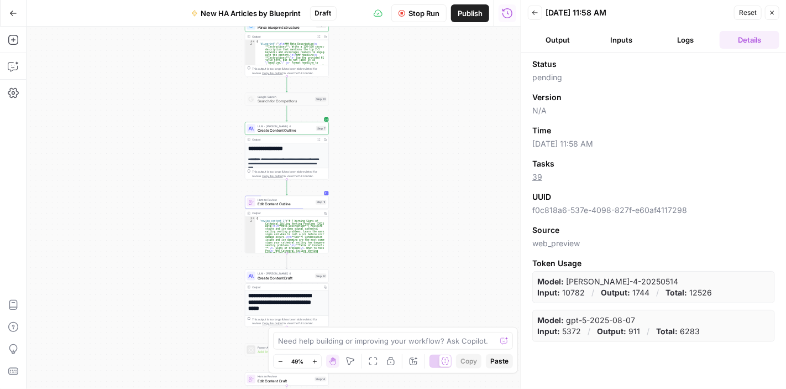
click at [683, 39] on button "Logs" at bounding box center [686, 40] width 60 height 18
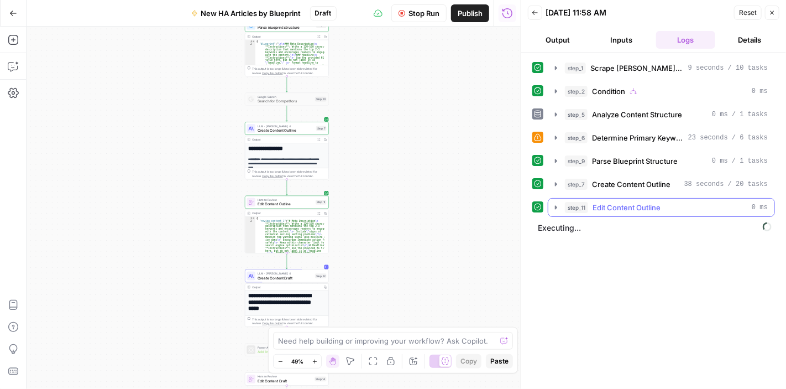
click at [556, 206] on icon "button" at bounding box center [556, 207] width 2 height 4
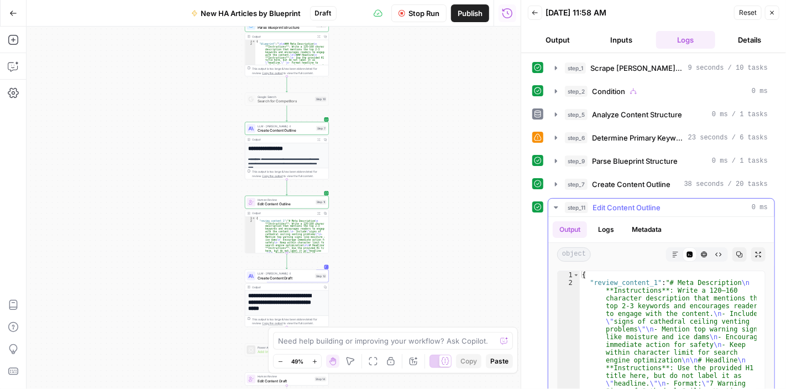
click at [553, 204] on icon "button" at bounding box center [556, 207] width 9 height 9
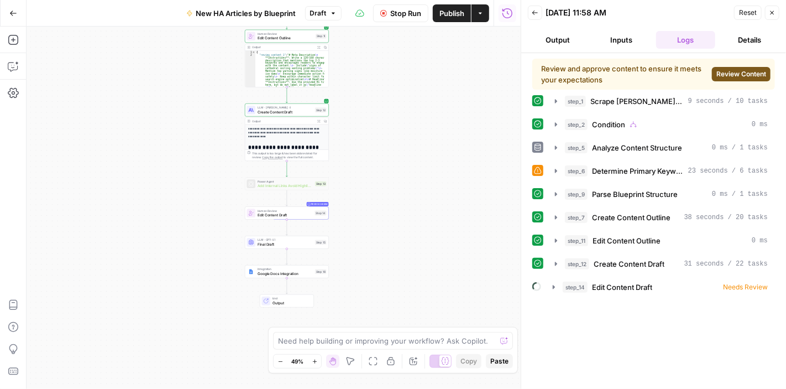
click at [742, 77] on span "Review Content" at bounding box center [742, 74] width 50 height 10
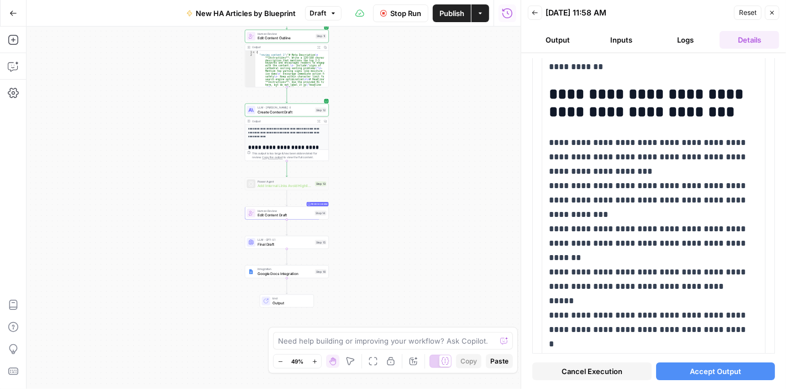
scroll to position [3649, 0]
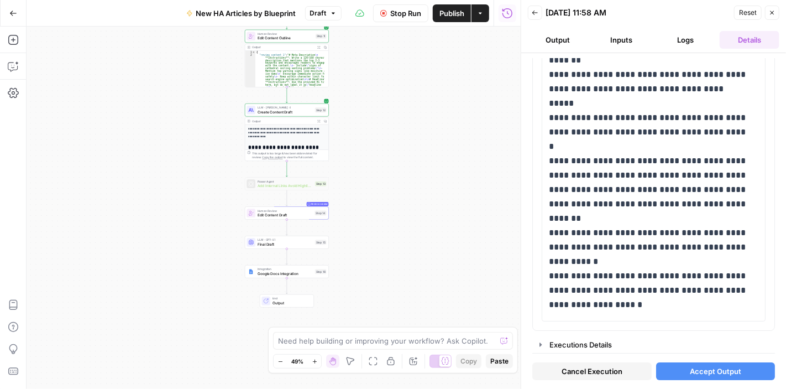
click at [717, 369] on span "Accept Output" at bounding box center [715, 371] width 51 height 11
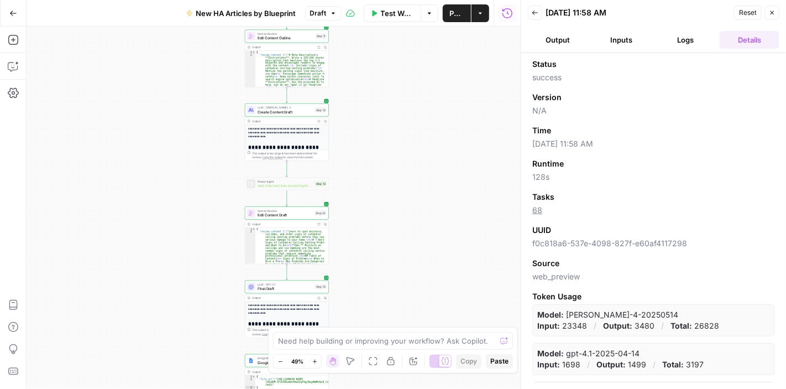
scroll to position [29, 0]
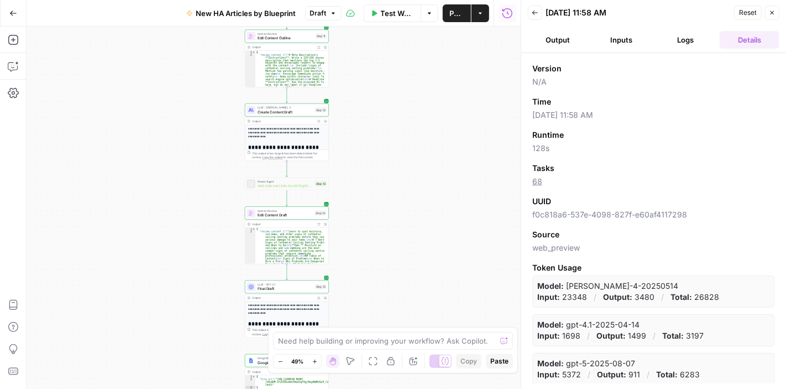
click at [679, 33] on button "Logs" at bounding box center [686, 40] width 60 height 18
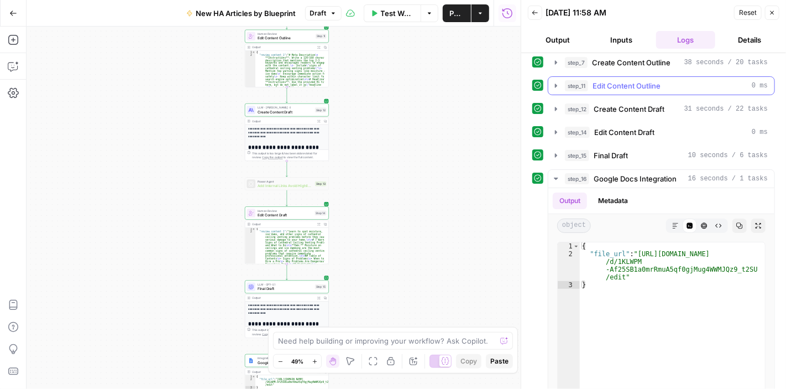
scroll to position [200, 0]
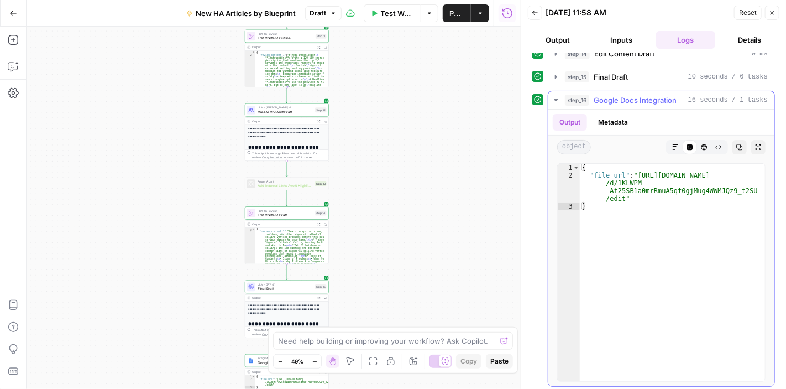
type textarea "**********"
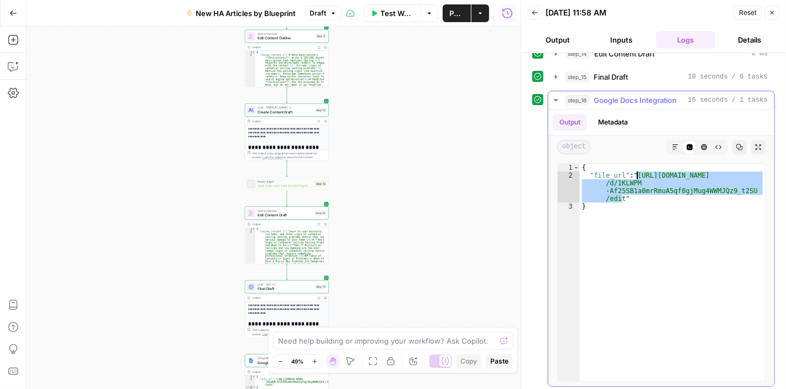
drag, startPoint x: 623, startPoint y: 196, endPoint x: 638, endPoint y: 173, distance: 26.8
click at [638, 173] on div "{ "file_url" : "https://docs.google.com/document /d/1KLWPM -Af25SB1a0mrRmuA5qf0…" at bounding box center [672, 280] width 185 height 233
click at [771, 13] on icon "button" at bounding box center [772, 12] width 7 height 7
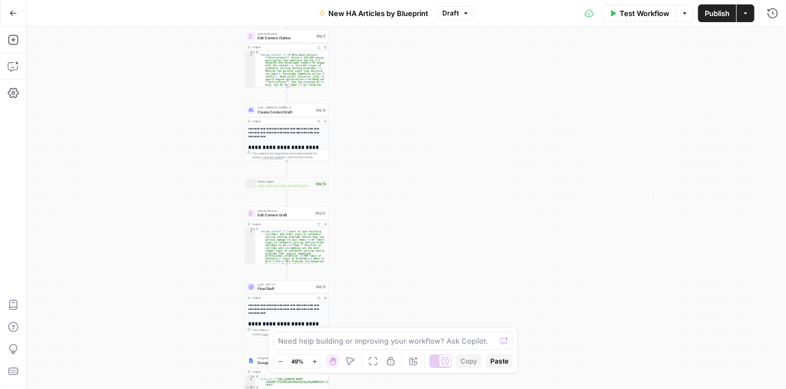
click at [710, 9] on span "Publish" at bounding box center [717, 13] width 25 height 11
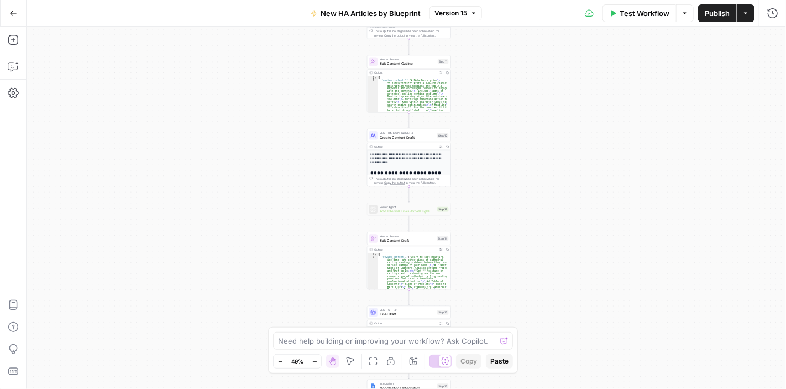
drag, startPoint x: 436, startPoint y: 211, endPoint x: 528, endPoint y: 233, distance: 95.0
click at [528, 233] on div "**********" at bounding box center [407, 208] width 760 height 362
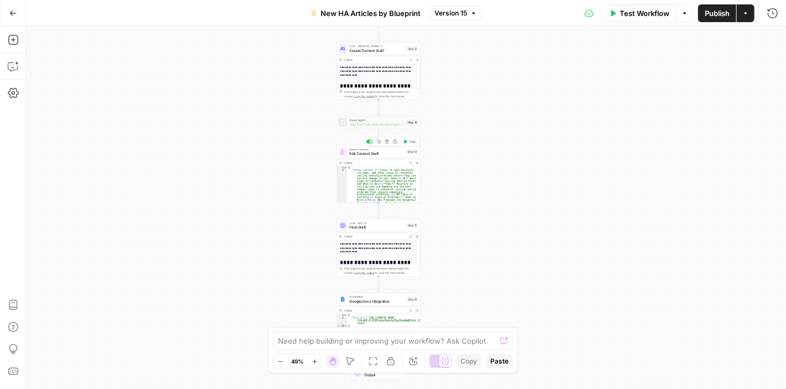
click at [382, 153] on span "Edit Content Draft" at bounding box center [376, 154] width 55 height 6
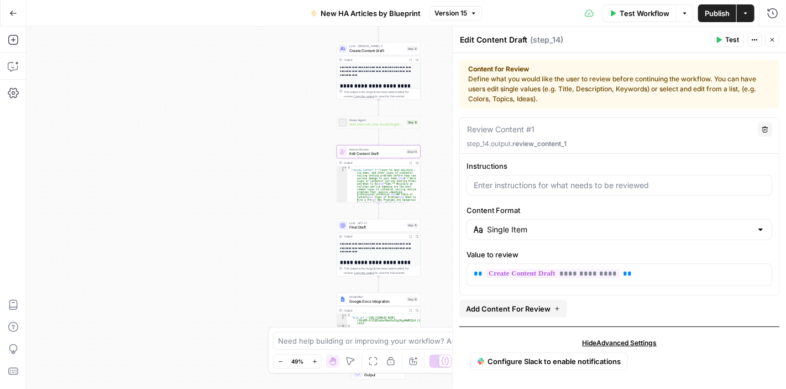
scroll to position [2, 0]
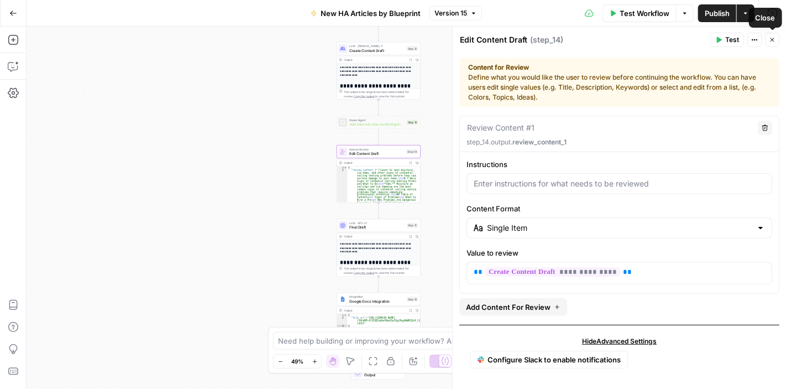
click at [772, 36] on button "Close" at bounding box center [772, 40] width 14 height 14
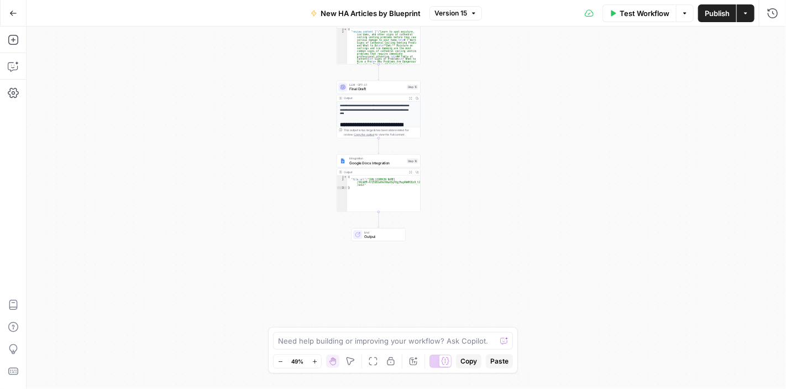
click at [373, 88] on span "Final Draft" at bounding box center [376, 89] width 55 height 6
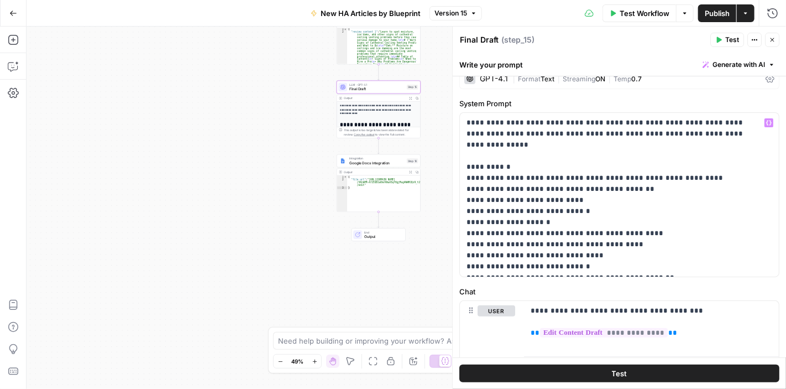
scroll to position [0, 0]
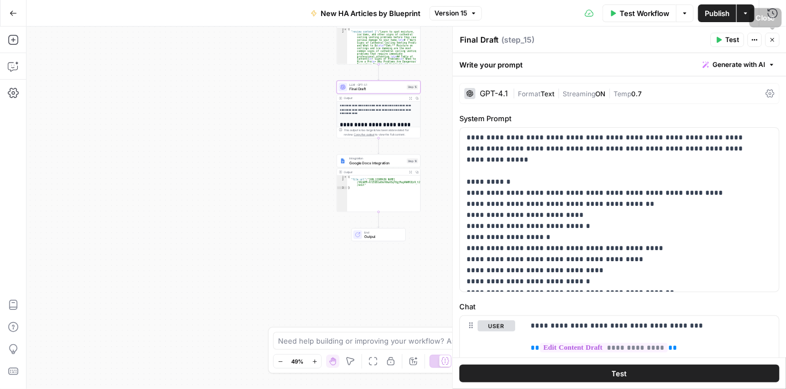
click at [774, 39] on icon "button" at bounding box center [772, 39] width 7 height 7
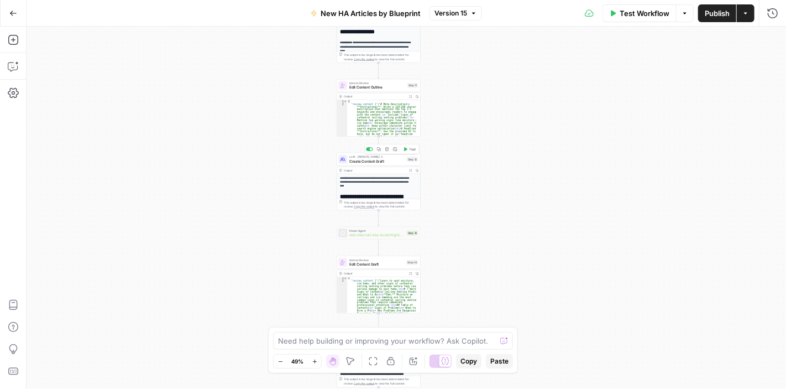
click at [386, 159] on span "Create Content Draft" at bounding box center [376, 161] width 55 height 6
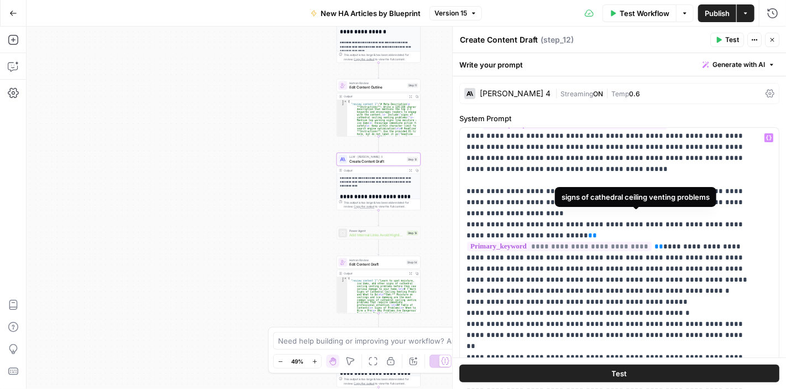
scroll to position [332, 0]
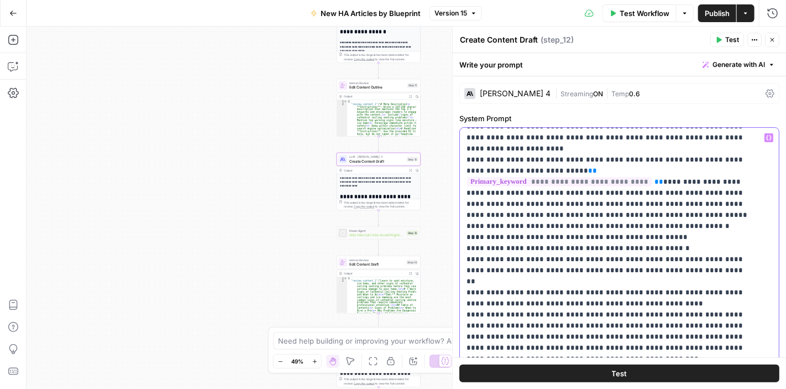
click at [653, 168] on p "**********" at bounding box center [611, 275] width 289 height 951
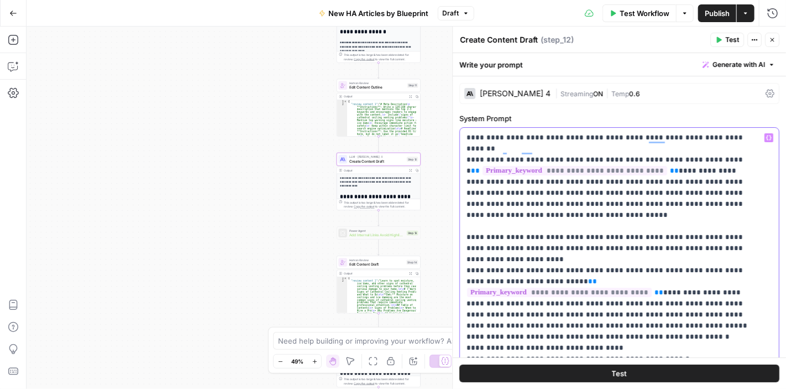
scroll to position [111, 0]
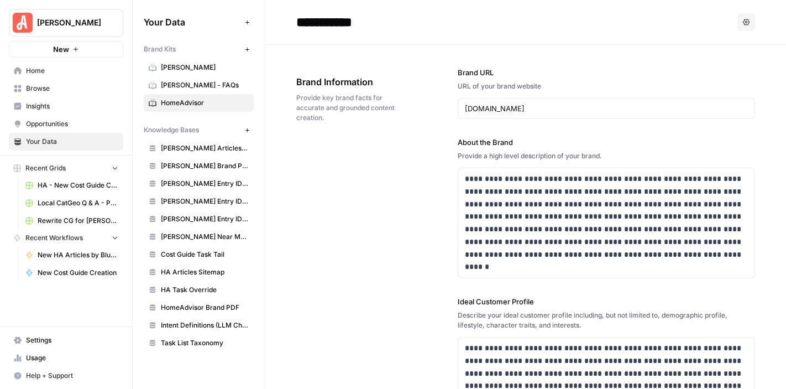
click at [62, 355] on span "Usage" at bounding box center [72, 358] width 92 height 10
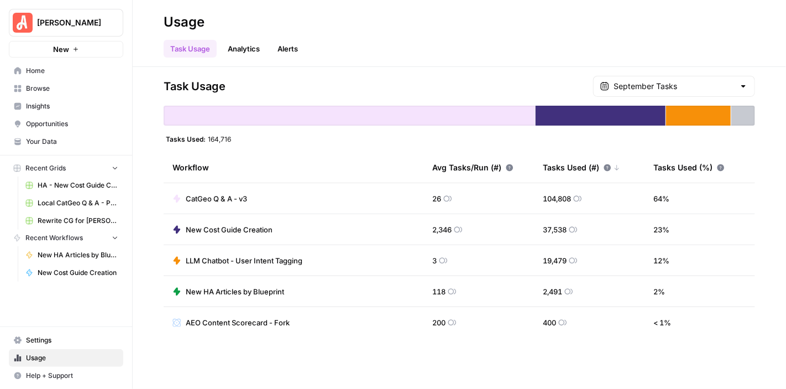
click at [224, 40] on link "Analytics" at bounding box center [243, 49] width 45 height 18
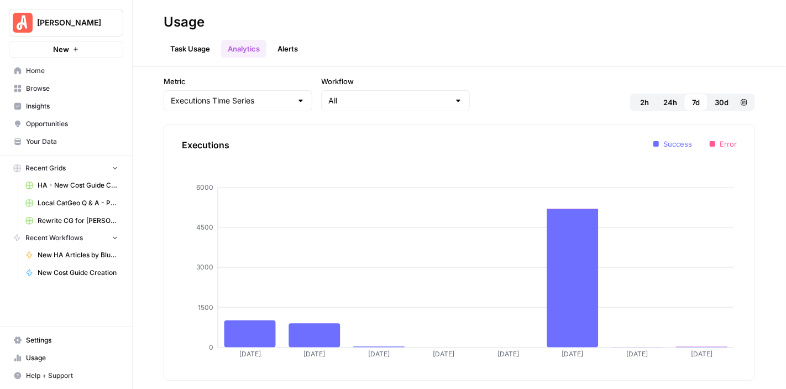
click at [287, 47] on link "Alerts" at bounding box center [288, 49] width 34 height 18
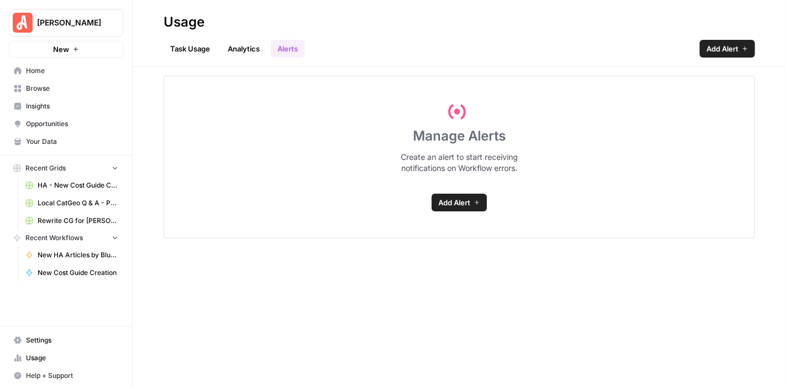
click at [247, 41] on link "Analytics" at bounding box center [243, 49] width 45 height 18
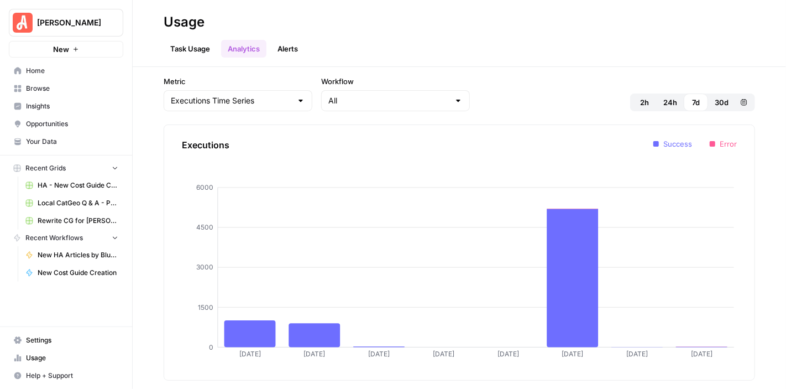
click at [186, 43] on link "Task Usage" at bounding box center [190, 49] width 53 height 18
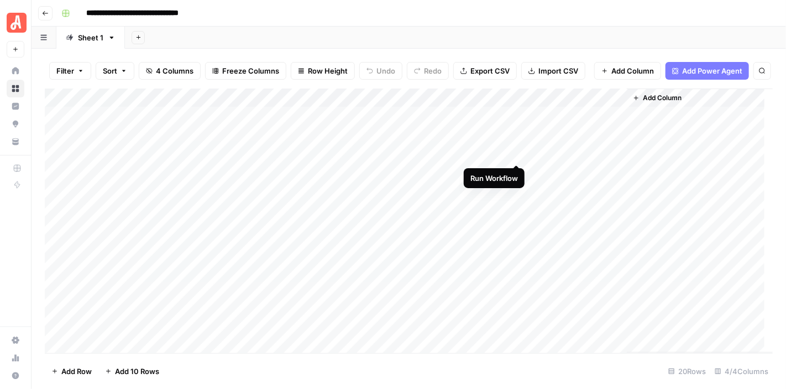
click at [516, 154] on div "Add Column" at bounding box center [409, 220] width 728 height 264
click at [519, 155] on div "Add Column" at bounding box center [409, 220] width 728 height 264
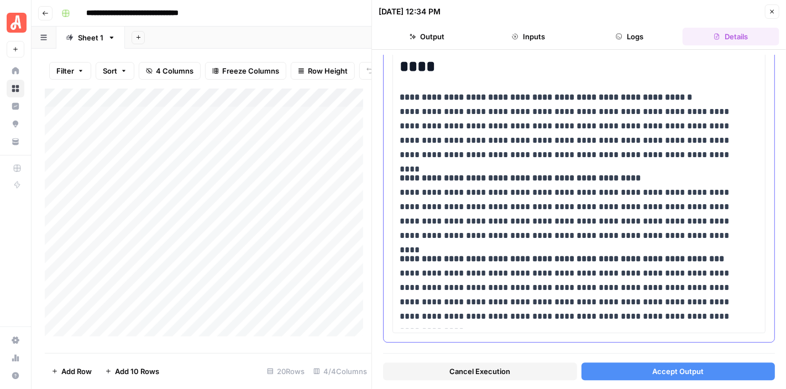
scroll to position [3263, 0]
click at [495, 373] on span "Cancel Execution" at bounding box center [480, 371] width 61 height 11
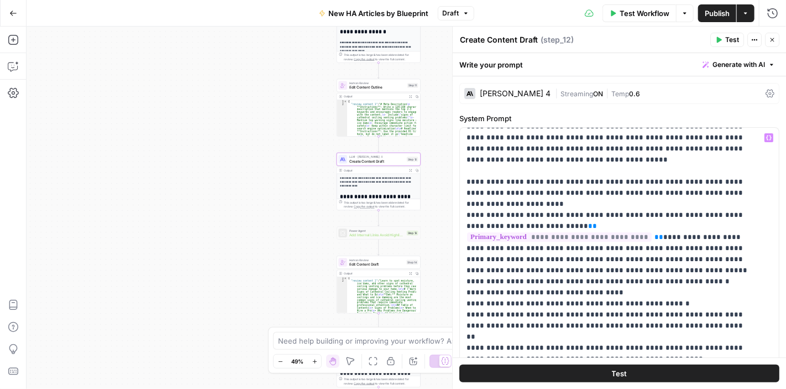
click at [772, 39] on icon "button" at bounding box center [772, 39] width 7 height 7
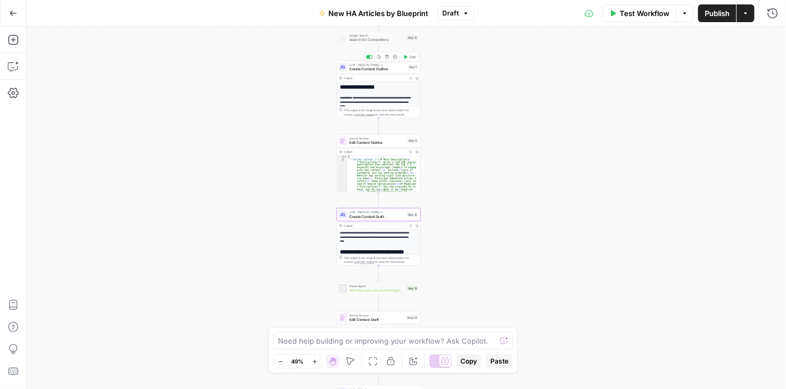
click at [390, 67] on span "Create Content Outline" at bounding box center [377, 69] width 56 height 6
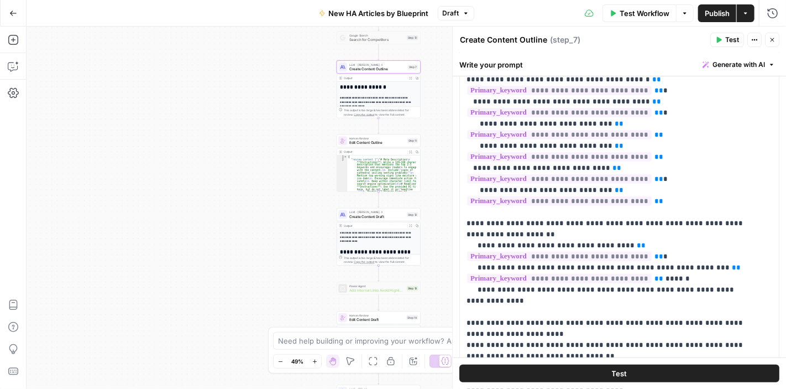
scroll to position [166, 0]
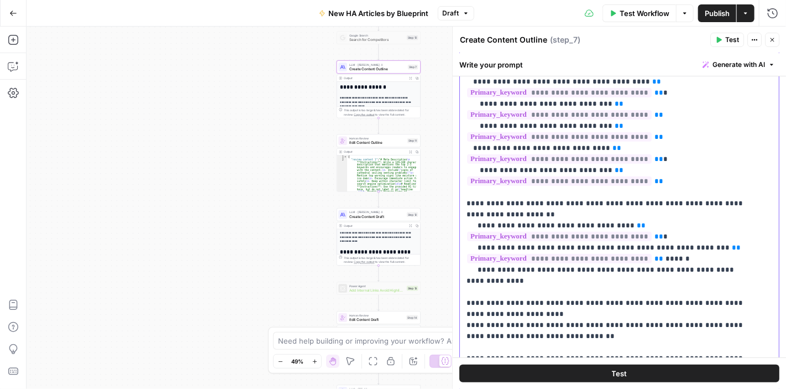
drag, startPoint x: 551, startPoint y: 213, endPoint x: 477, endPoint y: 206, distance: 73.8
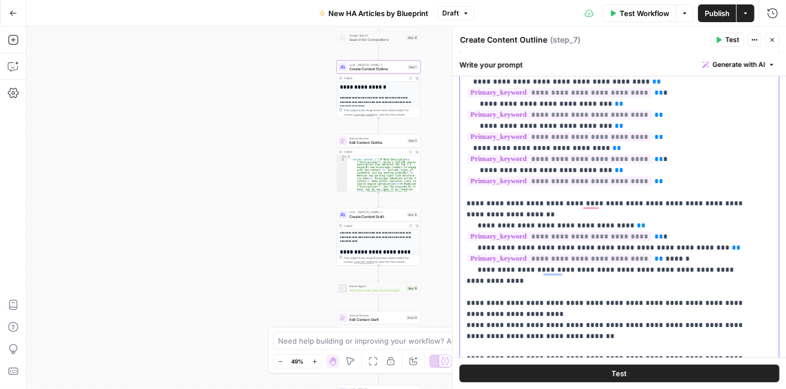
scroll to position [642, 0]
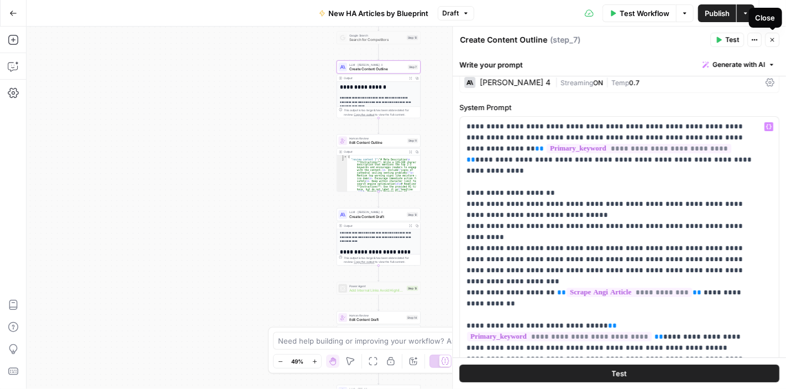
click at [774, 36] on icon "button" at bounding box center [772, 39] width 7 height 7
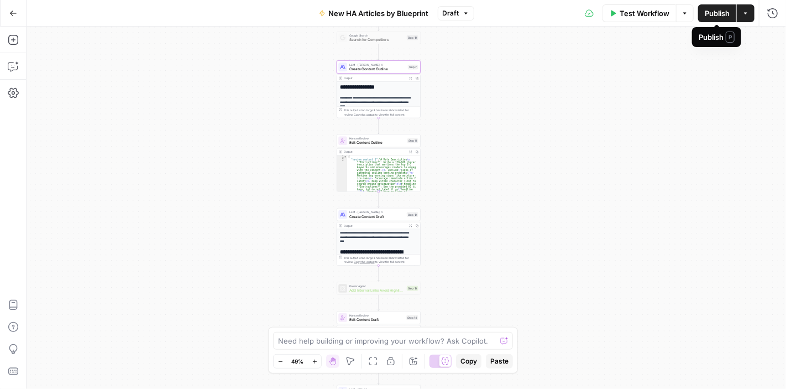
click at [719, 12] on span "Publish" at bounding box center [717, 13] width 25 height 11
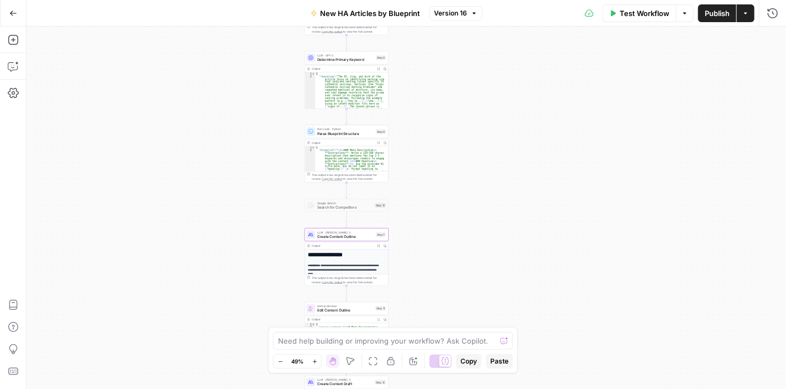
drag, startPoint x: 495, startPoint y: 195, endPoint x: 463, endPoint y: 169, distance: 41.3
click at [463, 169] on div "**********" at bounding box center [407, 208] width 760 height 362
click at [333, 237] on span "Create Content Outline" at bounding box center [345, 237] width 56 height 6
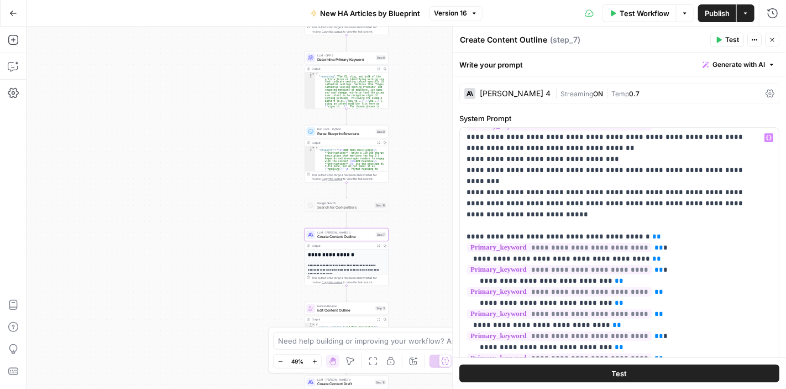
scroll to position [166, 0]
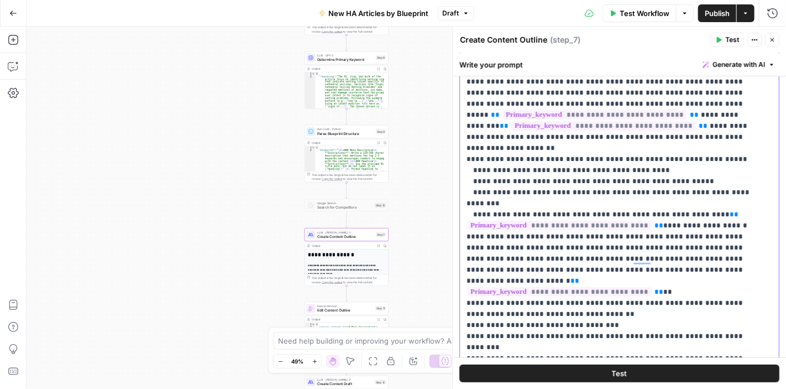
scroll to position [255, 0]
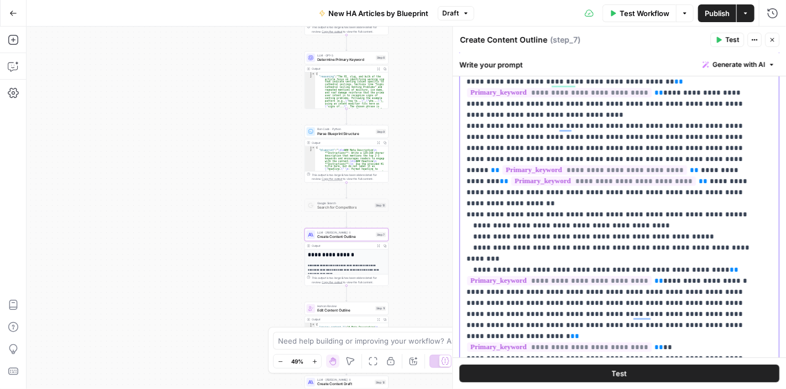
click at [717, 211] on p "**********" at bounding box center [611, 253] width 289 height 1084
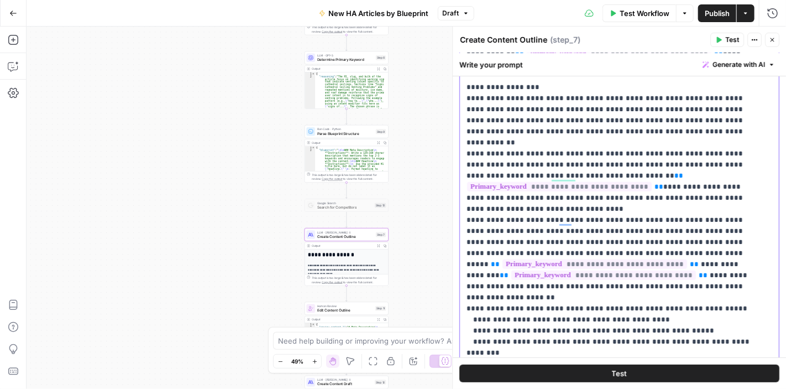
scroll to position [89, 0]
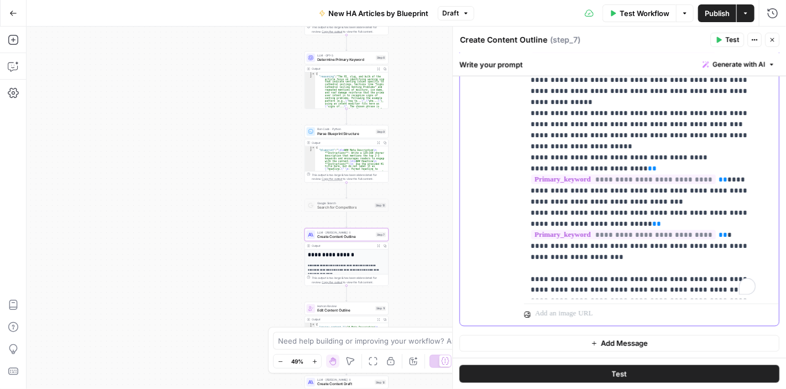
click at [589, 221] on p "**********" at bounding box center [643, 47] width 225 height 498
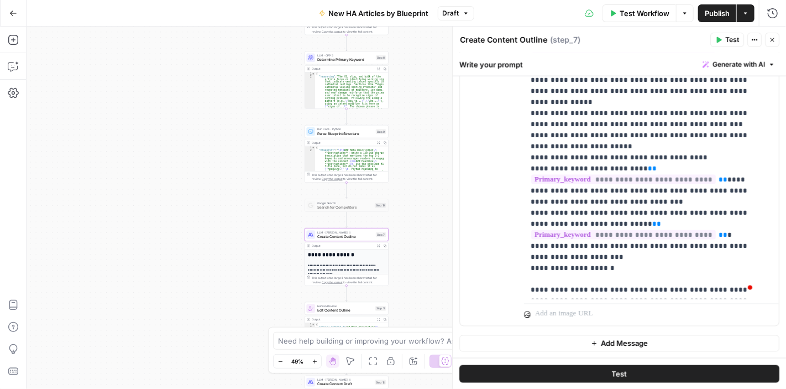
click at [708, 10] on span "Publish" at bounding box center [717, 13] width 25 height 11
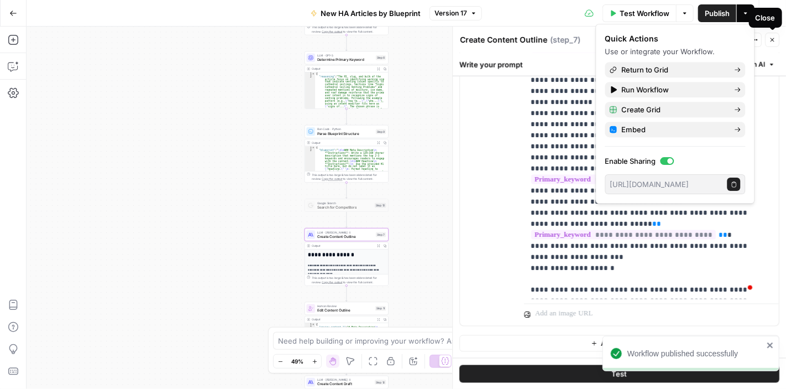
click at [771, 39] on icon "button" at bounding box center [772, 39] width 7 height 7
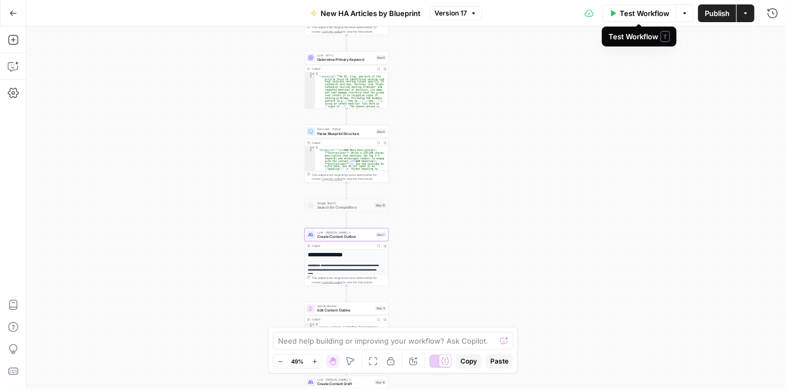
click at [633, 12] on span "Test Workflow" at bounding box center [645, 13] width 50 height 11
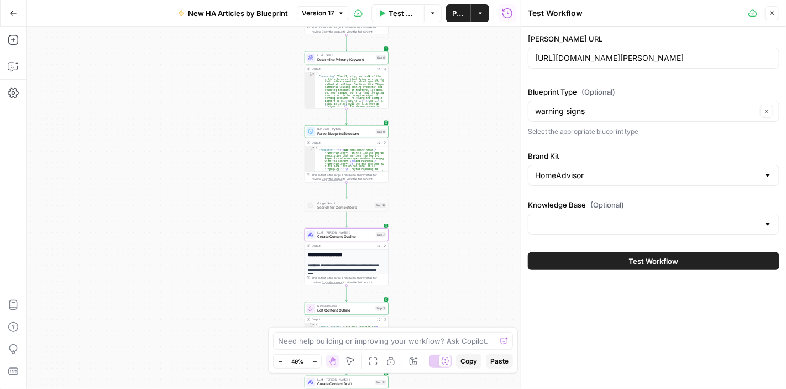
click at [659, 257] on span "Test Workflow" at bounding box center [654, 260] width 50 height 11
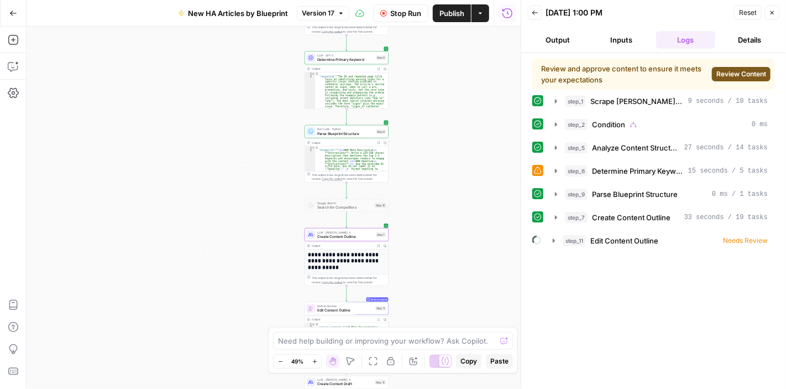
click at [774, 301] on div "Review and approve content to ensure it meets your expectations Review Content …" at bounding box center [654, 221] width 243 height 325
click at [732, 74] on span "Review Content" at bounding box center [742, 74] width 50 height 10
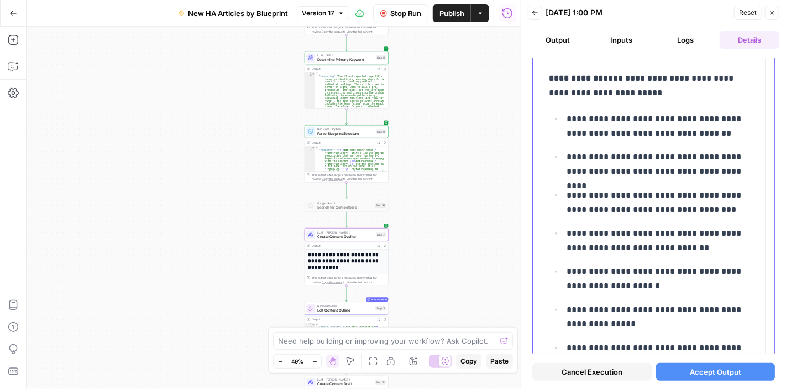
scroll to position [3973, 0]
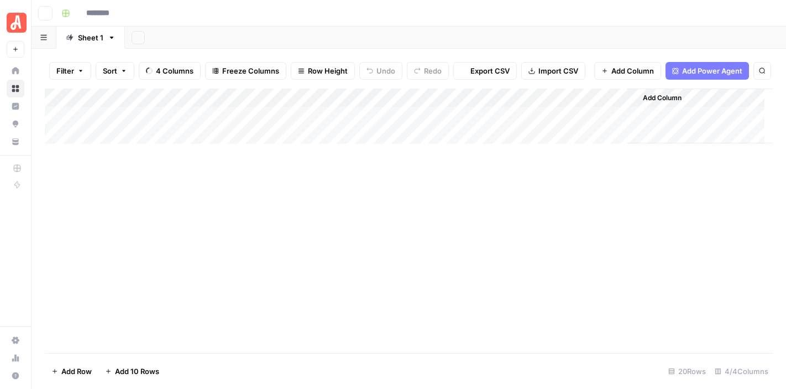
type input "**********"
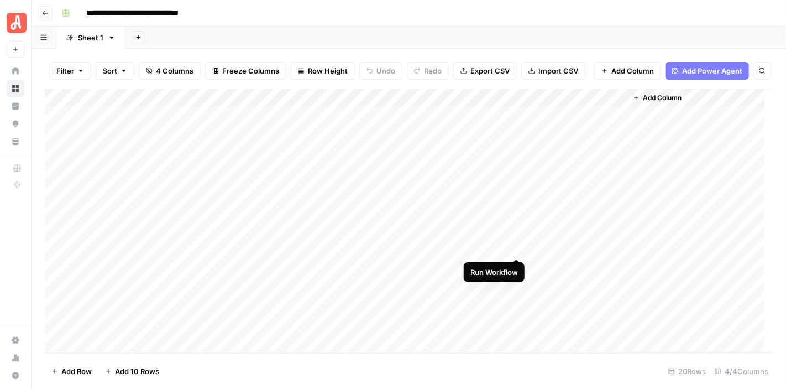
click at [515, 246] on div "Add Column" at bounding box center [409, 220] width 728 height 264
click at [514, 246] on div "Add Column" at bounding box center [409, 220] width 728 height 264
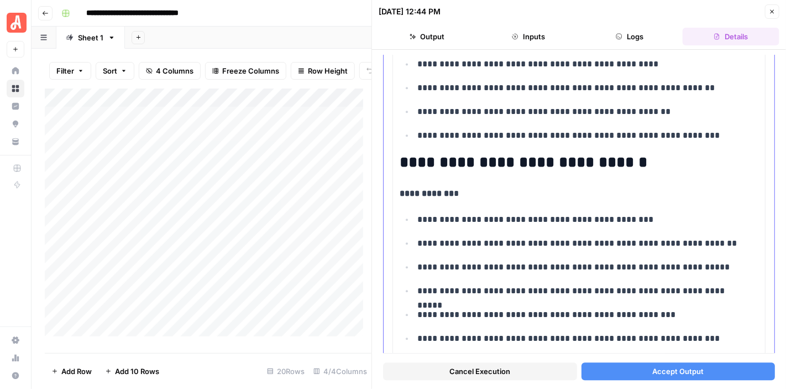
scroll to position [5153, 0]
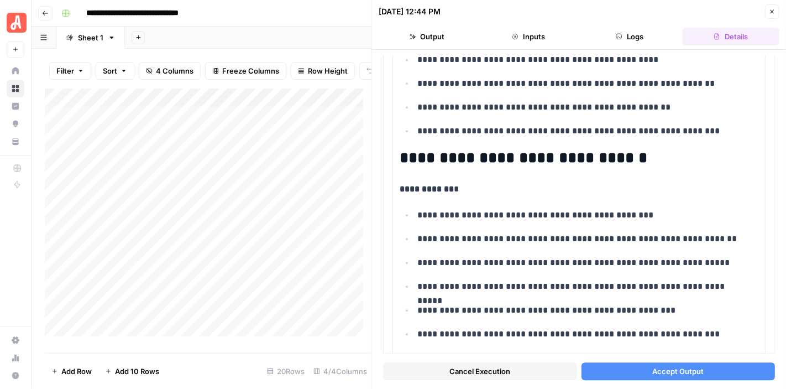
click at [511, 367] on button "Cancel Execution" at bounding box center [480, 371] width 194 height 18
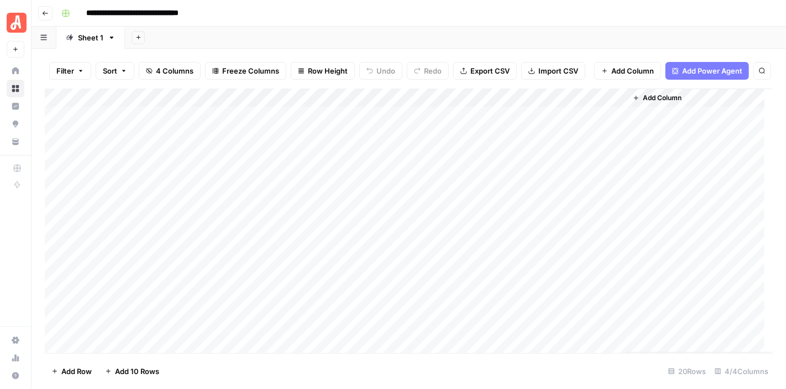
click at [281, 210] on div "Add Column" at bounding box center [409, 220] width 728 height 264
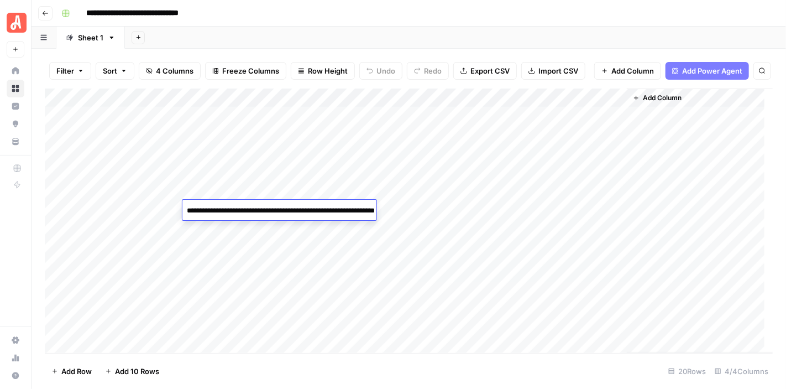
drag, startPoint x: 489, startPoint y: 16, endPoint x: 495, endPoint y: 1, distance: 15.9
click at [489, 16] on div "**********" at bounding box center [416, 13] width 718 height 18
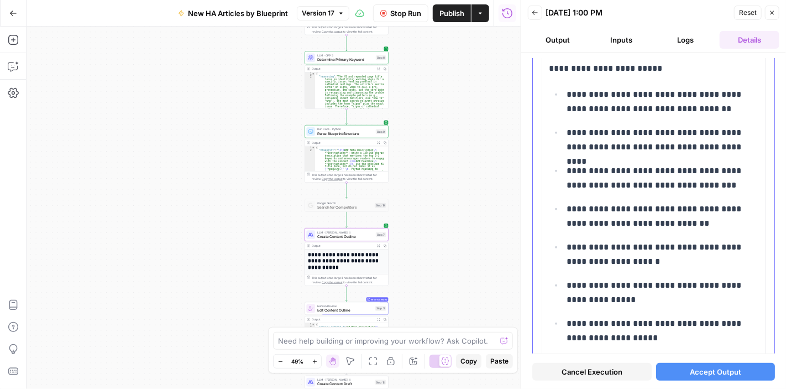
scroll to position [4360, 0]
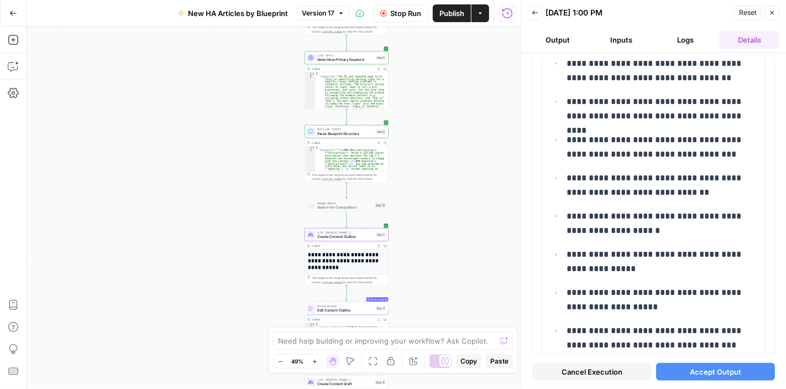
click at [711, 368] on span "Accept Output" at bounding box center [715, 371] width 51 height 11
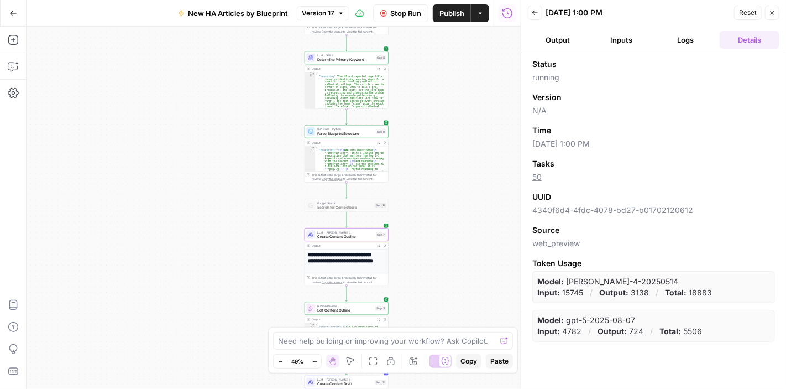
click at [685, 36] on button "Logs" at bounding box center [686, 40] width 60 height 18
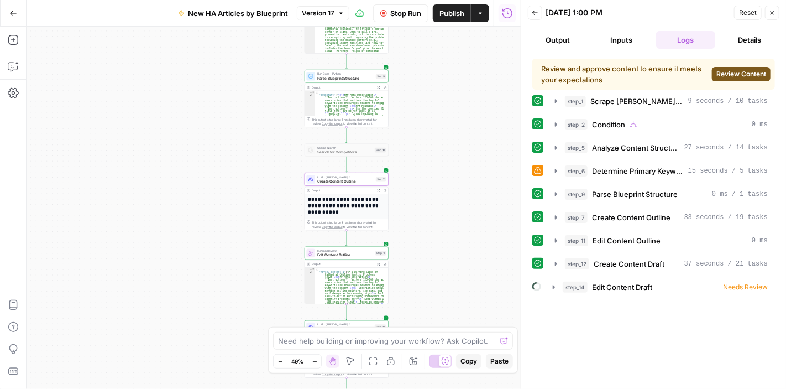
click at [753, 304] on div "Review and approve content to ensure it meets your expectations Review Content …" at bounding box center [654, 221] width 243 height 325
click at [726, 74] on span "Review Content" at bounding box center [742, 74] width 50 height 10
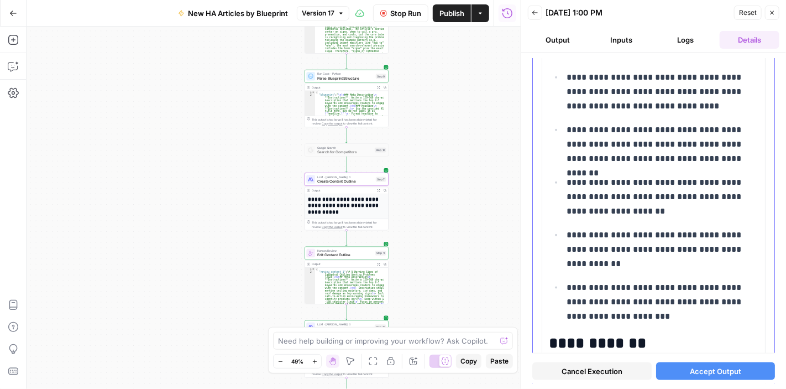
scroll to position [664, 0]
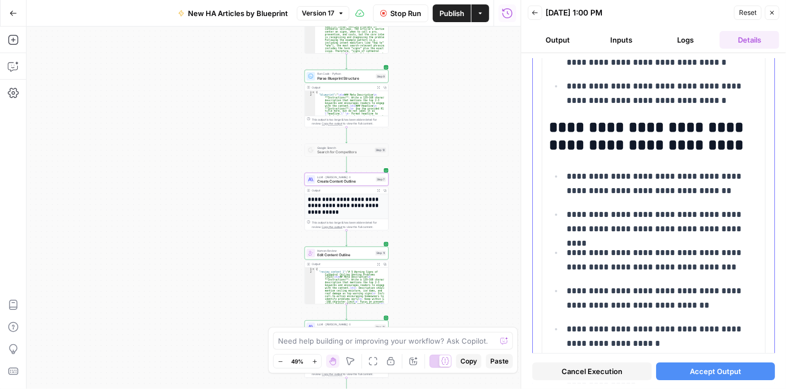
scroll to position [3914, 0]
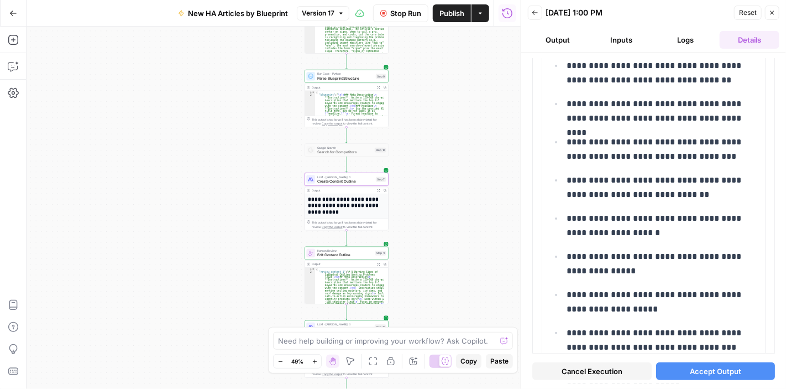
click at [693, 371] on span "Accept Output" at bounding box center [715, 371] width 51 height 11
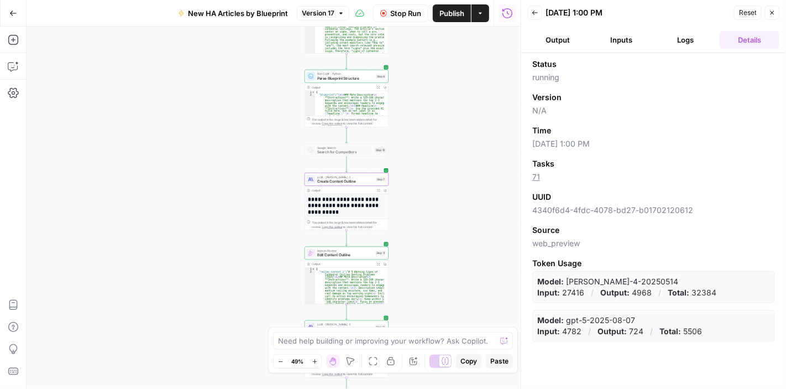
click at [690, 36] on button "Logs" at bounding box center [686, 40] width 60 height 18
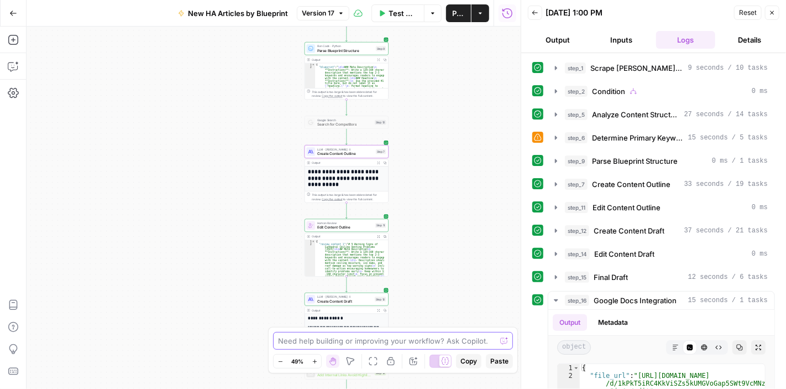
click at [360, 343] on textarea at bounding box center [387, 340] width 218 height 11
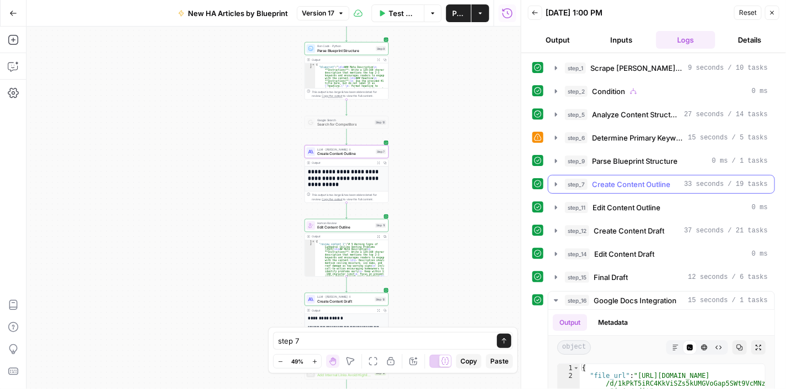
click at [556, 180] on icon "button" at bounding box center [556, 184] width 9 height 9
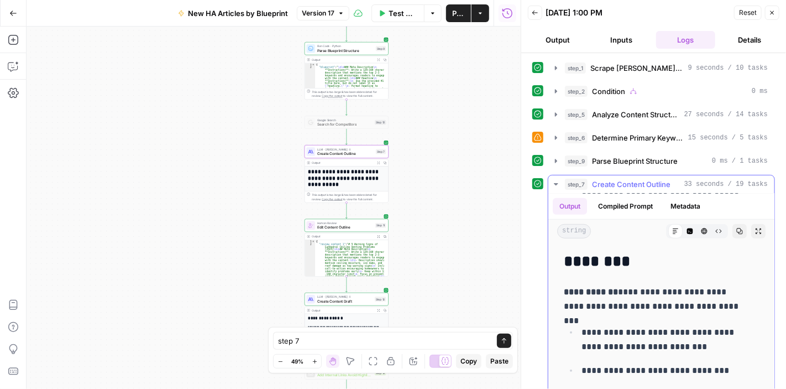
scroll to position [387, 0]
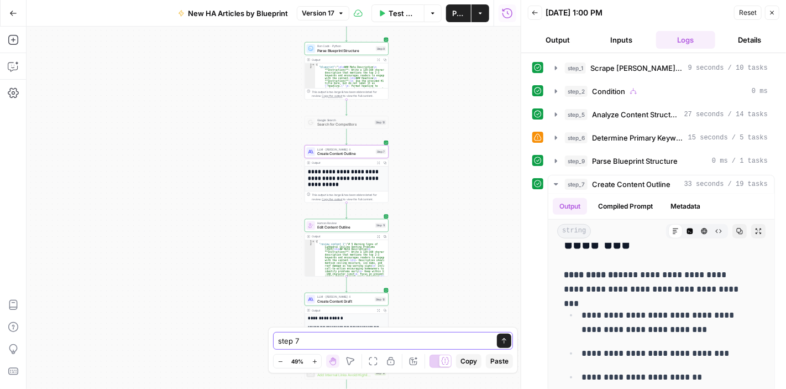
click at [342, 343] on textarea "step 7" at bounding box center [382, 340] width 208 height 11
paste textarea "Signs of [Topic] Types"
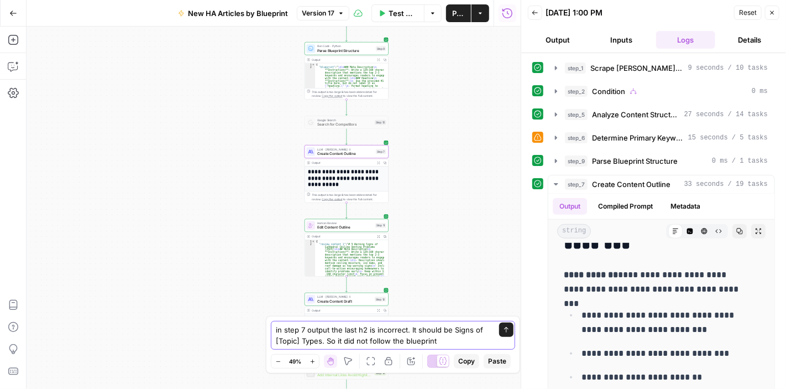
type textarea "in step 7 output the last h2 is incorrect. It should be Signs of [Topic] Types.…"
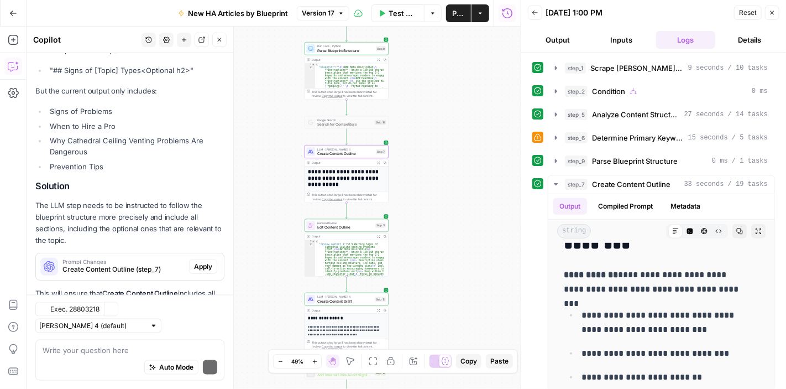
scroll to position [703, 0]
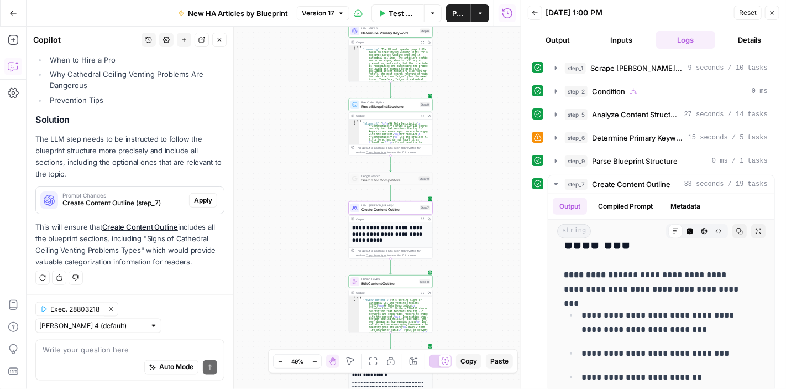
click at [140, 195] on span "Prompt Changes" at bounding box center [123, 195] width 122 height 6
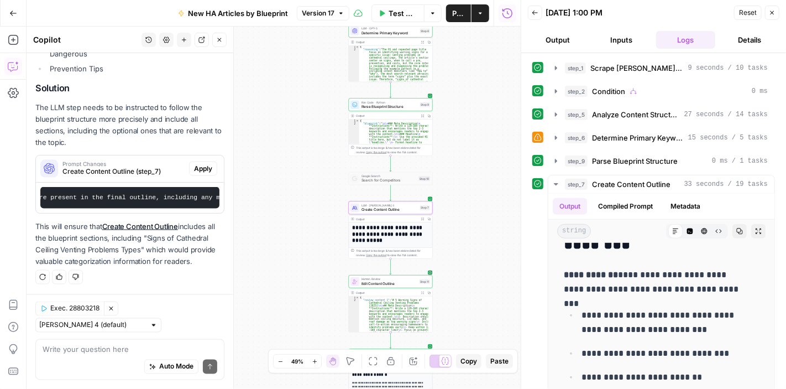
scroll to position [0, 2069]
click at [198, 160] on div "Prompt Changes Create Content Outline (step_7) Apply" at bounding box center [130, 169] width 188 height 18
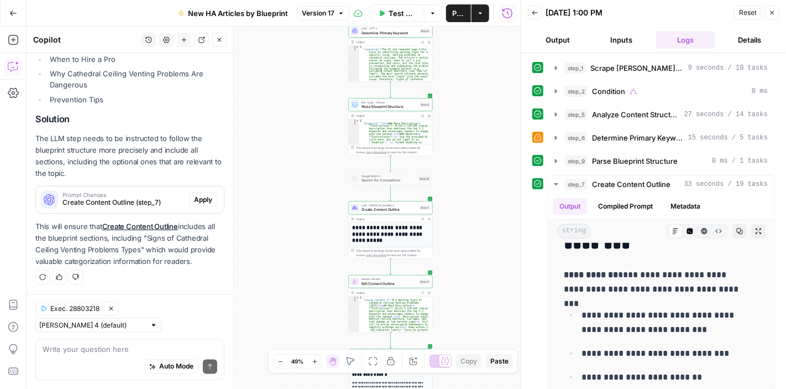
scroll to position [703, 0]
click at [199, 200] on span "Apply" at bounding box center [203, 200] width 18 height 10
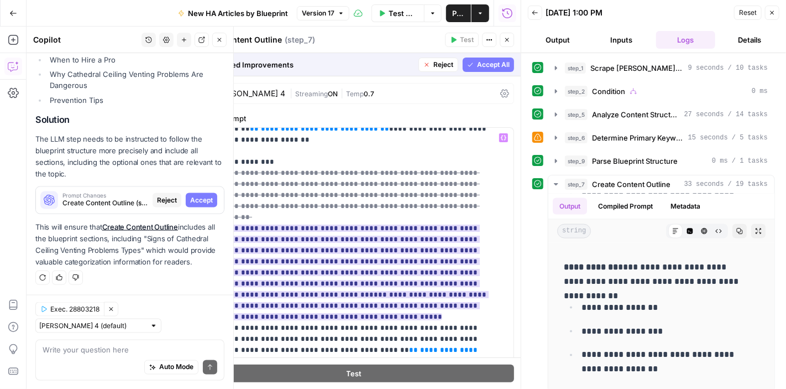
scroll to position [221, 0]
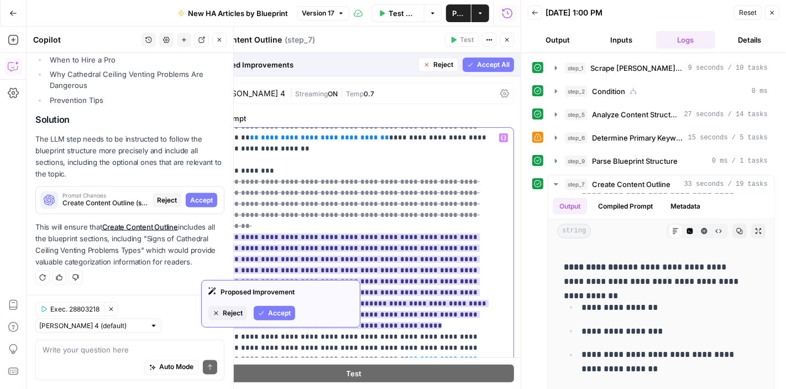
click at [366, 269] on span "**********" at bounding box center [345, 253] width 288 height 151
click at [282, 308] on span "Accept" at bounding box center [279, 313] width 23 height 10
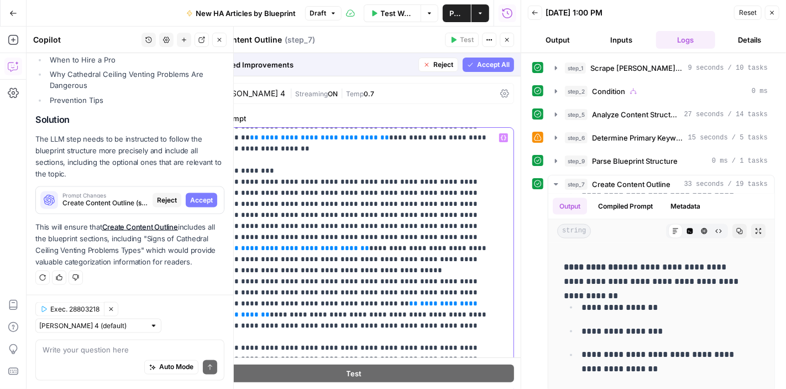
drag, startPoint x: 370, startPoint y: 228, endPoint x: 216, endPoint y: 212, distance: 155.1
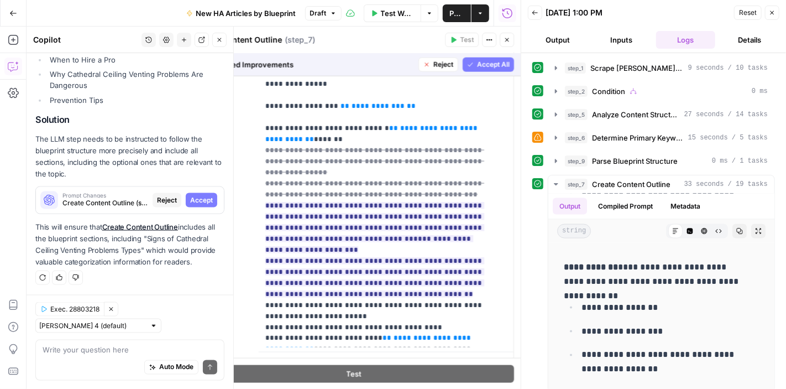
scroll to position [387, 0]
click at [478, 62] on span "Accept All" at bounding box center [493, 65] width 33 height 10
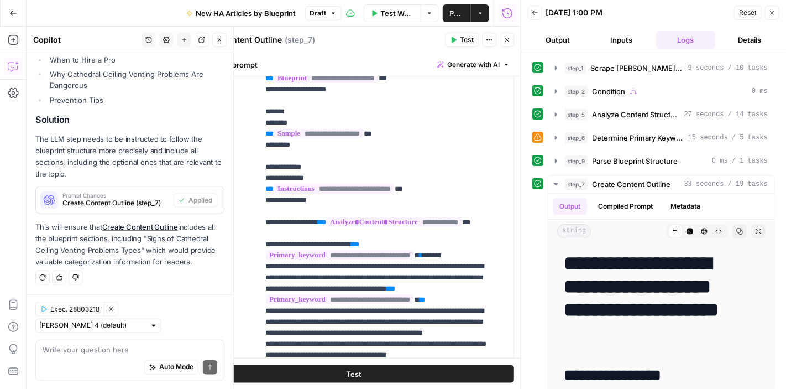
scroll to position [754, 0]
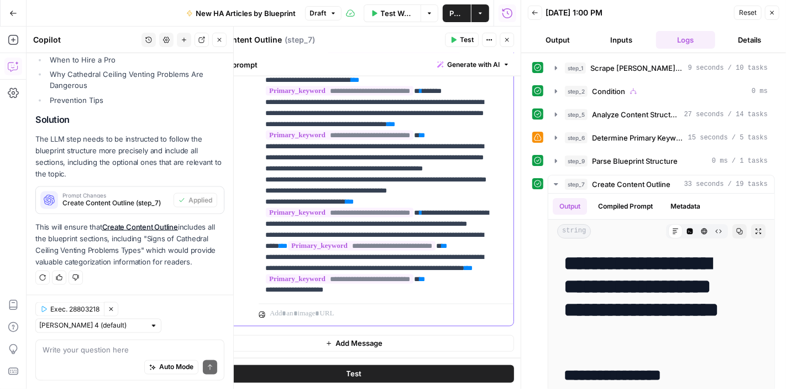
click at [347, 195] on p "**********" at bounding box center [377, 151] width 225 height 597
drag, startPoint x: 347, startPoint y: 195, endPoint x: 254, endPoint y: 194, distance: 92.4
click at [254, 194] on div "**********" at bounding box center [354, 87] width 319 height 477
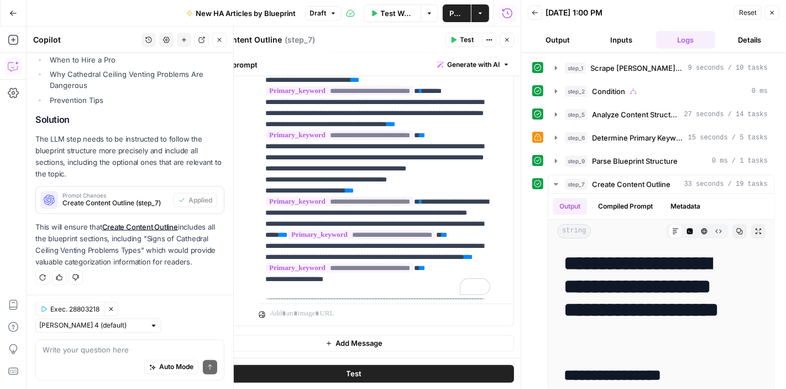
click at [451, 8] on span "Publish" at bounding box center [457, 13] width 15 height 11
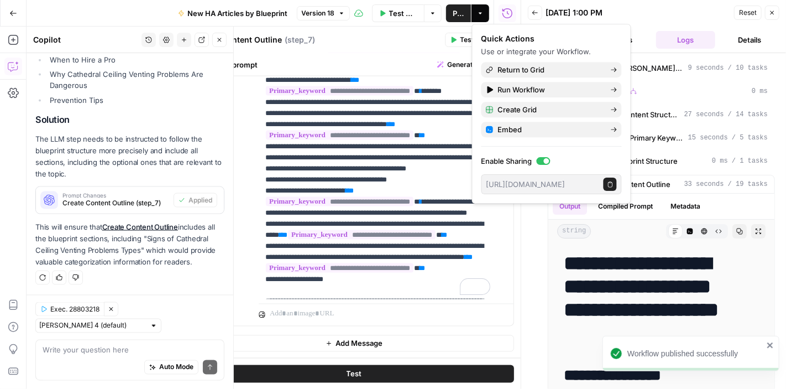
click at [661, 7] on div "09/10/25 at 1:00 PM" at bounding box center [638, 12] width 185 height 11
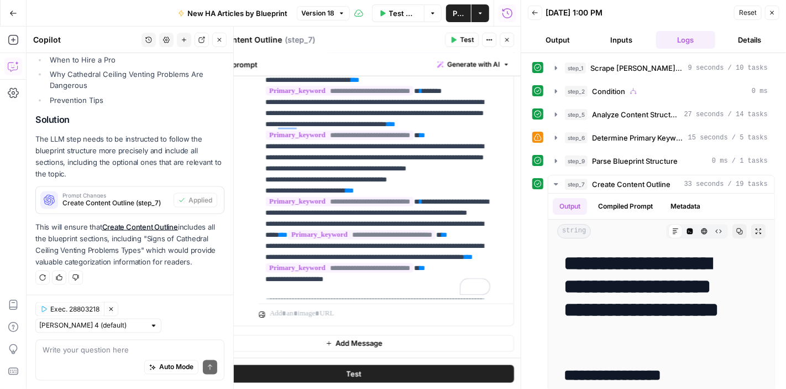
click at [463, 39] on span "Test" at bounding box center [467, 40] width 14 height 10
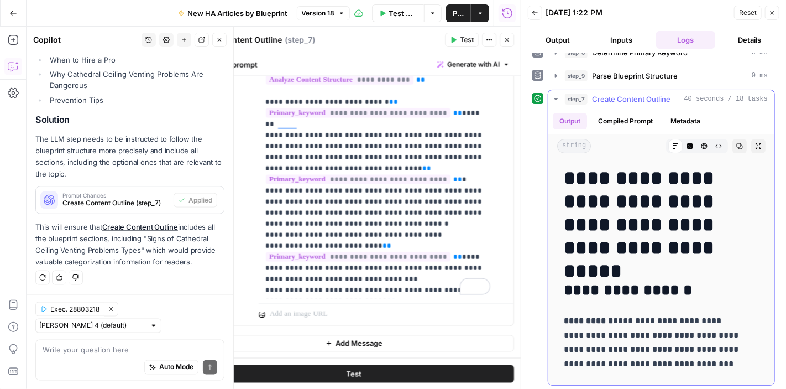
click at [554, 95] on icon "button" at bounding box center [556, 99] width 9 height 9
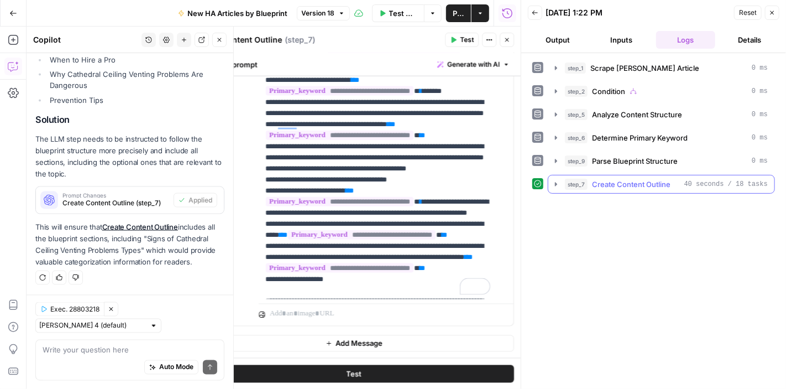
click at [552, 183] on icon "button" at bounding box center [556, 184] width 9 height 9
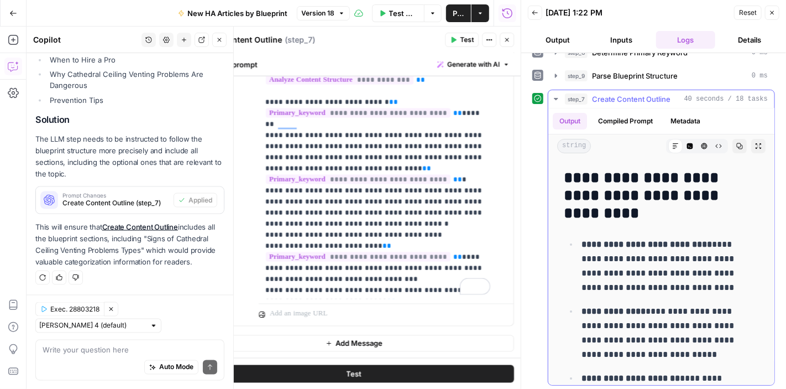
scroll to position [3785, 0]
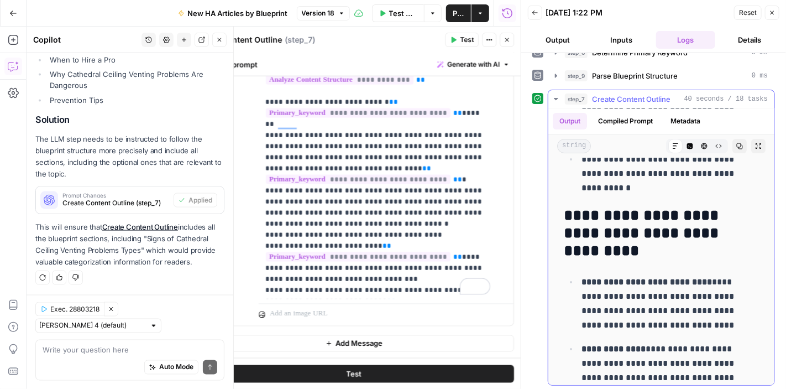
click at [554, 96] on icon "button" at bounding box center [556, 99] width 9 height 9
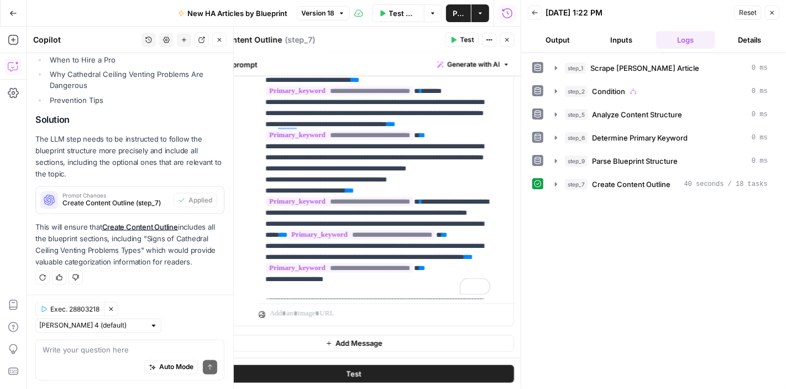
click at [745, 8] on span "Reset" at bounding box center [748, 13] width 18 height 10
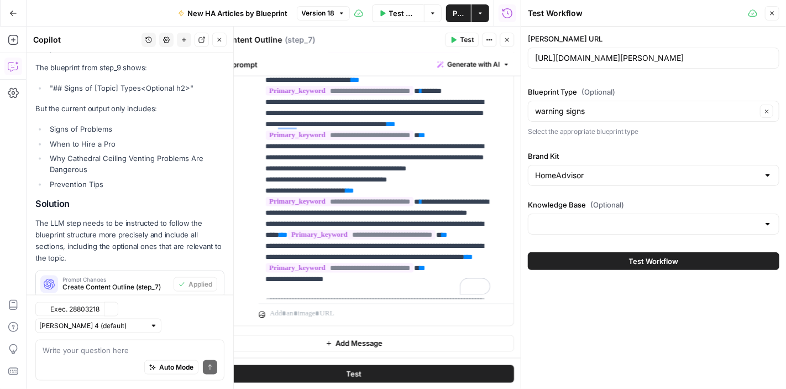
scroll to position [721, 0]
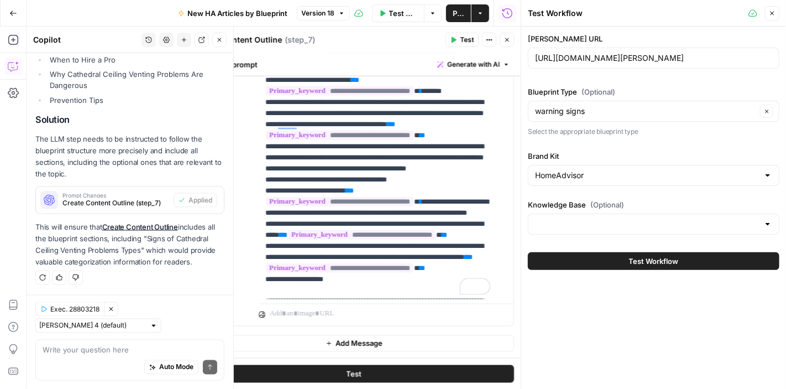
click at [675, 267] on button "Test Workflow" at bounding box center [654, 261] width 252 height 18
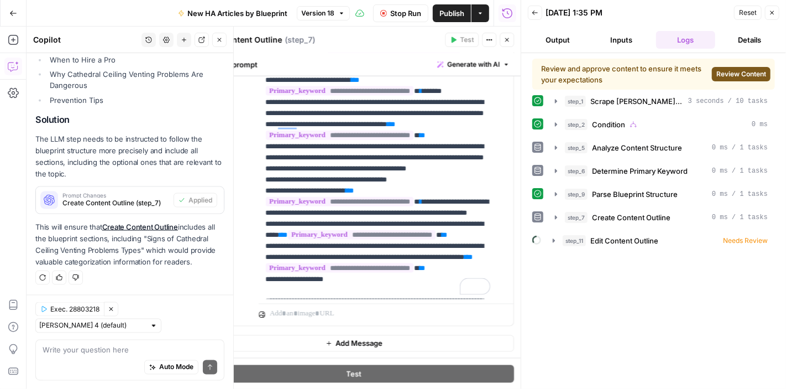
click at [748, 11] on span "Reset" at bounding box center [748, 13] width 18 height 10
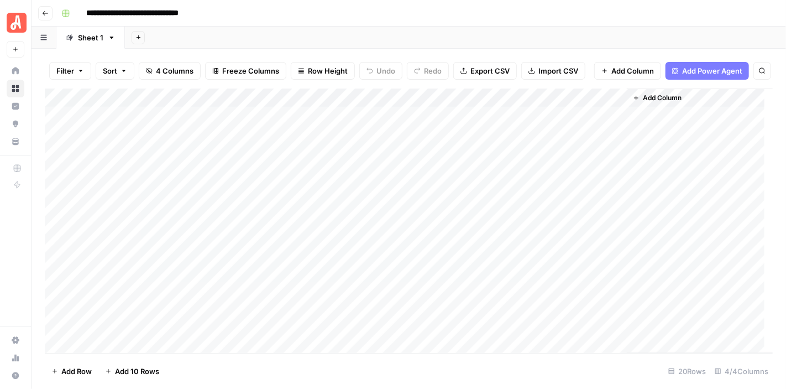
click at [517, 152] on div "Add Column" at bounding box center [409, 220] width 728 height 264
click at [516, 151] on div "Add Column" at bounding box center [409, 220] width 728 height 264
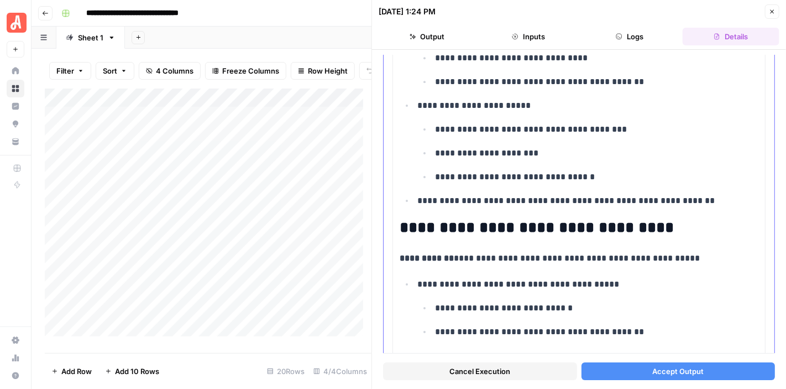
scroll to position [3727, 0]
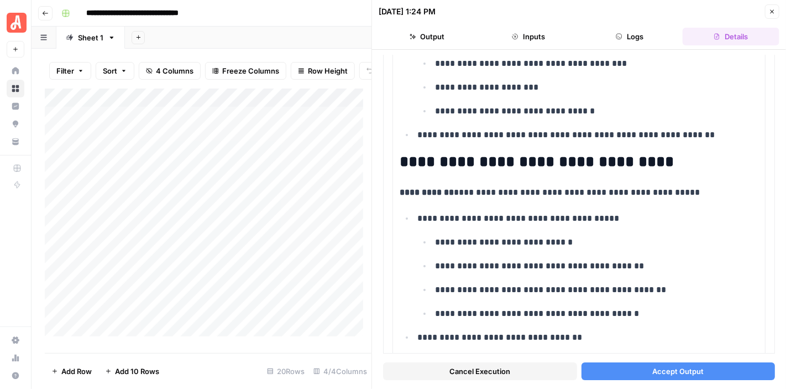
click at [664, 367] on span "Accept Output" at bounding box center [678, 371] width 51 height 11
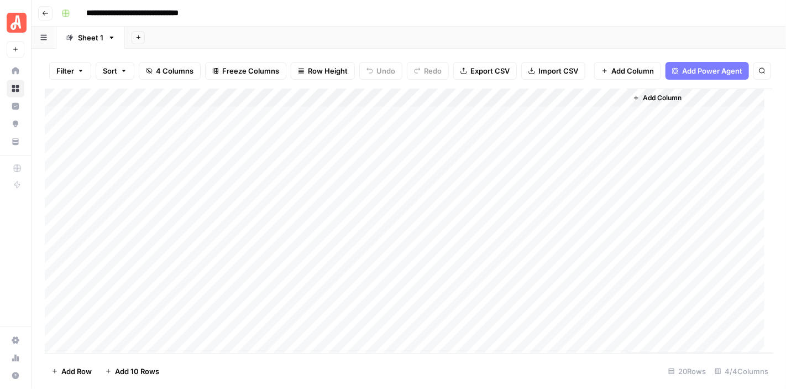
click at [295, 202] on div "Add Column" at bounding box center [409, 220] width 728 height 264
click at [516, 153] on div "Add Column" at bounding box center [409, 220] width 728 height 264
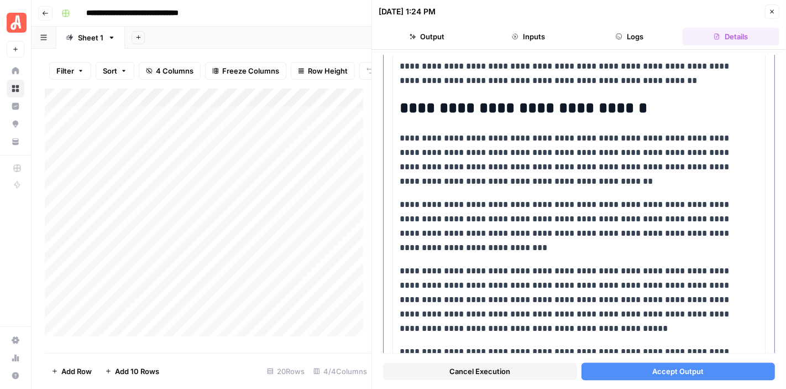
scroll to position [2809, 0]
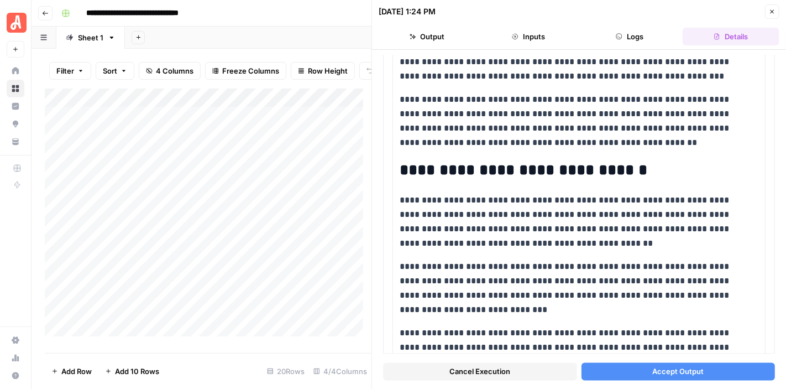
click at [700, 372] on button "Accept Output" at bounding box center [679, 371] width 194 height 18
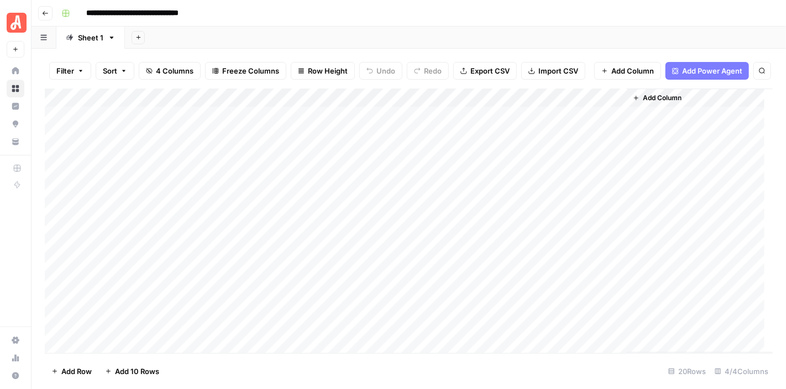
click at [518, 246] on div "Add Column" at bounding box center [409, 220] width 728 height 264
click at [517, 265] on div "Add Column" at bounding box center [409, 220] width 728 height 264
click at [614, 153] on div "Add Column" at bounding box center [409, 220] width 728 height 264
click at [515, 153] on div "Add Column" at bounding box center [409, 220] width 728 height 264
click at [516, 152] on div "Add Column" at bounding box center [409, 220] width 728 height 264
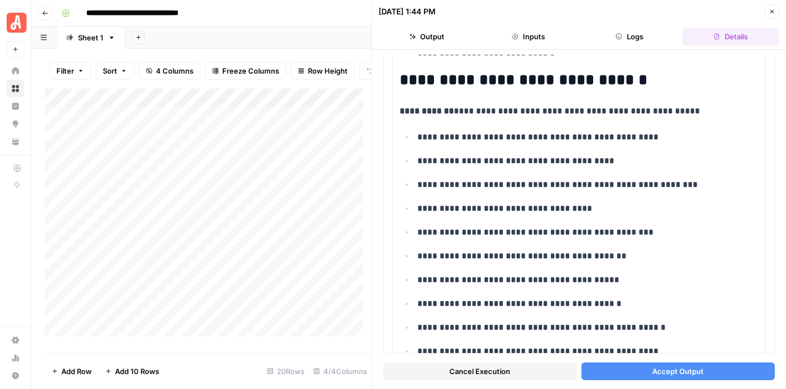
scroll to position [3697, 0]
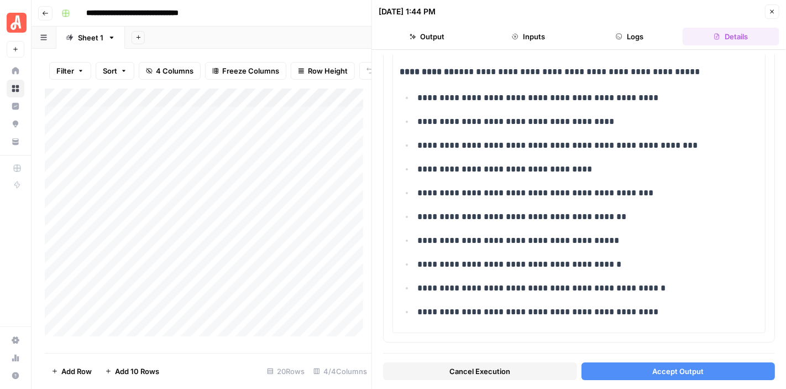
click at [669, 372] on span "Accept Output" at bounding box center [678, 371] width 51 height 11
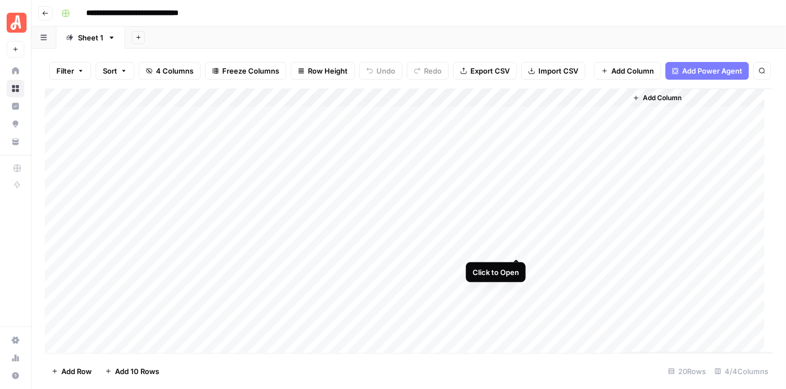
click at [518, 249] on div "Add Column" at bounding box center [409, 220] width 728 height 264
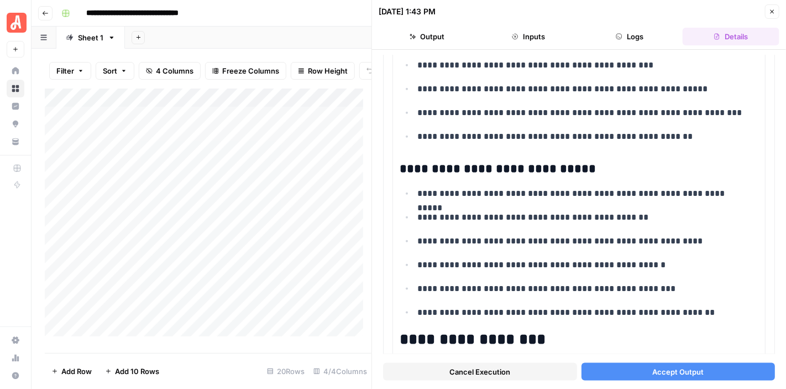
scroll to position [3010, 0]
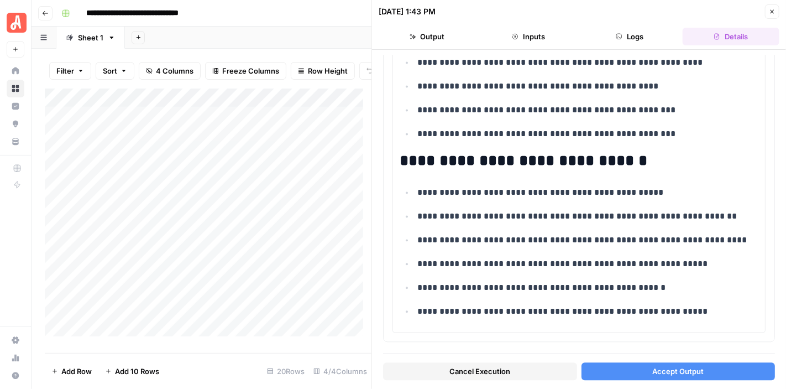
click at [679, 370] on span "Accept Output" at bounding box center [678, 371] width 51 height 11
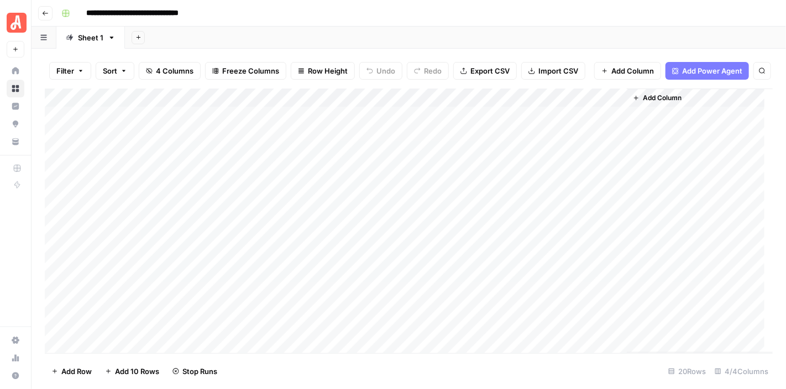
click at [515, 269] on div "Add Column" at bounding box center [409, 220] width 728 height 264
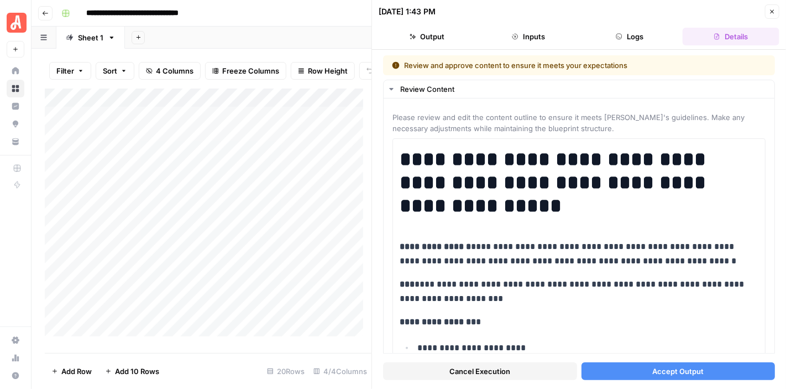
click at [490, 370] on span "Cancel Execution" at bounding box center [480, 371] width 61 height 11
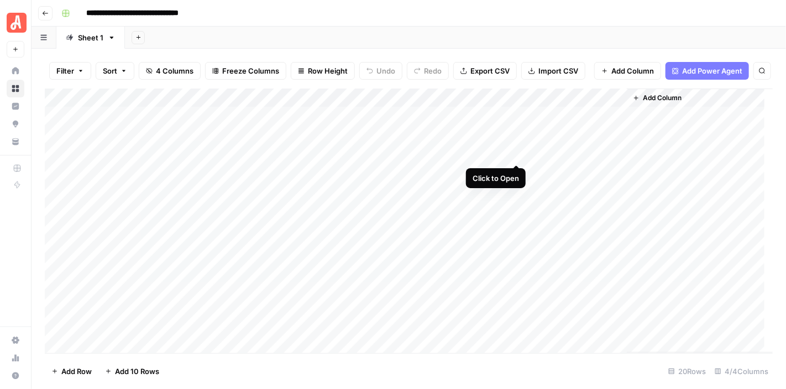
click at [513, 153] on div "Add Column" at bounding box center [409, 220] width 728 height 264
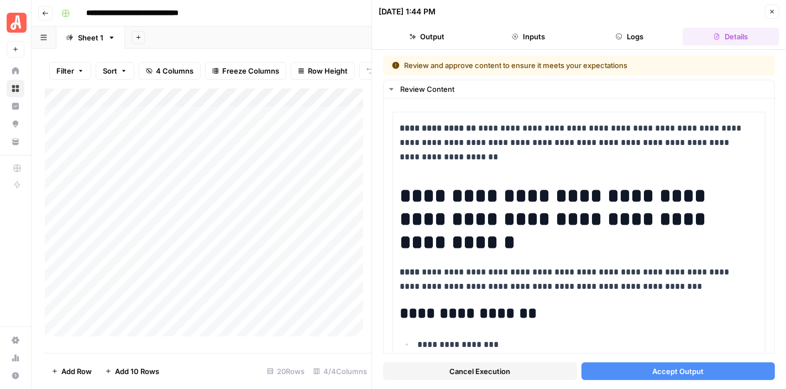
click at [687, 367] on span "Accept Output" at bounding box center [678, 371] width 51 height 11
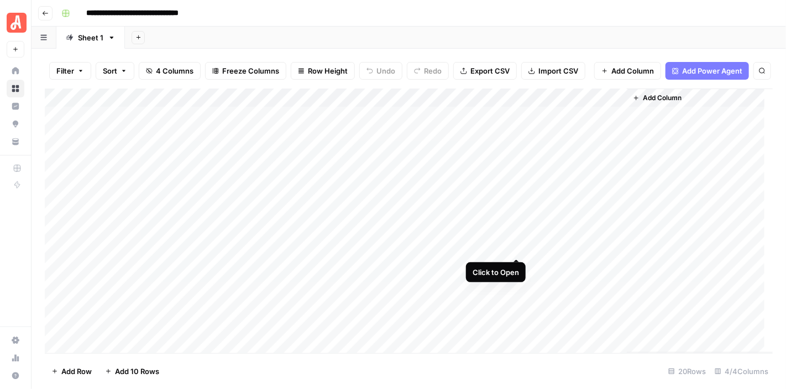
click at [515, 246] on div "Add Column" at bounding box center [409, 220] width 728 height 264
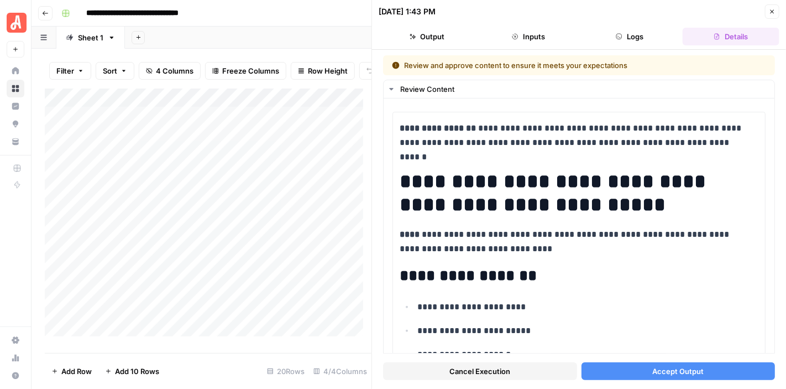
click at [690, 368] on span "Accept Output" at bounding box center [678, 371] width 51 height 11
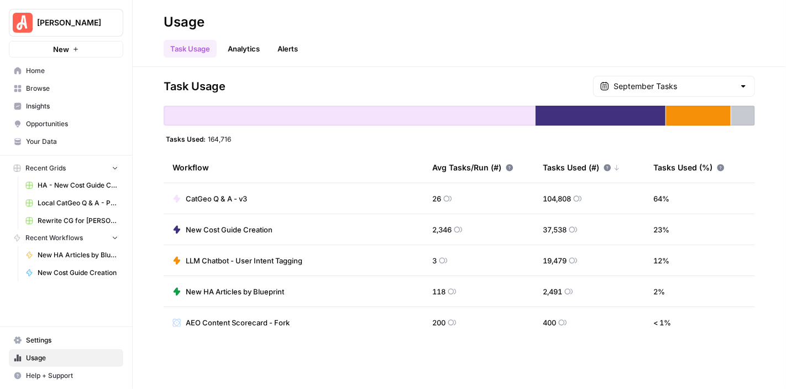
drag, startPoint x: 0, startPoint y: 0, endPoint x: 52, endPoint y: 134, distance: 144.1
click at [52, 134] on link "Your Data" at bounding box center [66, 142] width 114 height 18
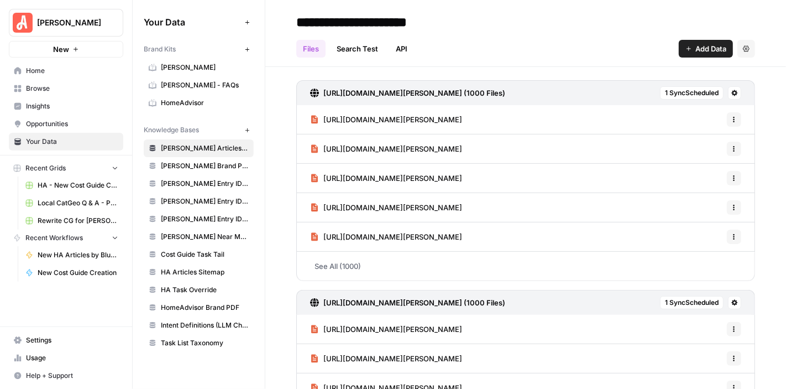
click at [193, 102] on span "HomeAdvisor" at bounding box center [205, 103] width 88 height 10
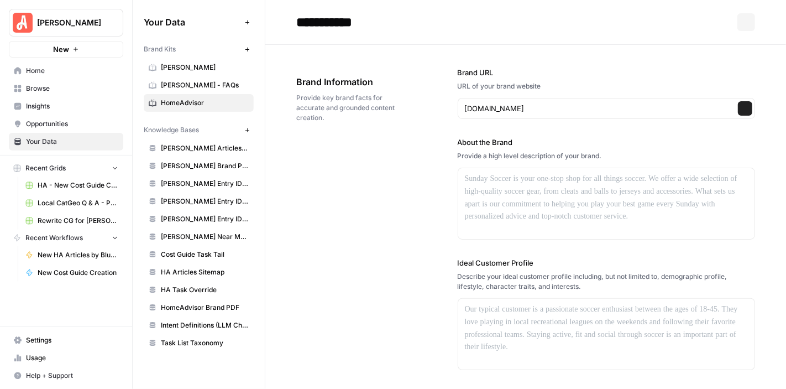
click at [196, 102] on span "HomeAdvisor" at bounding box center [205, 103] width 88 height 10
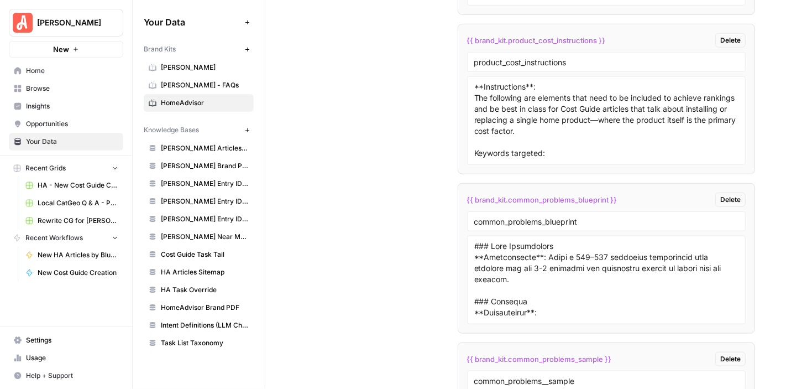
scroll to position [6332, 0]
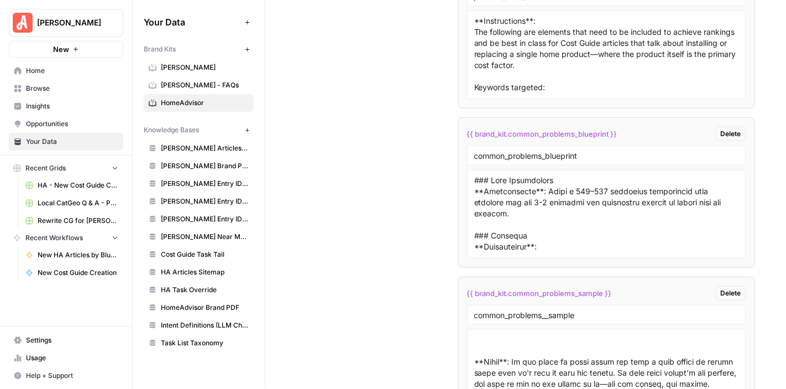
click at [731, 170] on div at bounding box center [606, 214] width 279 height 88
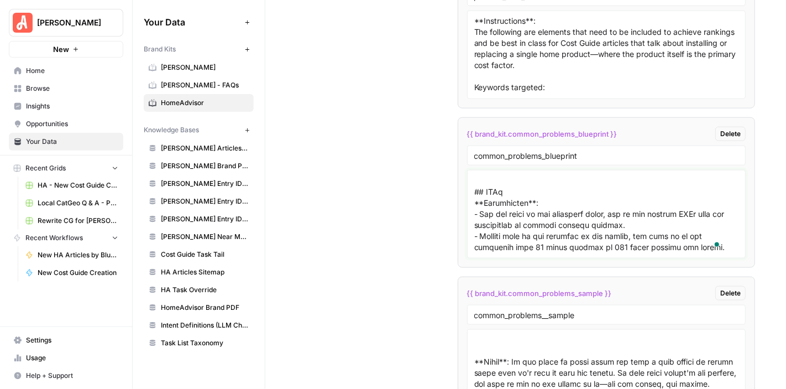
scroll to position [1248, 0]
click at [503, 176] on textarea "To enrich screen reader interactions, please activate Accessibility in Grammarl…" at bounding box center [606, 214] width 265 height 79
click at [464, 201] on li "{{ brand_kit.common_problems_blueprint }} Delete common_problems_blueprint" at bounding box center [607, 192] width 298 height 150
click at [474, 196] on textarea "To enrich screen reader interactions, please activate Accessibility in Grammarl…" at bounding box center [606, 214] width 265 height 79
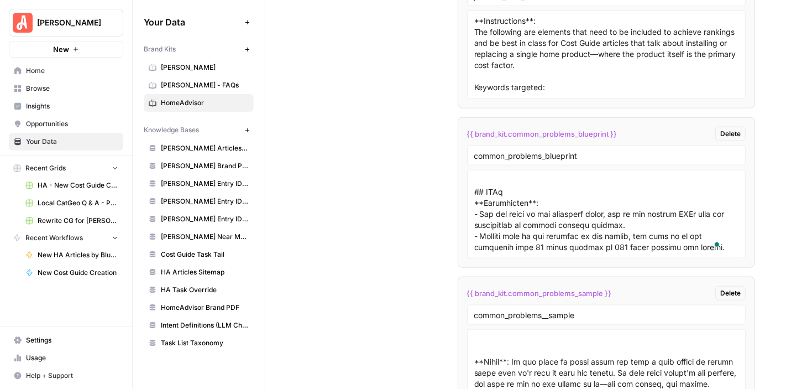
click at [468, 200] on div at bounding box center [606, 214] width 279 height 88
drag, startPoint x: 471, startPoint y: 199, endPoint x: 535, endPoint y: 200, distance: 64.2
click at [535, 200] on div at bounding box center [606, 214] width 279 height 88
click at [510, 197] on textarea "To enrich screen reader interactions, please activate Accessibility in Grammarl…" at bounding box center [606, 214] width 265 height 79
drag, startPoint x: 473, startPoint y: 200, endPoint x: 573, endPoint y: 247, distance: 110.3
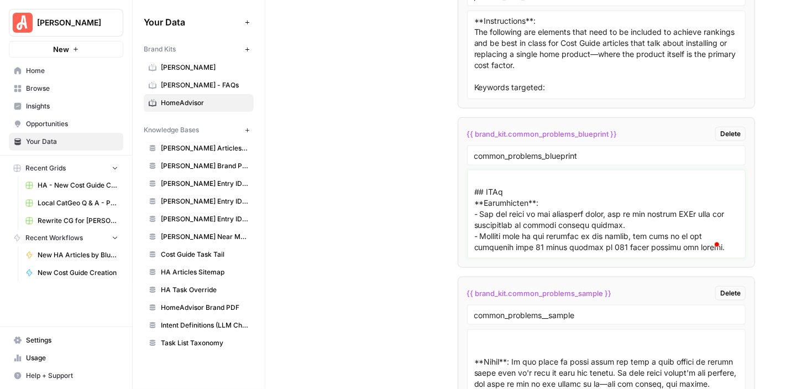
click at [573, 247] on li "{{ brand_kit.common_problems_blueprint }} Delete common_problems_blueprint" at bounding box center [607, 192] width 298 height 150
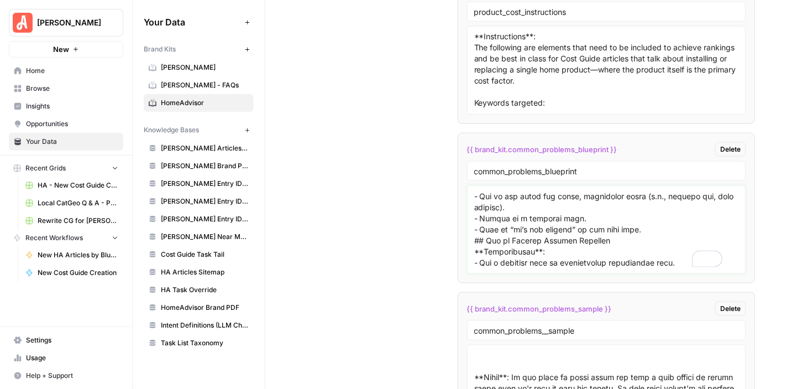
scroll to position [6332, 0]
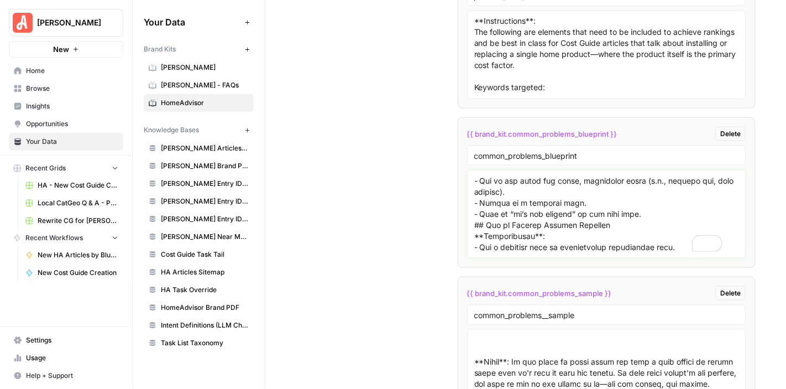
click at [637, 188] on textarea "To enrich screen reader interactions, please activate Accessibility in Grammarl…" at bounding box center [606, 214] width 265 height 79
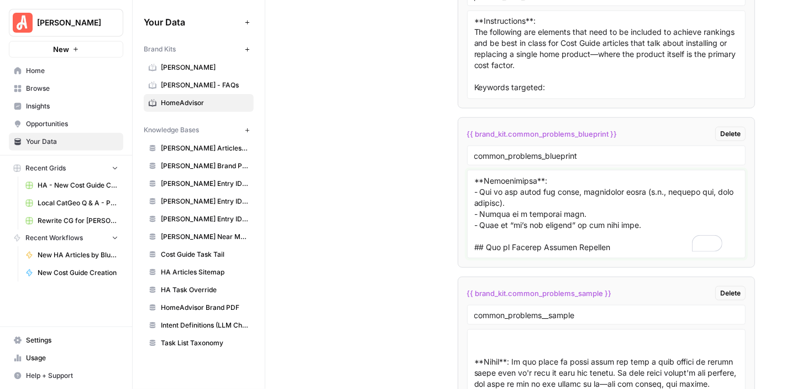
scroll to position [1083, 0]
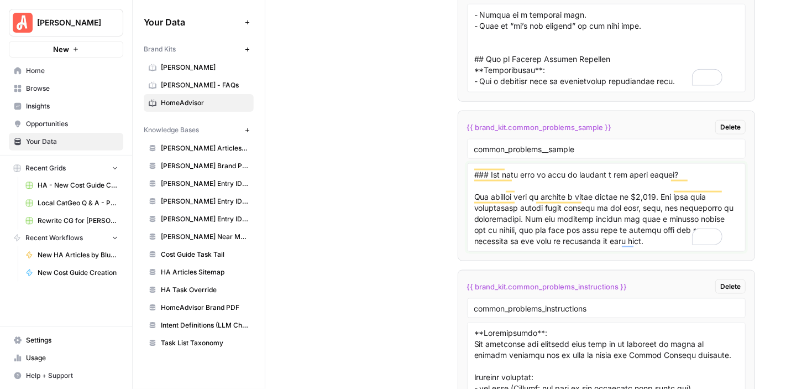
click at [477, 197] on textarea "To enrich screen reader interactions, please activate Accessibility in Grammarl…" at bounding box center [606, 207] width 265 height 79
drag, startPoint x: 471, startPoint y: 203, endPoint x: 552, endPoint y: 191, distance: 82.2
click at [533, 203] on textarea "To enrich screen reader interactions, please activate Accessibility in Grammarl…" at bounding box center [606, 207] width 265 height 79
click at [562, 193] on textarea "To enrich screen reader interactions, please activate Accessibility in Grammarl…" at bounding box center [606, 207] width 265 height 79
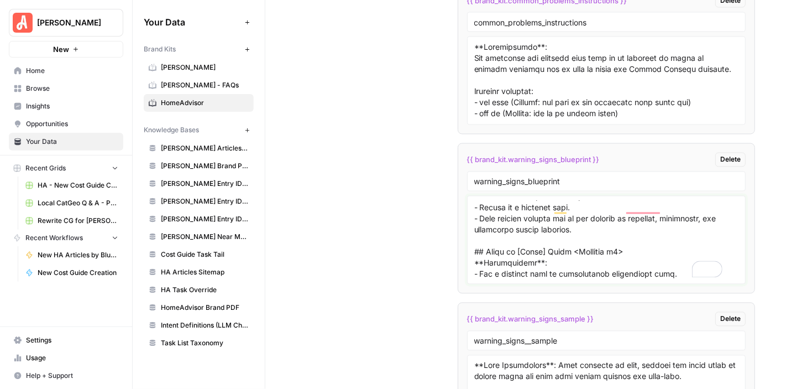
scroll to position [6775, 0]
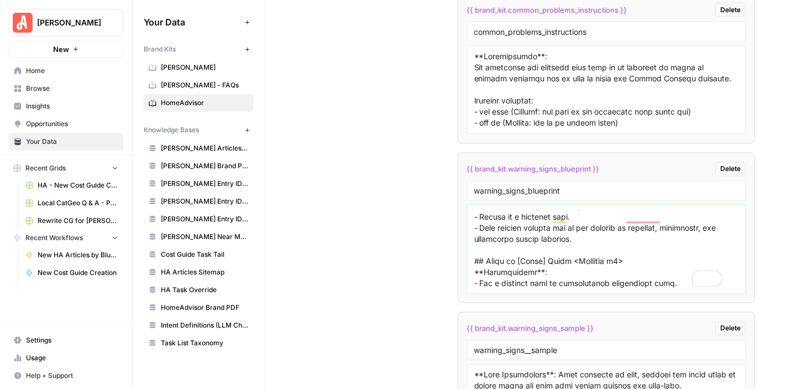
click at [672, 255] on textarea "To enrich screen reader interactions, please activate Accessibility in Grammarl…" at bounding box center [606, 249] width 265 height 79
drag, startPoint x: 568, startPoint y: 234, endPoint x: 552, endPoint y: 236, distance: 15.5
click at [552, 236] on textarea "To enrich screen reader interactions, please activate Accessibility in Grammarl…" at bounding box center [606, 249] width 265 height 79
click at [603, 233] on textarea "To enrich screen reader interactions, please activate Accessibility in Grammarl…" at bounding box center [606, 249] width 265 height 79
click at [671, 255] on textarea "To enrich screen reader interactions, please activate Accessibility in Grammarl…" at bounding box center [606, 249] width 265 height 79
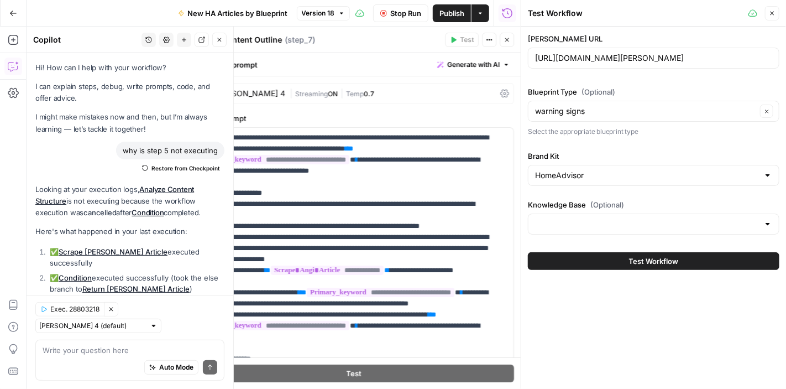
scroll to position [754, 0]
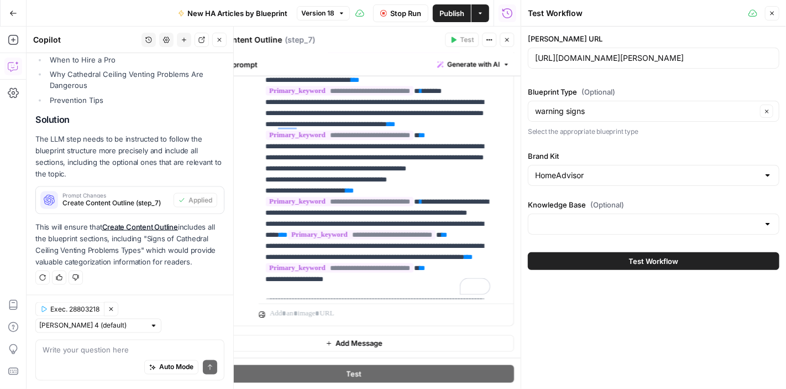
click at [393, 11] on span "Stop Run" at bounding box center [405, 13] width 31 height 11
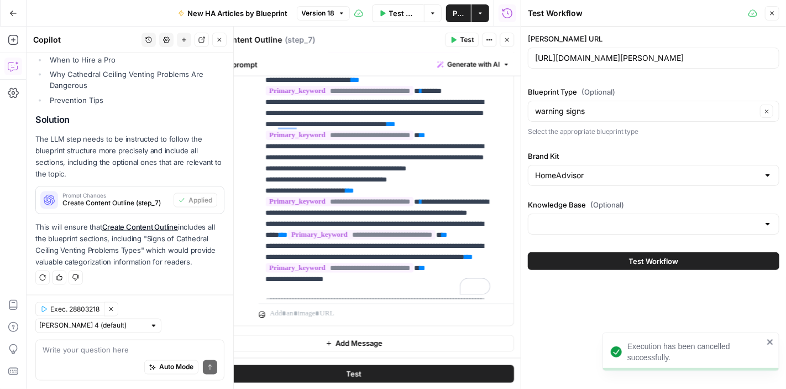
click at [770, 341] on icon "close" at bounding box center [771, 342] width 6 height 6
click at [768, 12] on button "Close" at bounding box center [772, 13] width 14 height 14
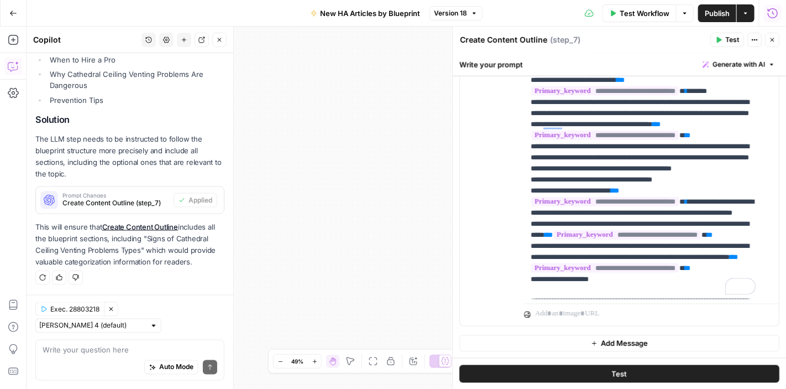
click at [771, 35] on button "Close" at bounding box center [772, 40] width 14 height 14
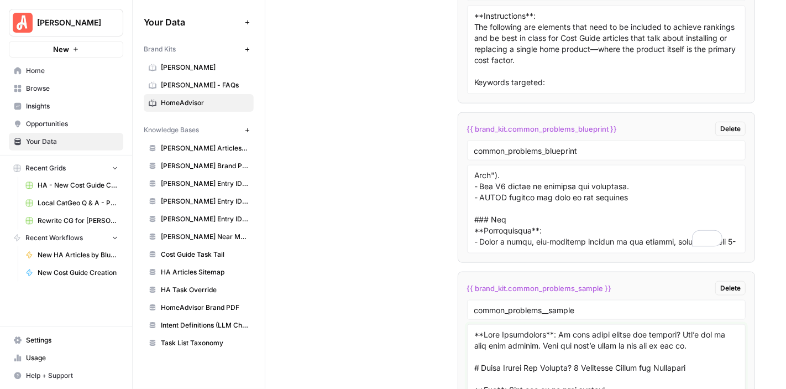
scroll to position [6332, 0]
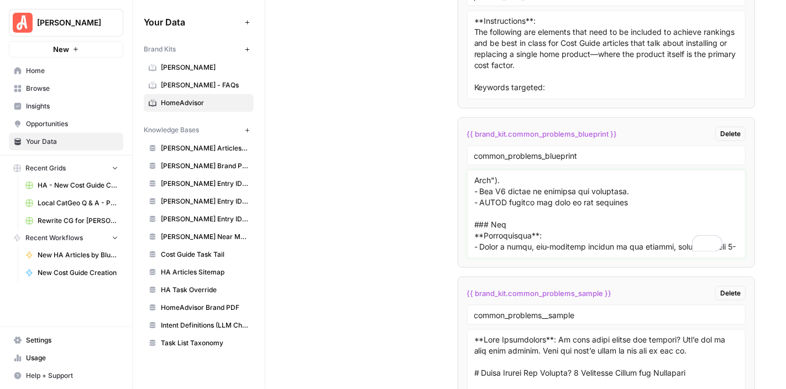
drag, startPoint x: 631, startPoint y: 200, endPoint x: 471, endPoint y: 195, distance: 159.9
click at [471, 195] on div at bounding box center [606, 214] width 279 height 88
click at [515, 175] on textarea "To enrich screen reader interactions, please activate Accessibility in Grammarl…" at bounding box center [606, 214] width 265 height 79
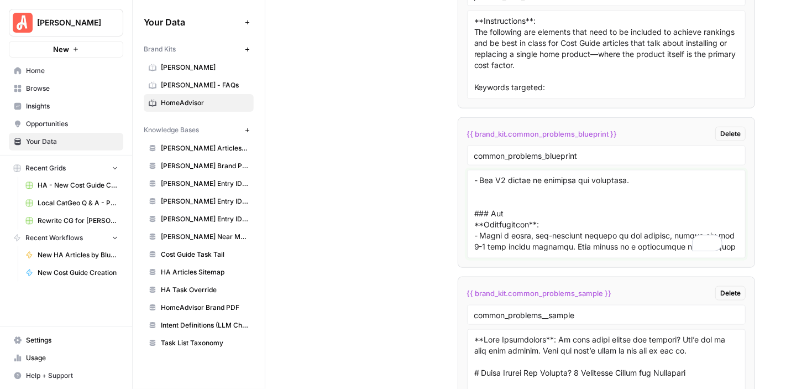
paste textarea "- NEVER include the year in the headline"
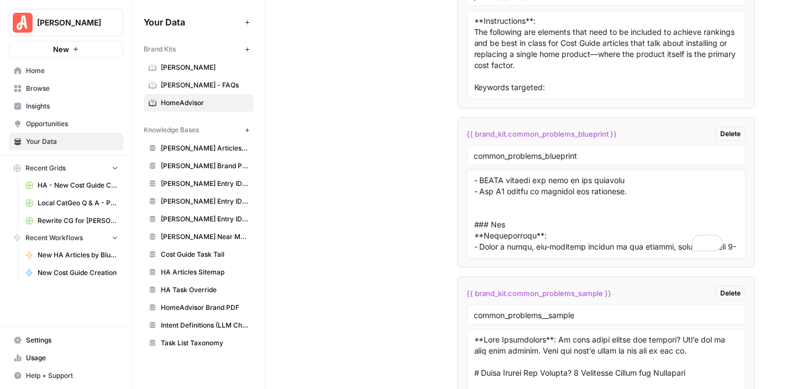
click at [637, 176] on textarea "To enrich screen reader interactions, please activate Accessibility in Grammarl…" at bounding box center [606, 214] width 265 height 79
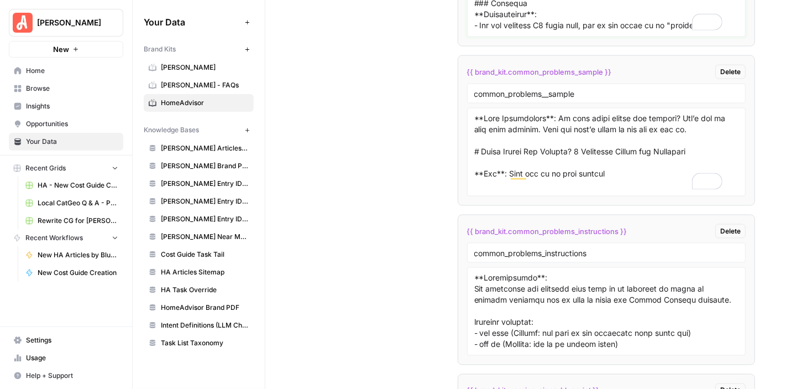
type textarea "### Meta Description **Instructions**: Write a 120–160 character description th…"
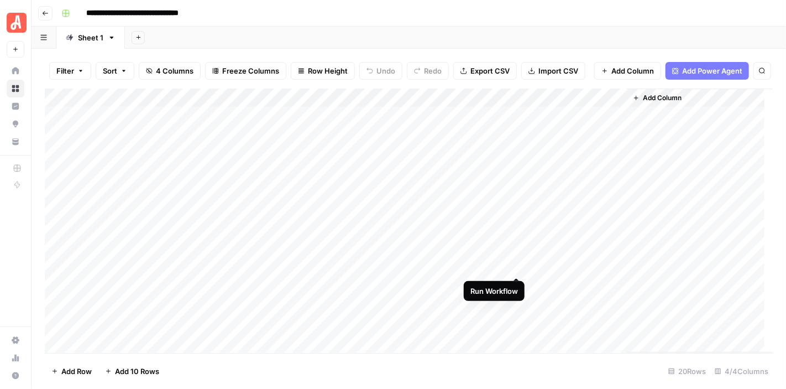
click at [515, 267] on div "Add Column" at bounding box center [409, 220] width 728 height 264
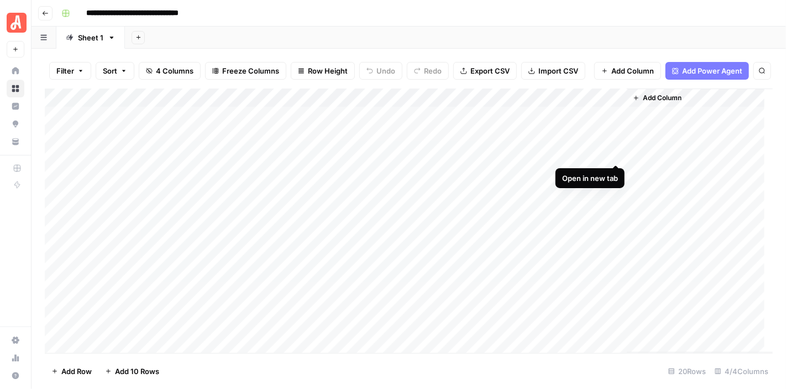
click at [618, 152] on div "Add Column" at bounding box center [409, 220] width 728 height 264
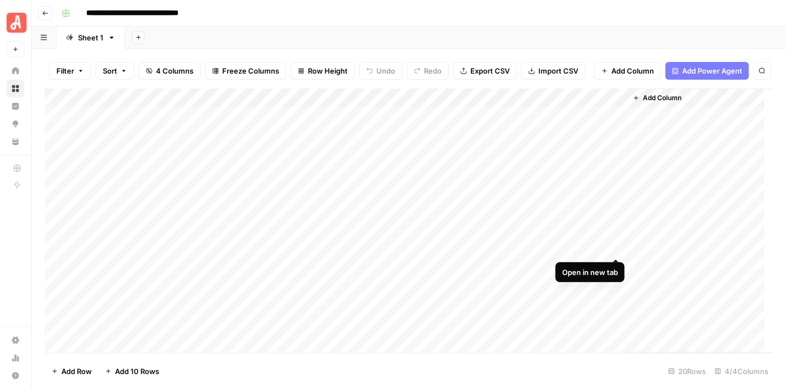
click at [618, 246] on div "Add Column" at bounding box center [409, 220] width 728 height 264
click at [514, 269] on div "Add Column" at bounding box center [409, 220] width 728 height 264
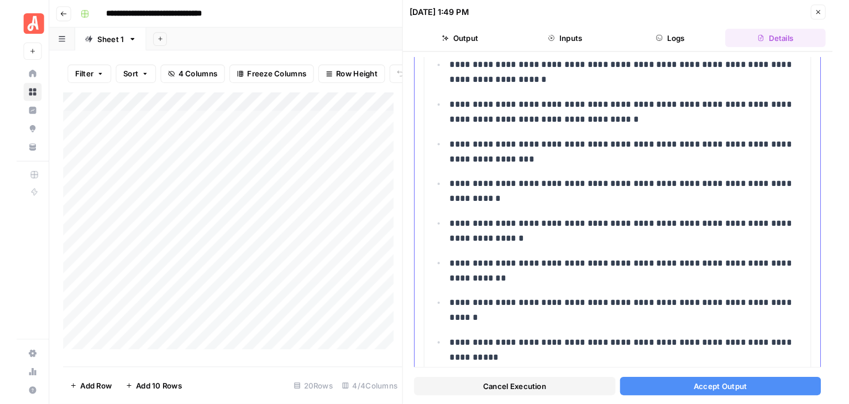
scroll to position [4815, 0]
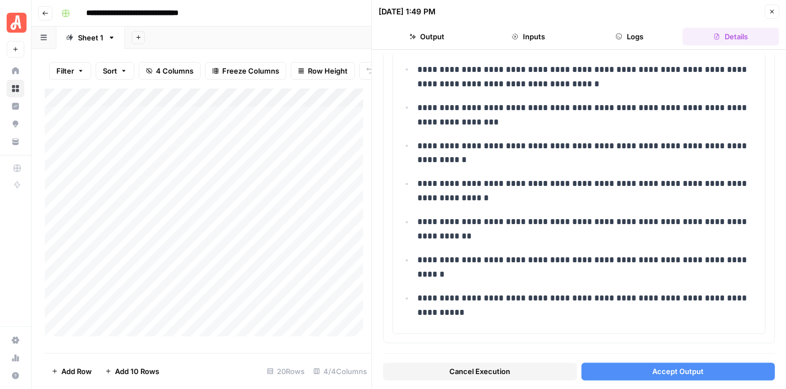
click at [670, 369] on span "Accept Output" at bounding box center [678, 371] width 51 height 11
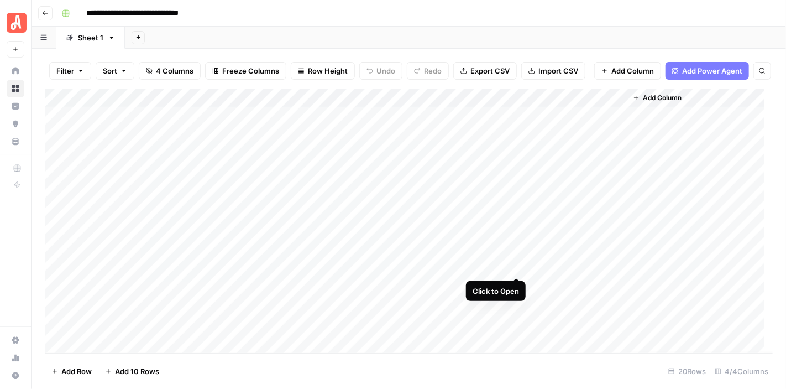
click at [518, 268] on div "Add Column" at bounding box center [409, 220] width 728 height 264
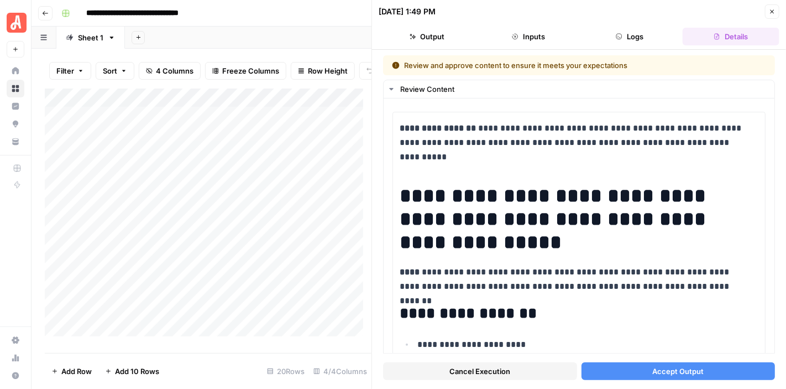
click at [701, 372] on button "Accept Output" at bounding box center [679, 371] width 194 height 18
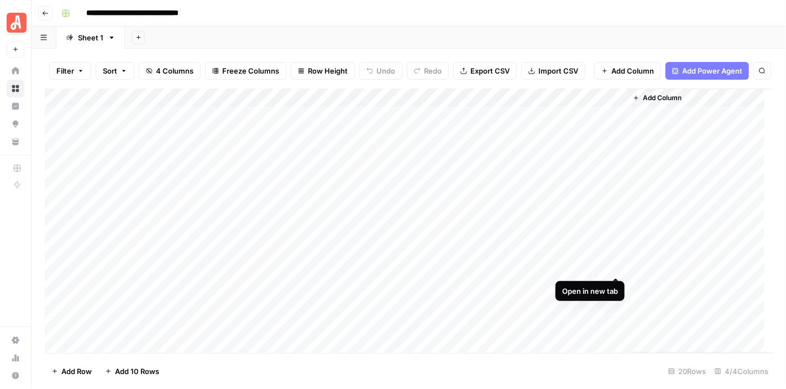
click at [614, 264] on div "Add Column" at bounding box center [409, 220] width 728 height 264
click at [529, 23] on header "**********" at bounding box center [409, 13] width 755 height 27
